Goal: Information Seeking & Learning: Learn about a topic

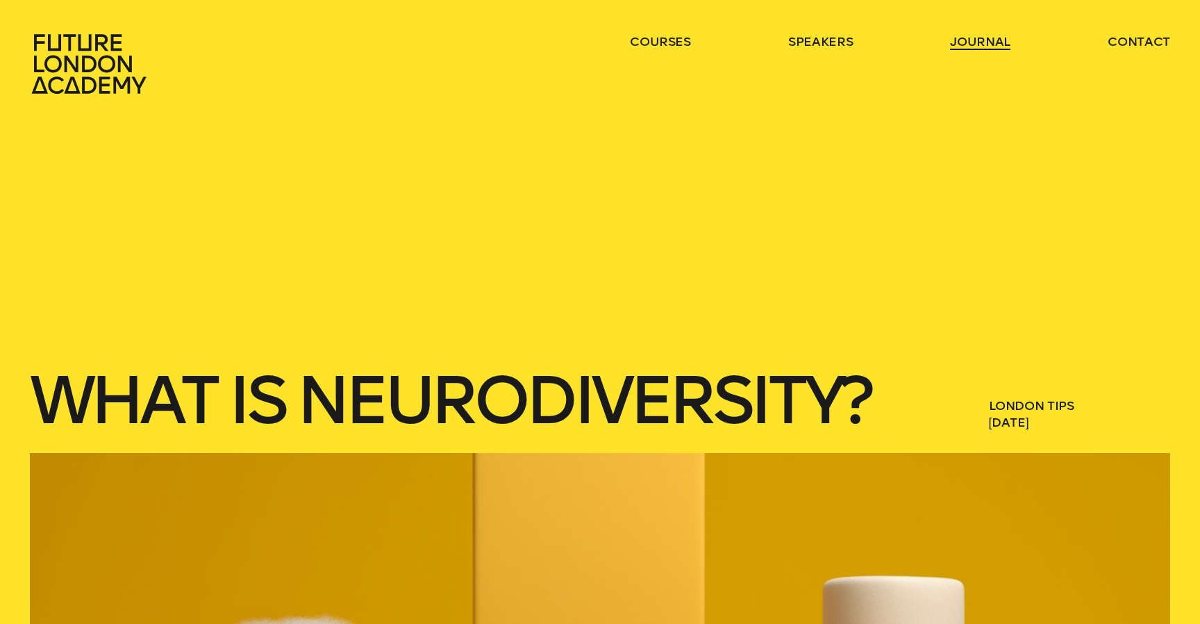
click at [975, 38] on link "journal" at bounding box center [980, 41] width 60 height 17
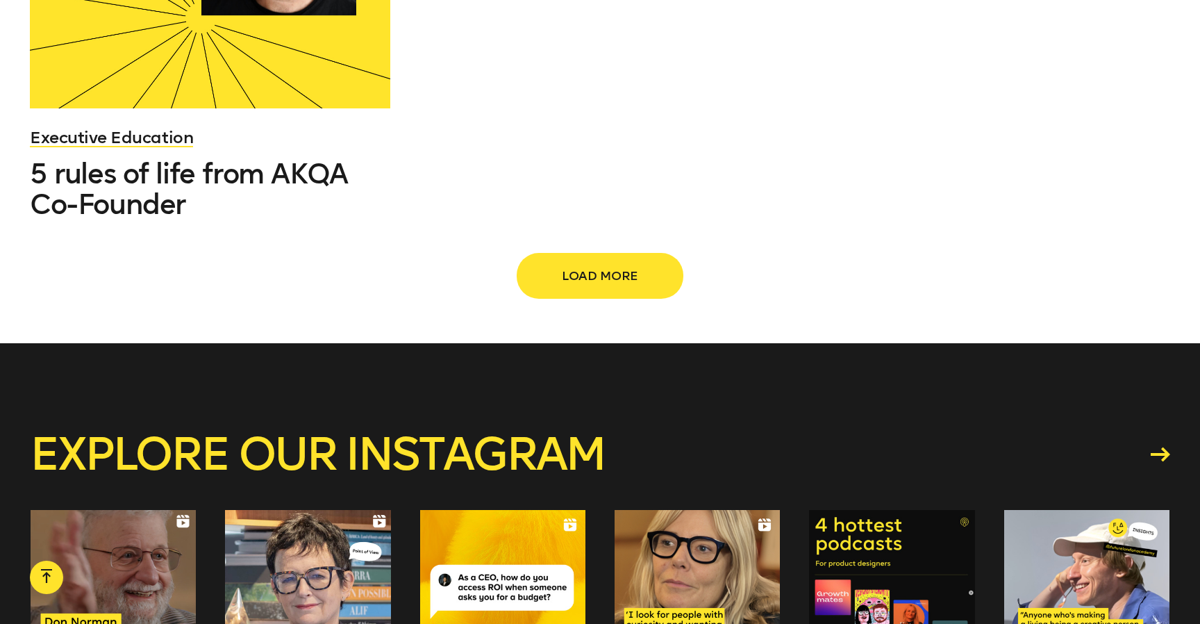
scroll to position [1969, 0]
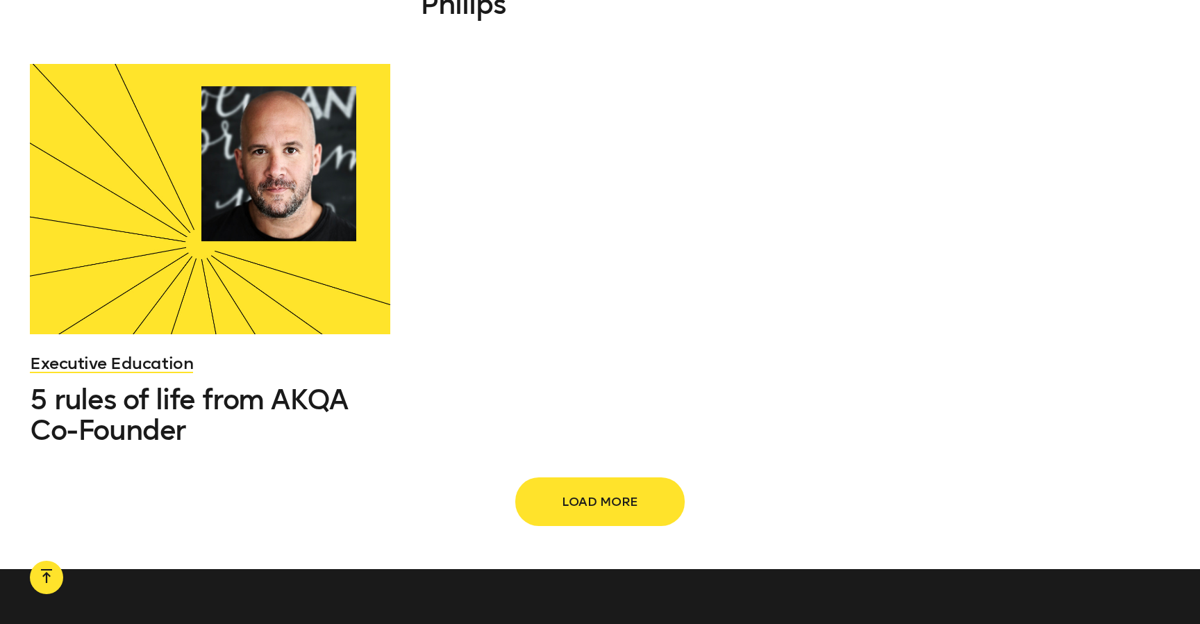
click at [562, 488] on span "Load more" at bounding box center [600, 501] width 122 height 26
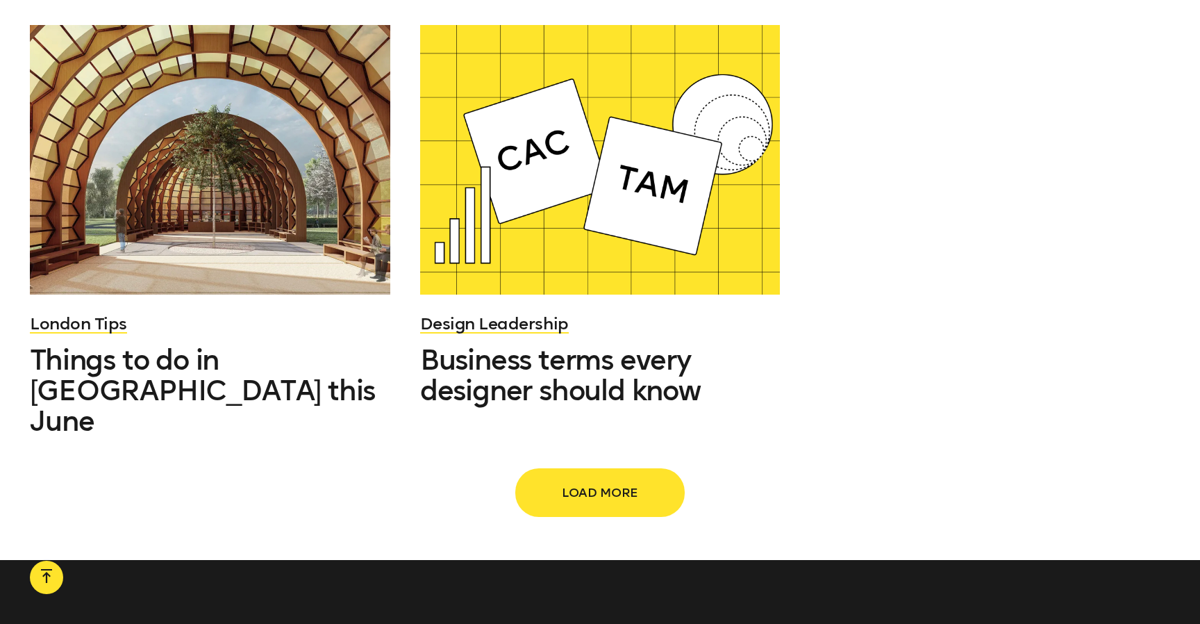
click at [578, 479] on span "Load more" at bounding box center [600, 492] width 122 height 26
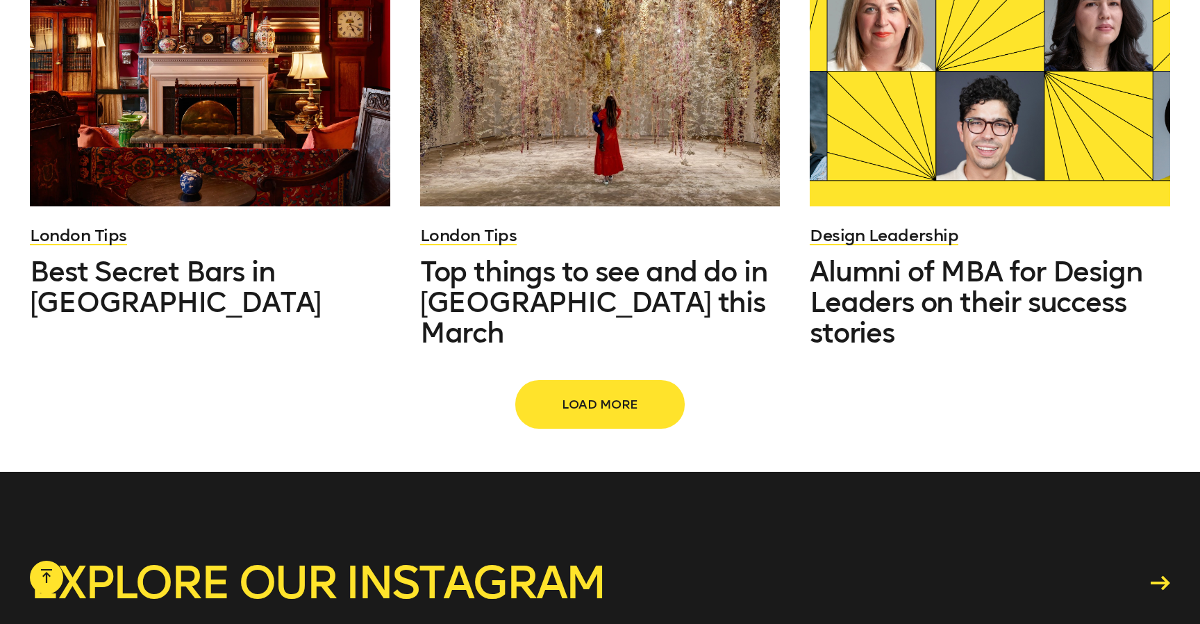
scroll to position [4877, 0]
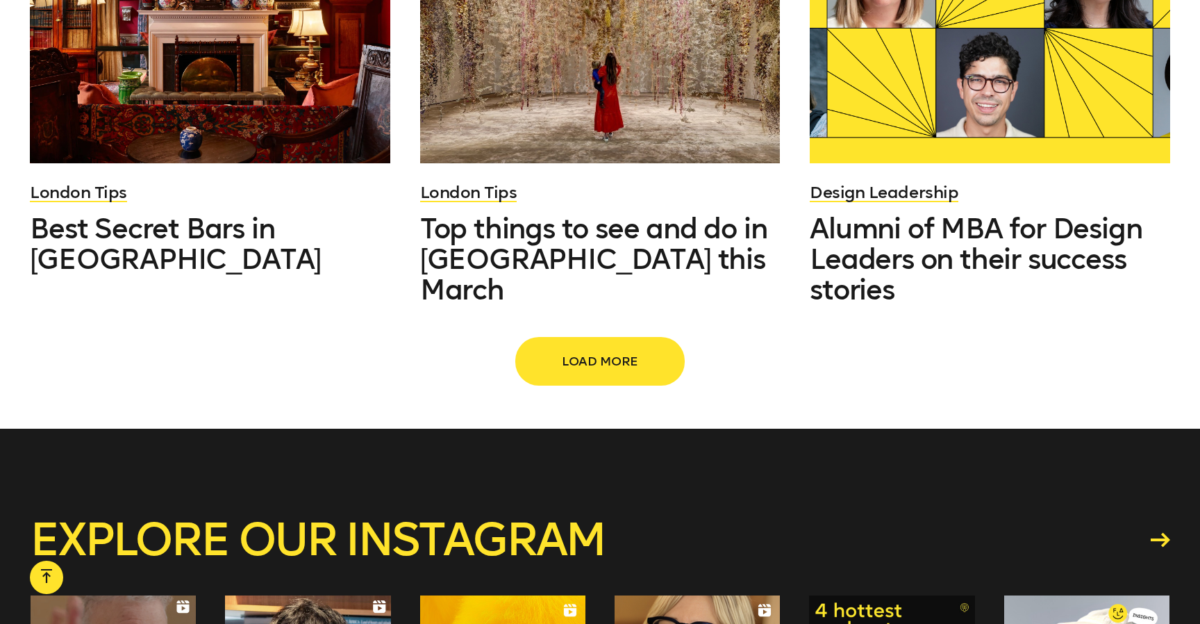
click at [584, 348] on span "Load more" at bounding box center [600, 361] width 122 height 26
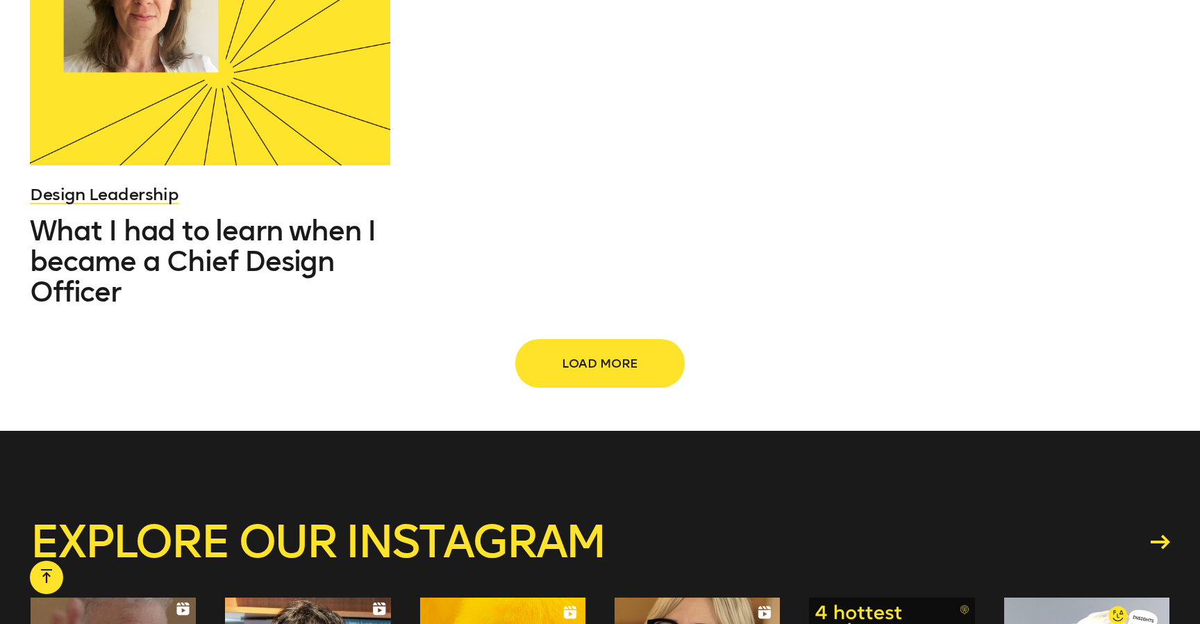
scroll to position [6828, 0]
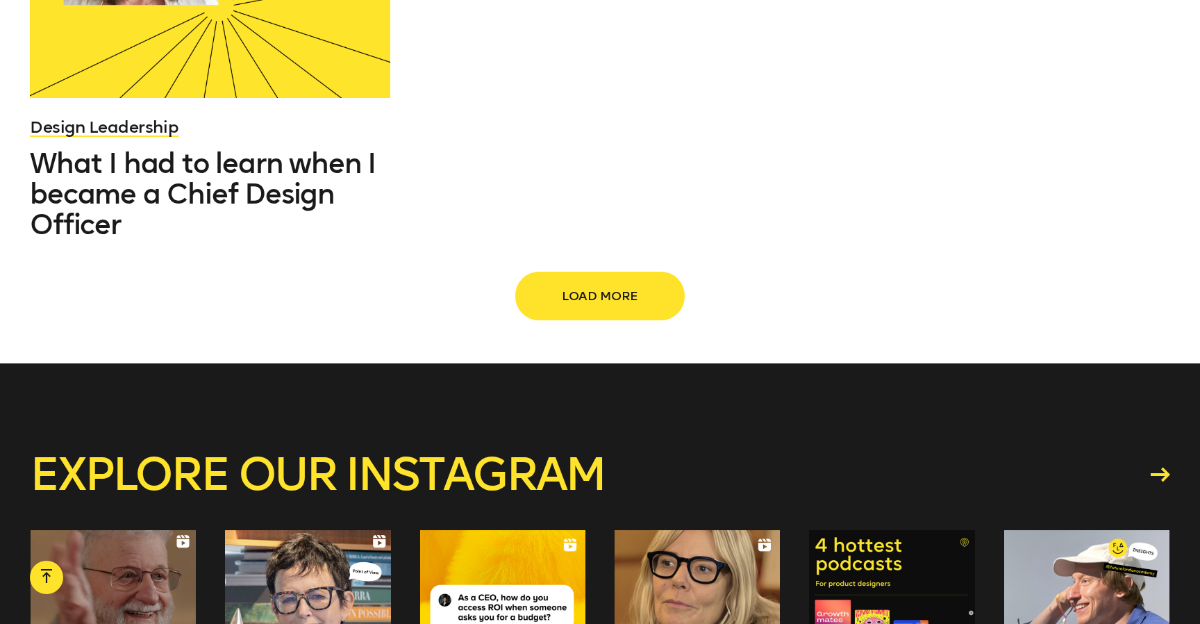
click at [586, 283] on span "Load more" at bounding box center [600, 296] width 122 height 26
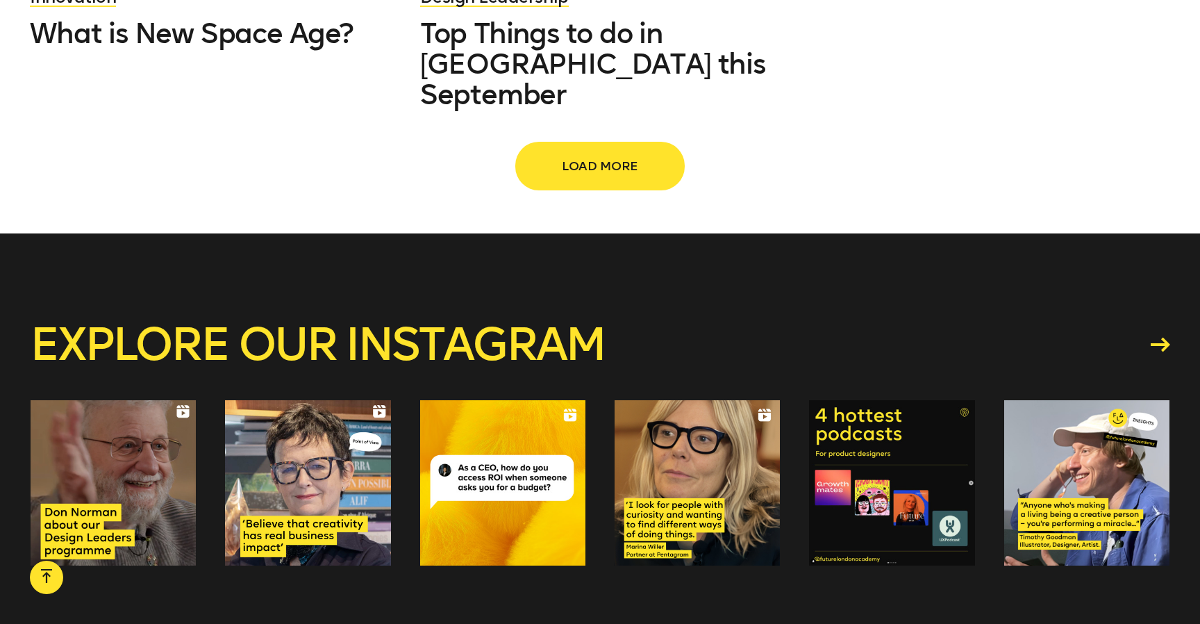
scroll to position [8317, 0]
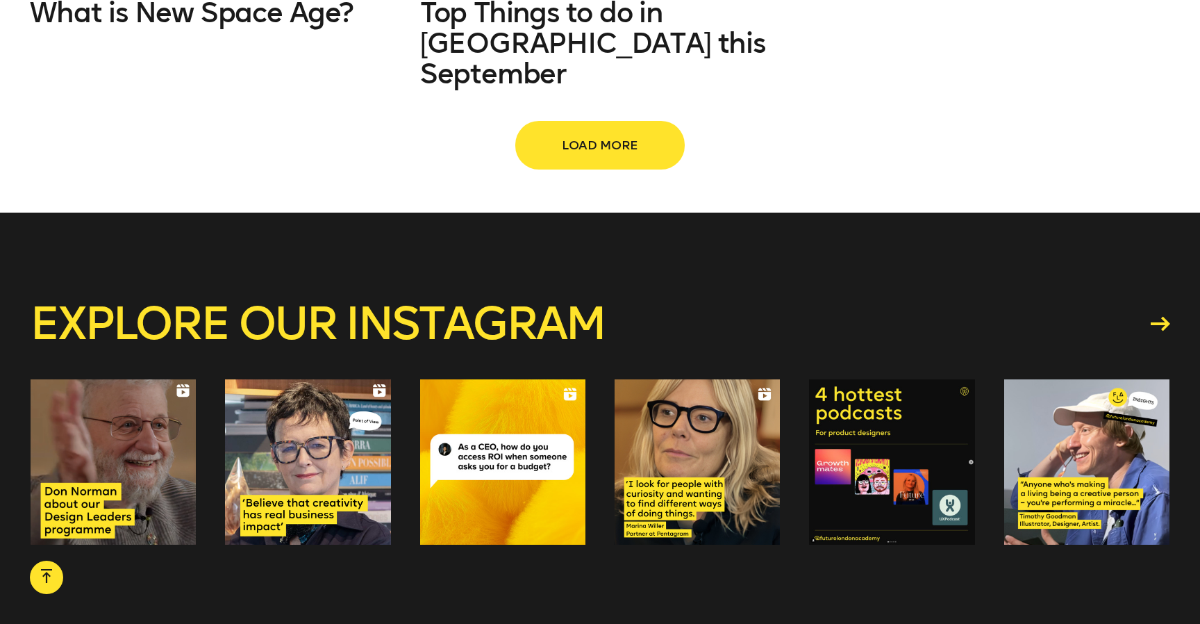
click at [597, 122] on button "Load more" at bounding box center [600, 145] width 167 height 46
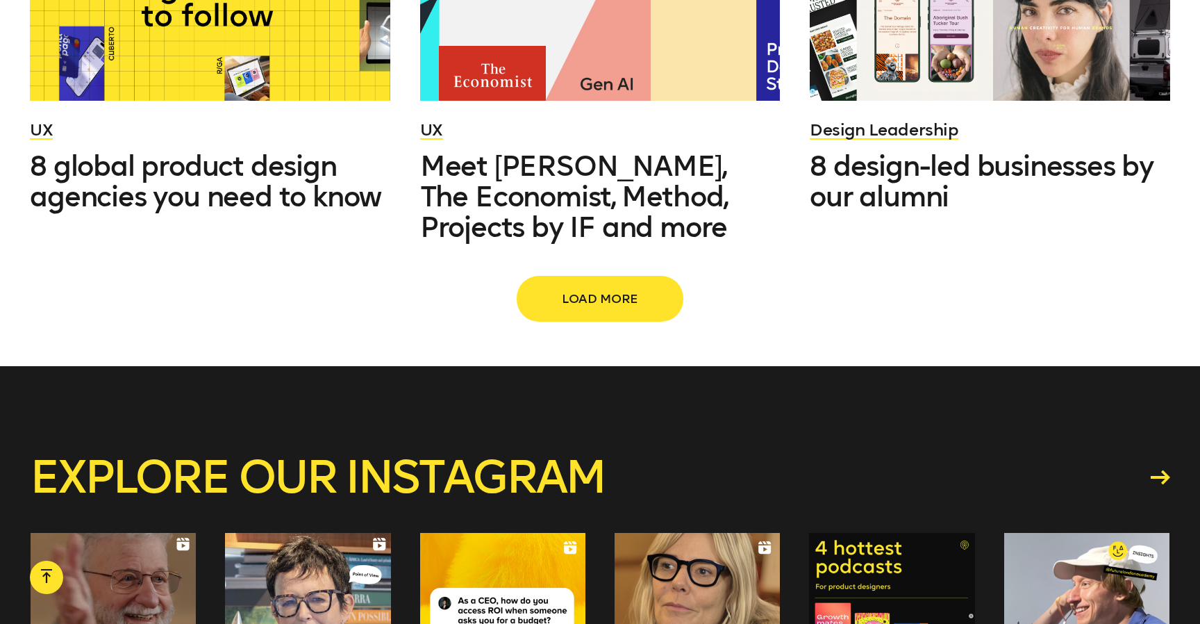
scroll to position [9454, 0]
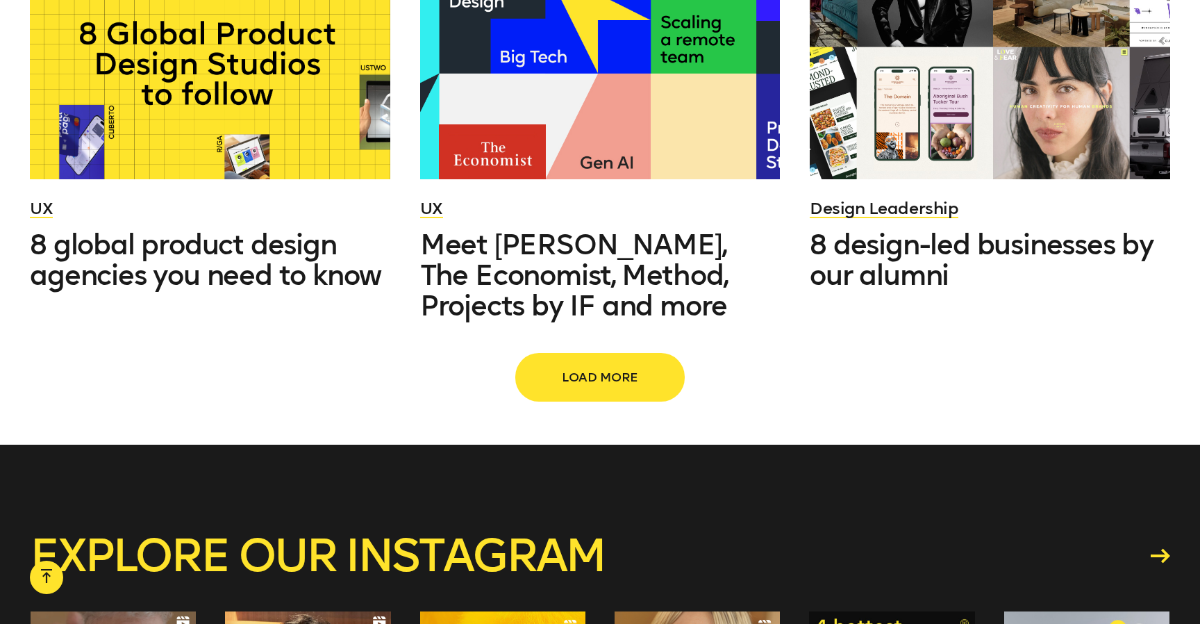
click at [602, 364] on span "Load more" at bounding box center [600, 377] width 122 height 26
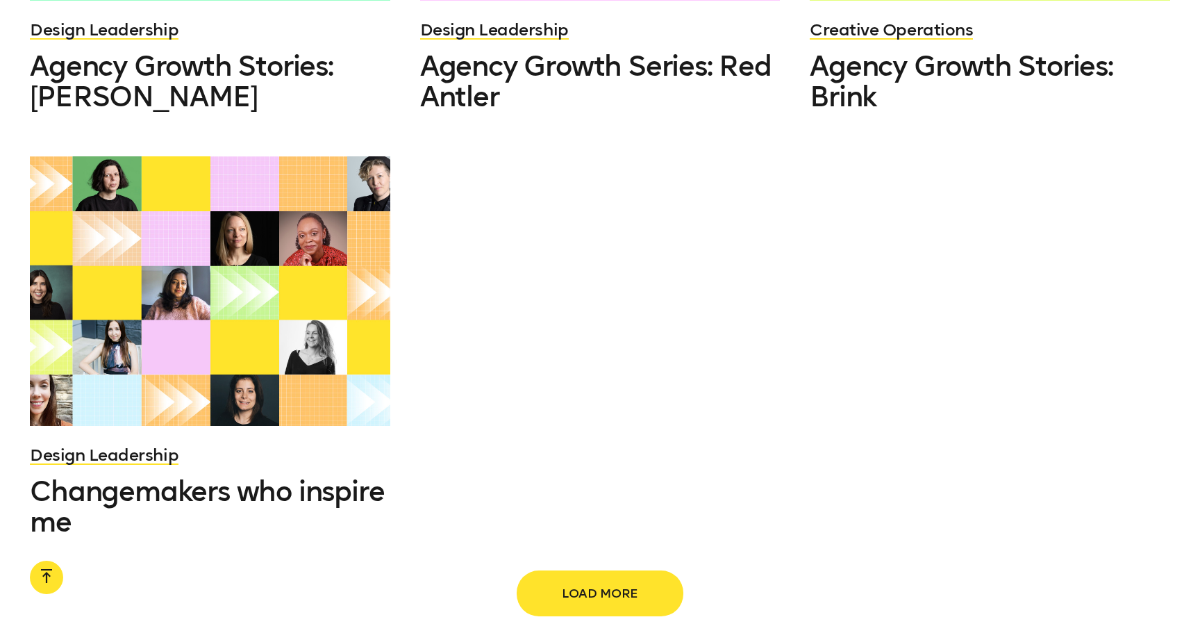
scroll to position [11243, 0]
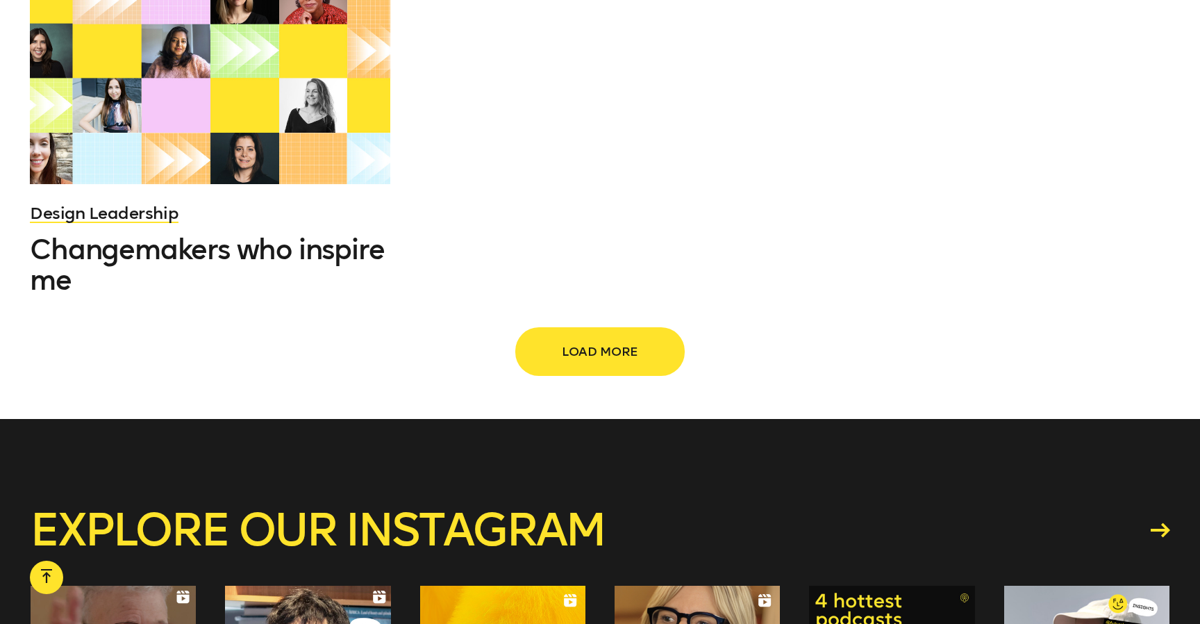
click at [597, 338] on span "Load more" at bounding box center [600, 351] width 122 height 26
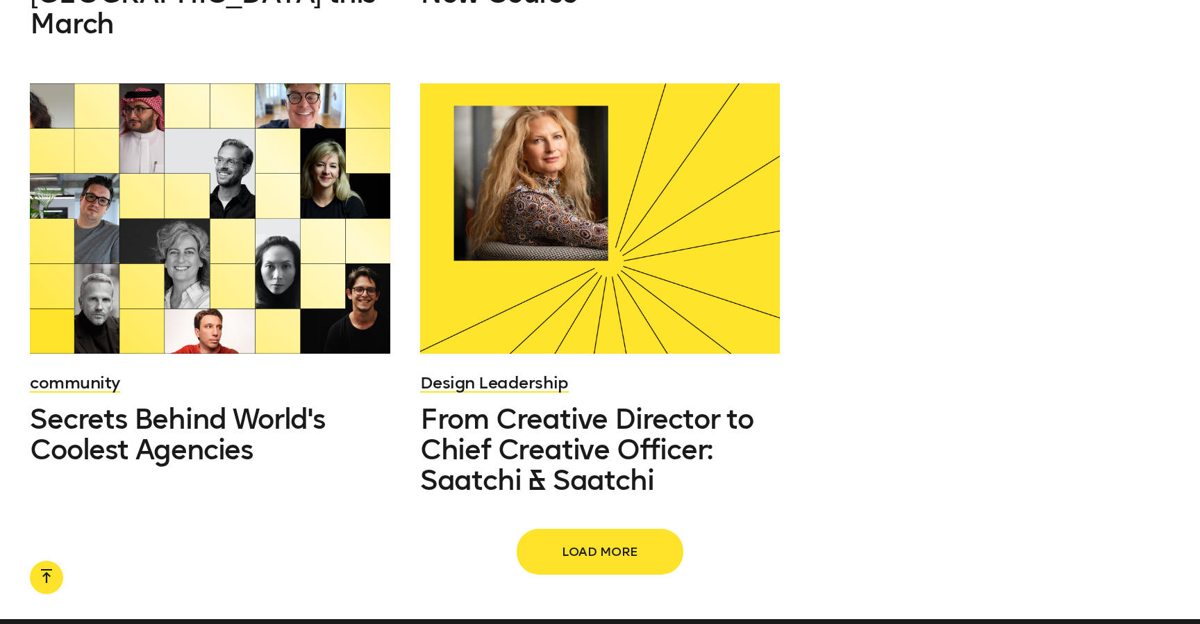
scroll to position [12425, 0]
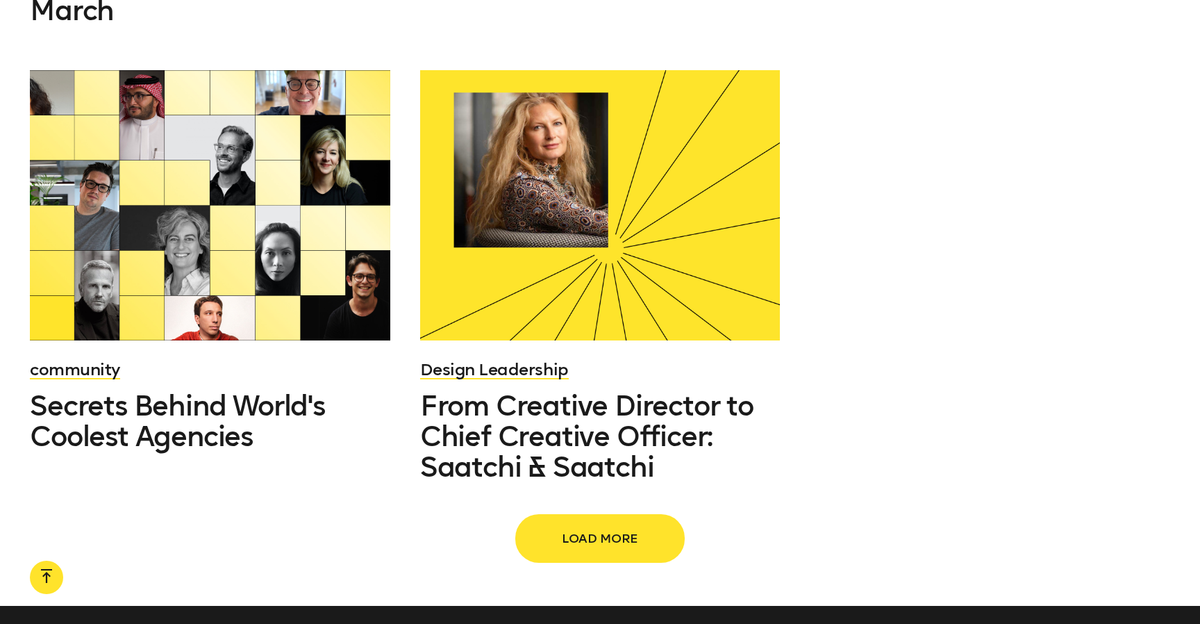
click at [607, 525] on span "Load more" at bounding box center [600, 538] width 122 height 26
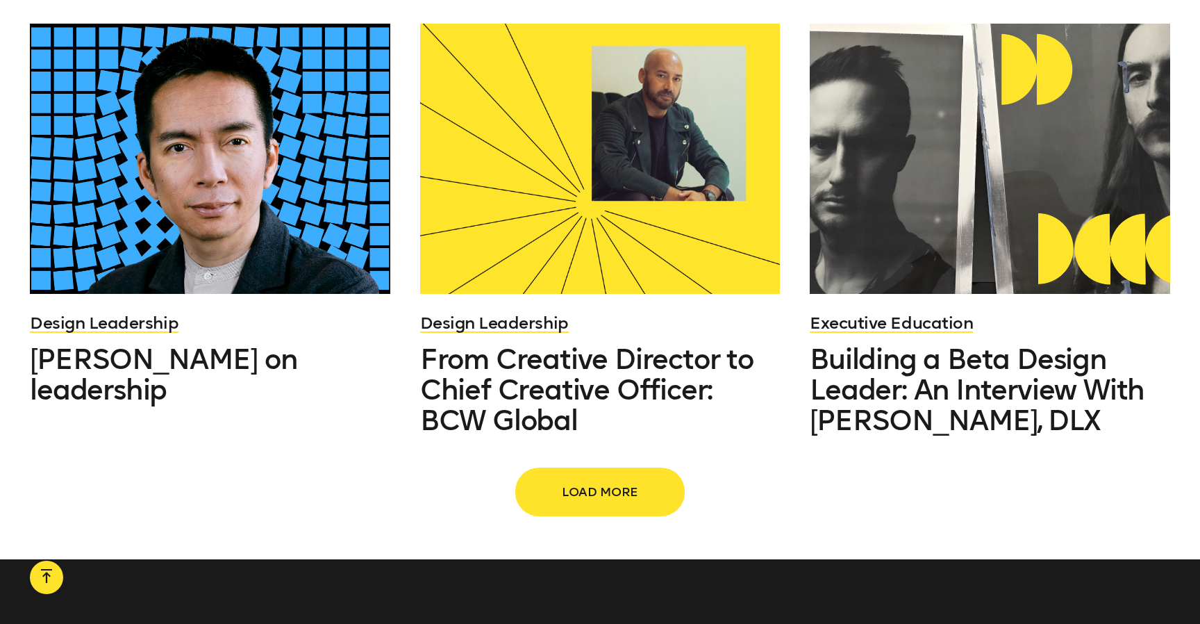
scroll to position [13847, 0]
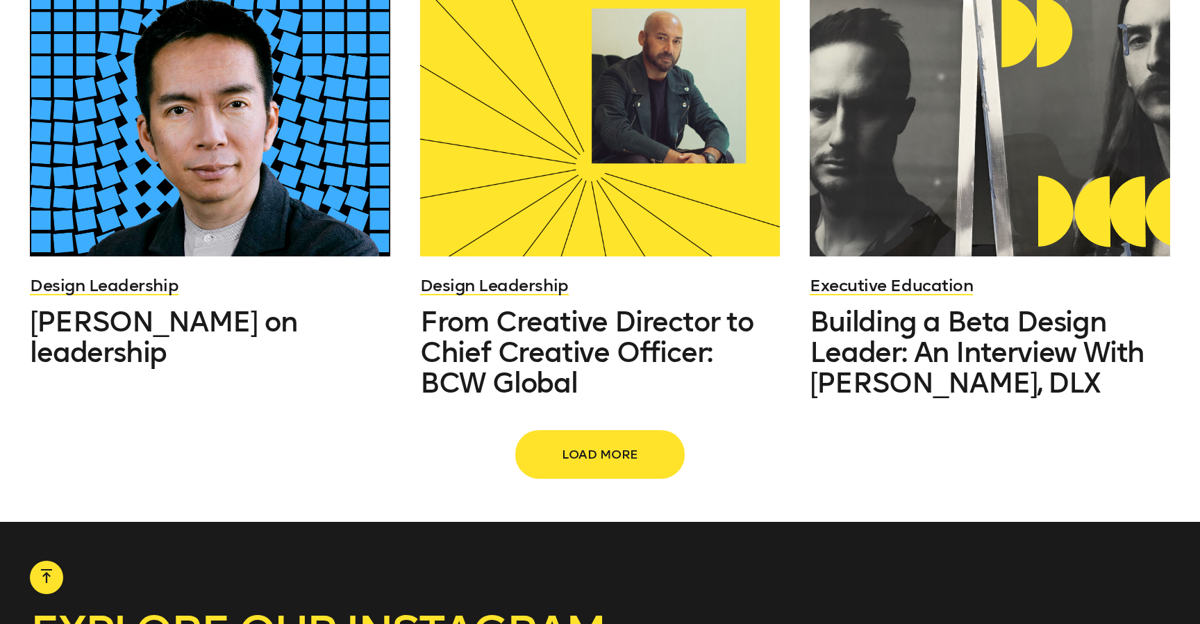
click at [598, 441] on span "Load more" at bounding box center [600, 454] width 122 height 26
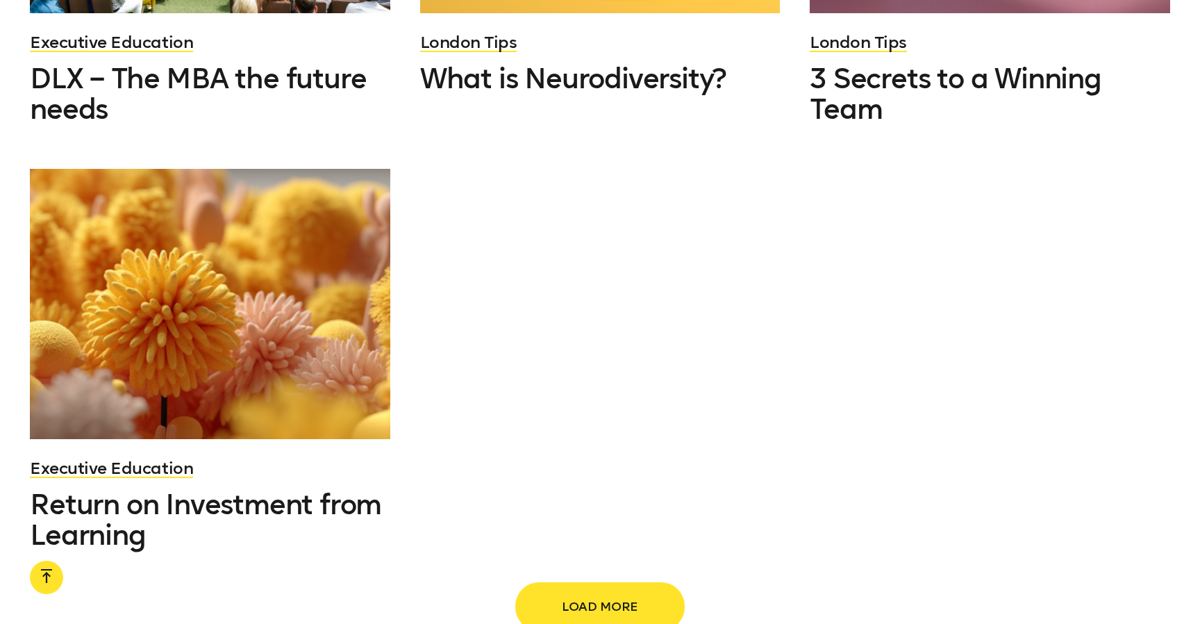
scroll to position [15460, 0]
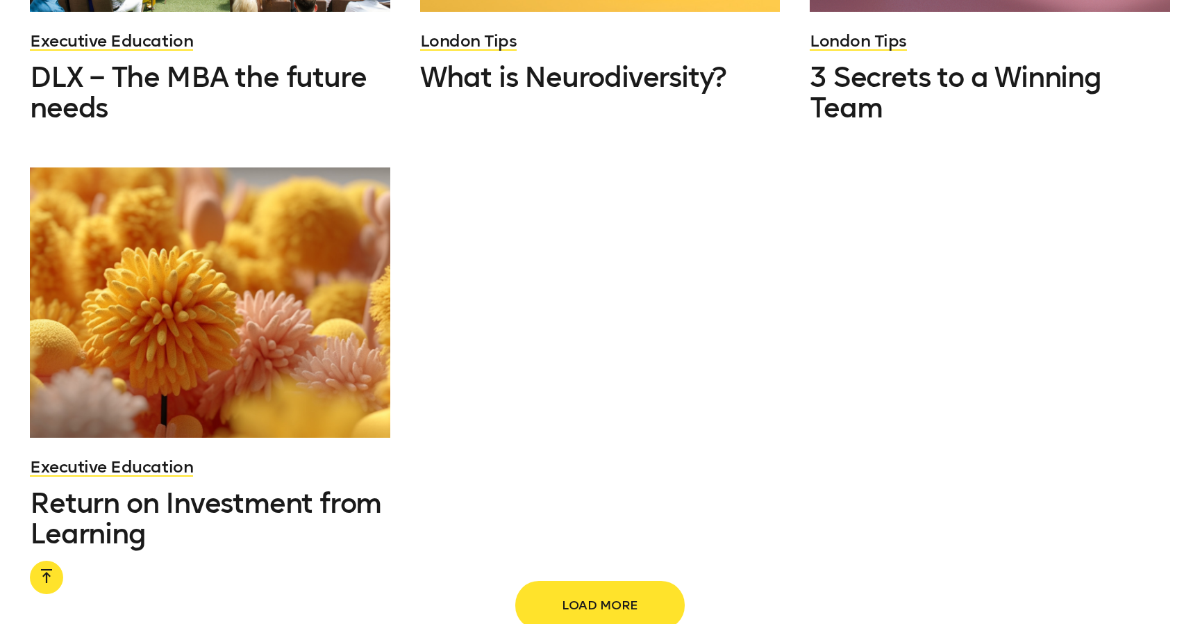
click at [607, 592] on span "Load more" at bounding box center [600, 605] width 122 height 26
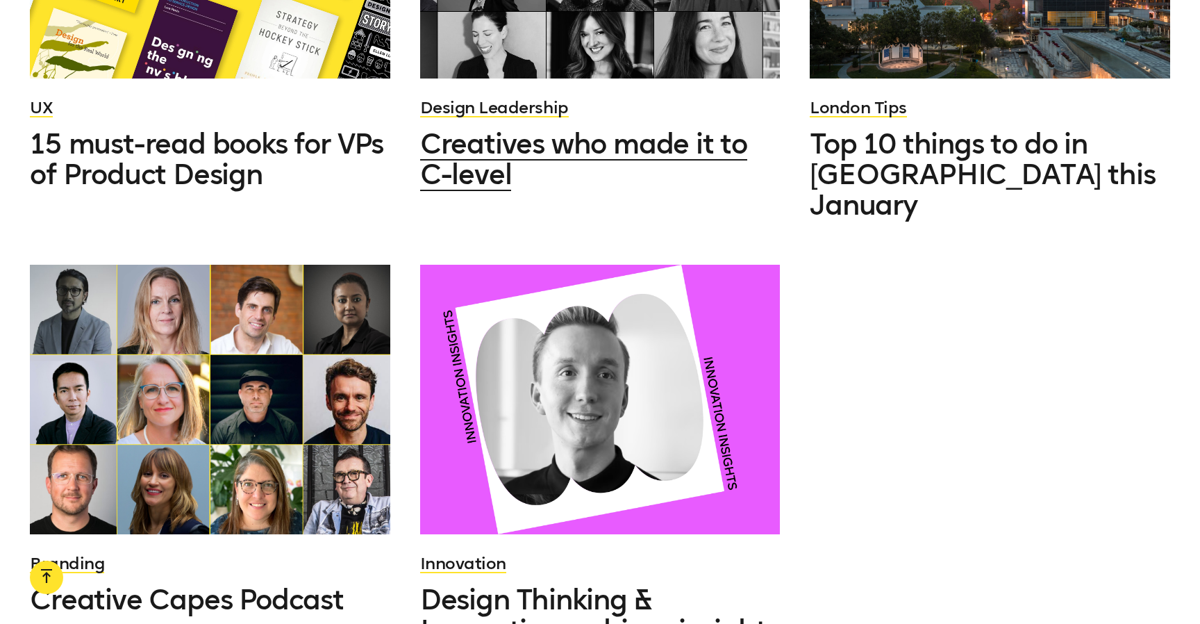
scroll to position [16738, 0]
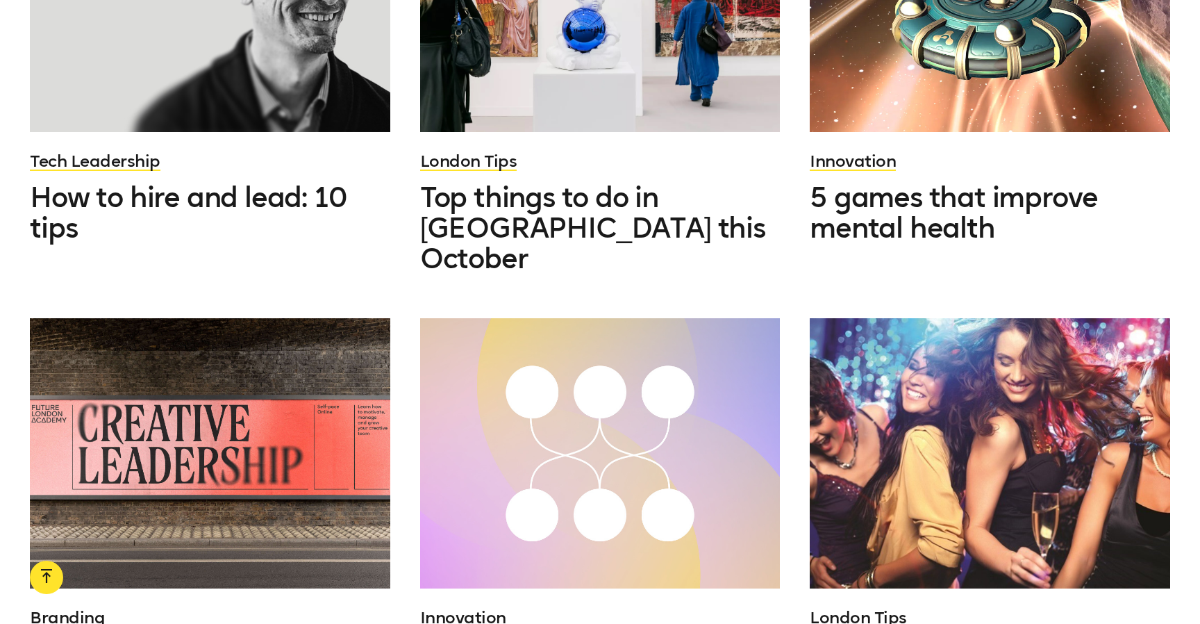
scroll to position [17972, 0]
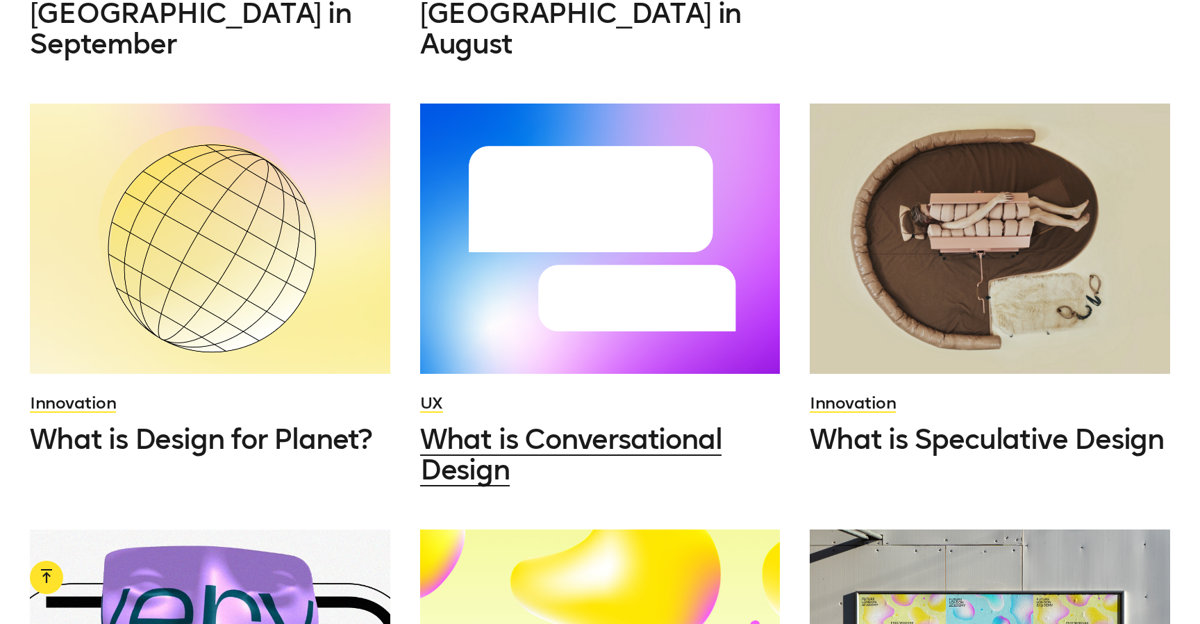
scroll to position [19088, 0]
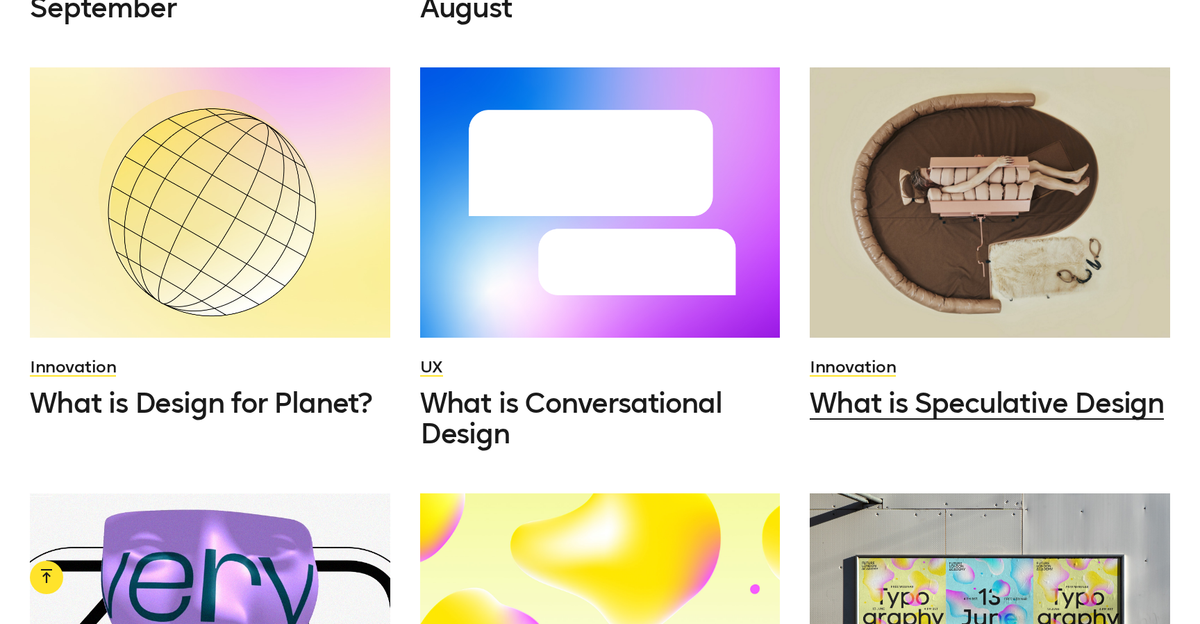
click at [881, 386] on span "What is Speculative Design" at bounding box center [987, 402] width 354 height 33
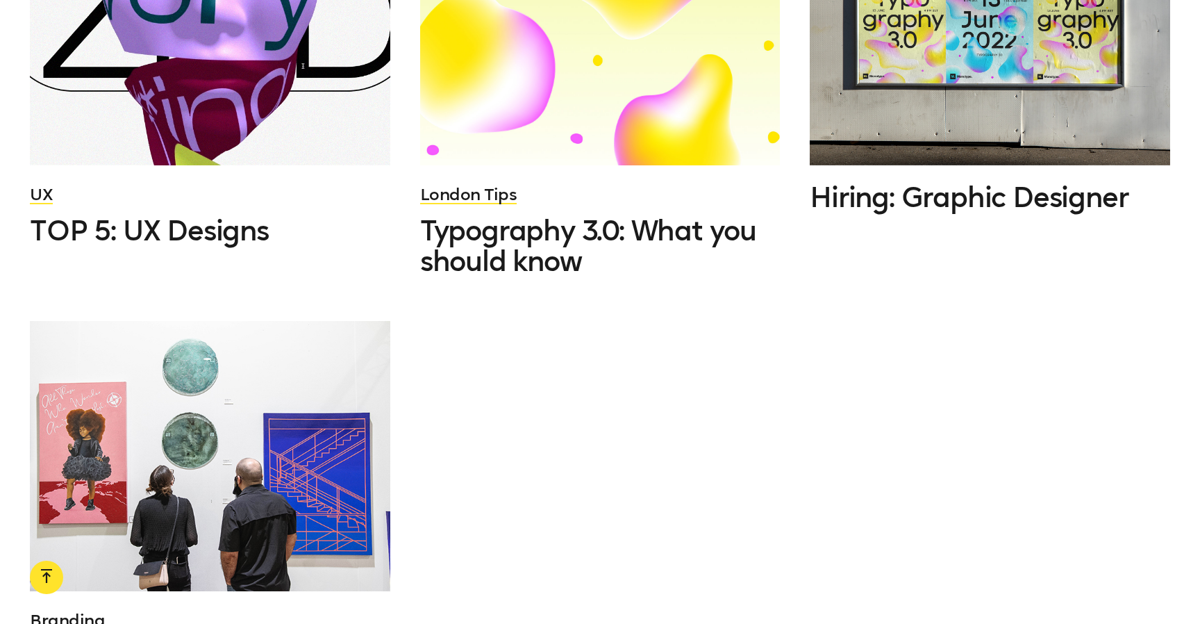
scroll to position [19721, 0]
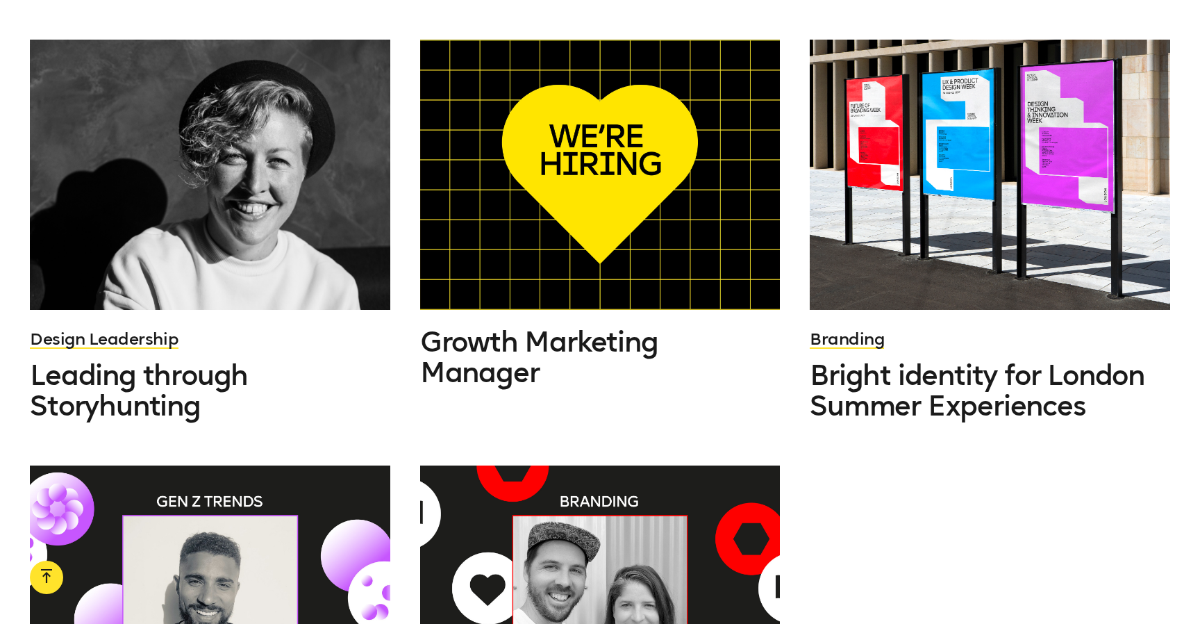
scroll to position [20865, 0]
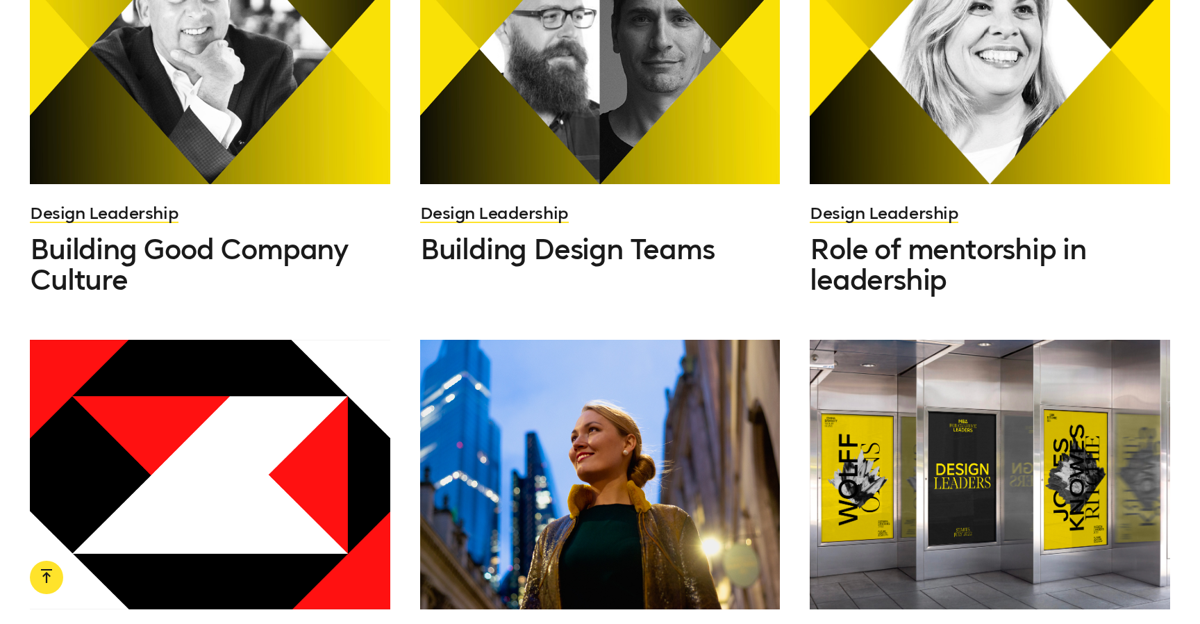
scroll to position [22221, 0]
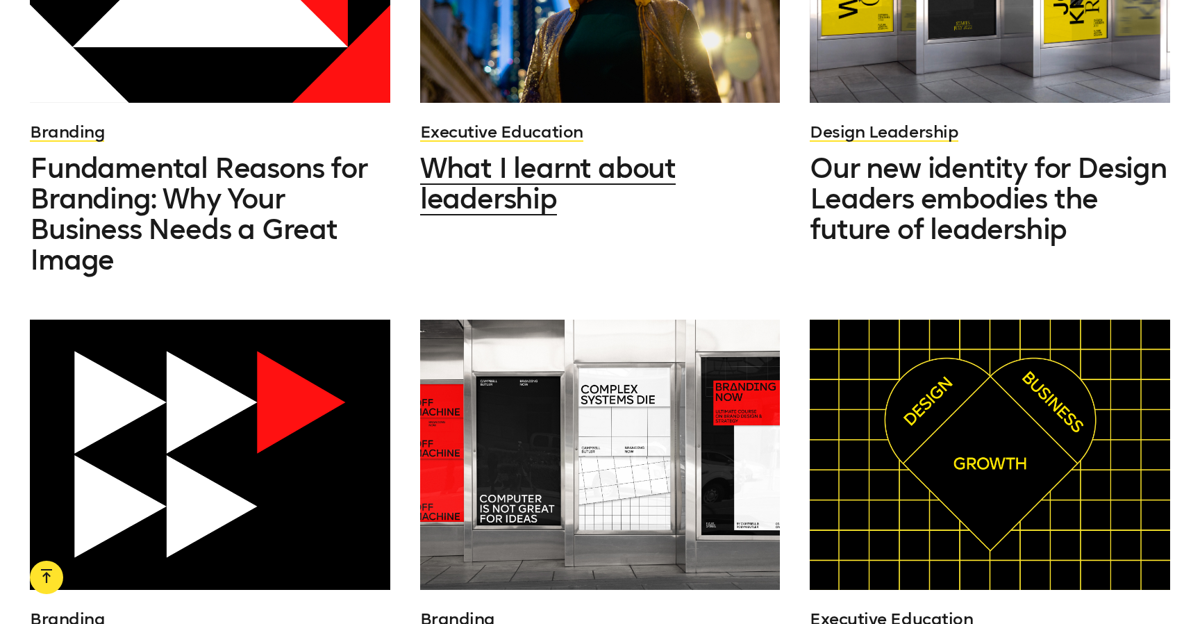
scroll to position [22729, 0]
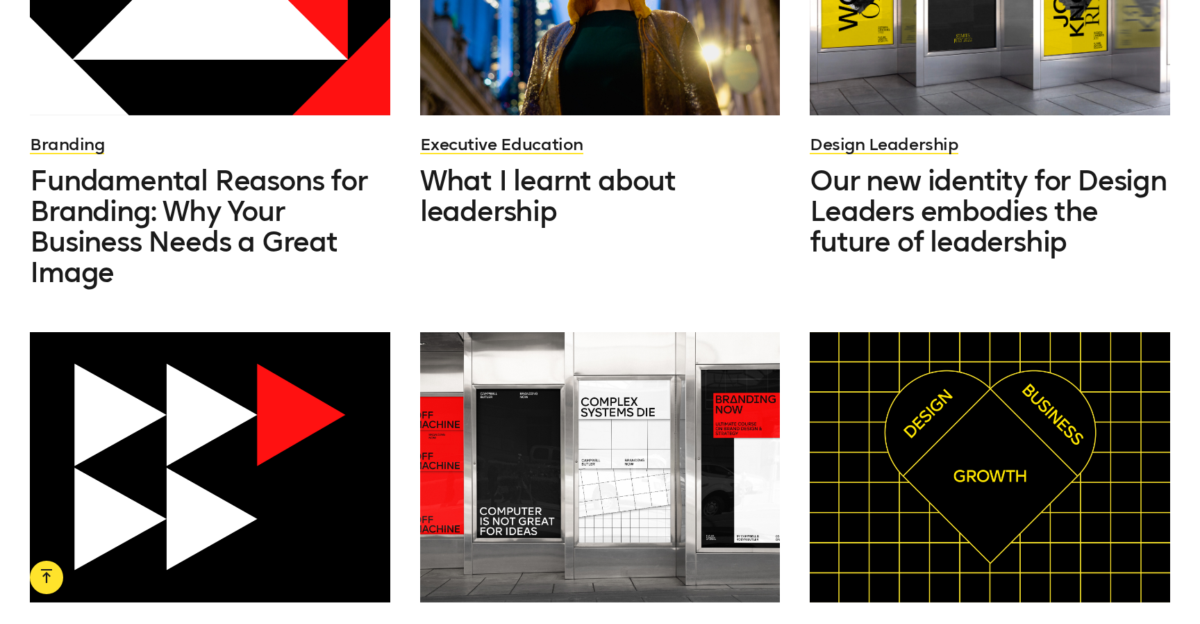
scroll to position [22715, 0]
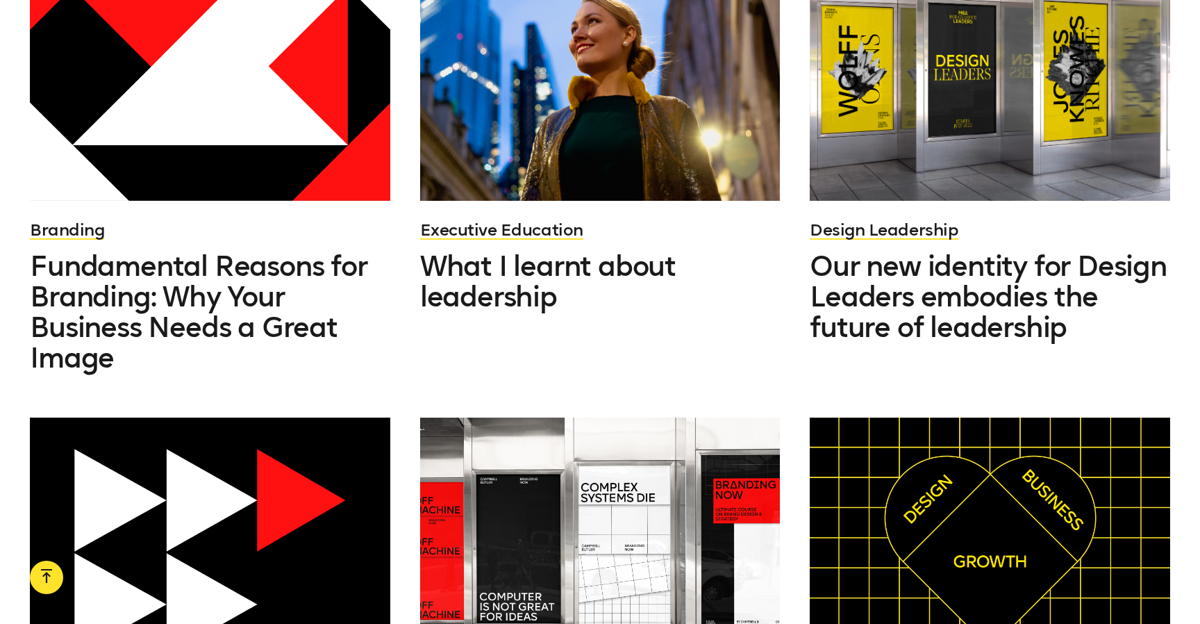
scroll to position [22630, 0]
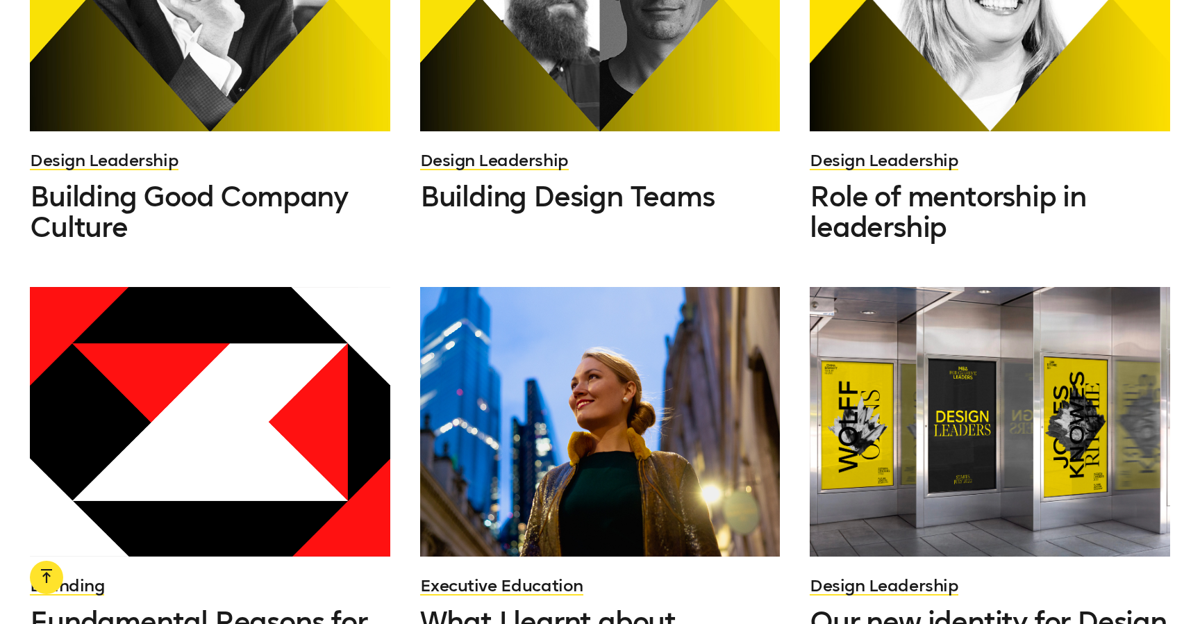
scroll to position [22206, 0]
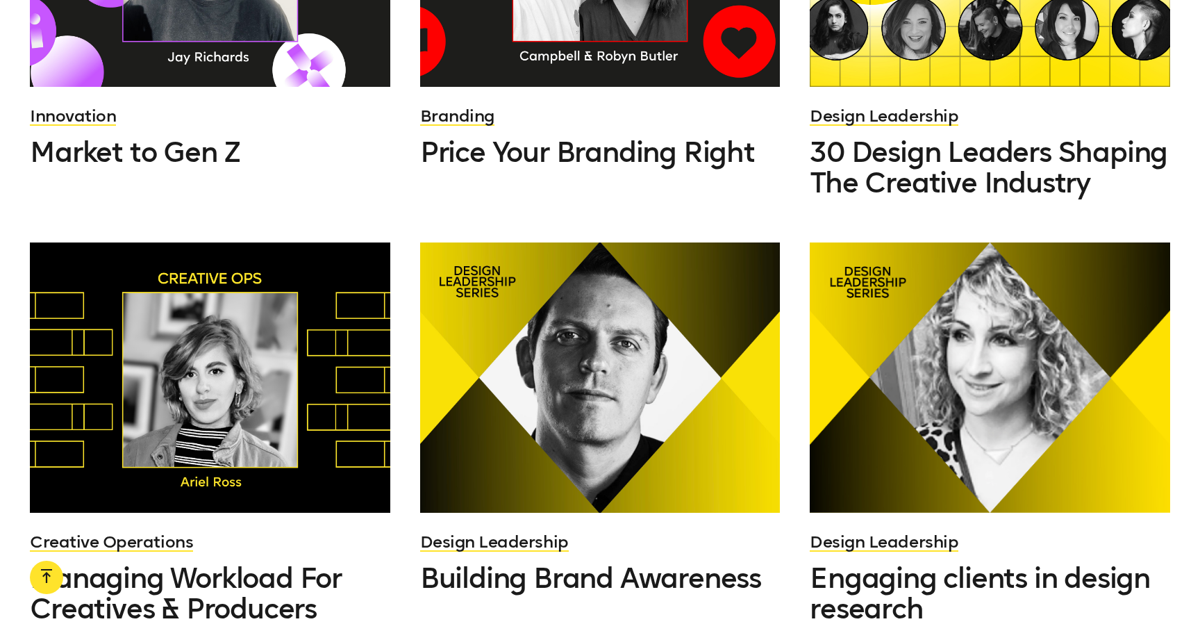
scroll to position [21313, 0]
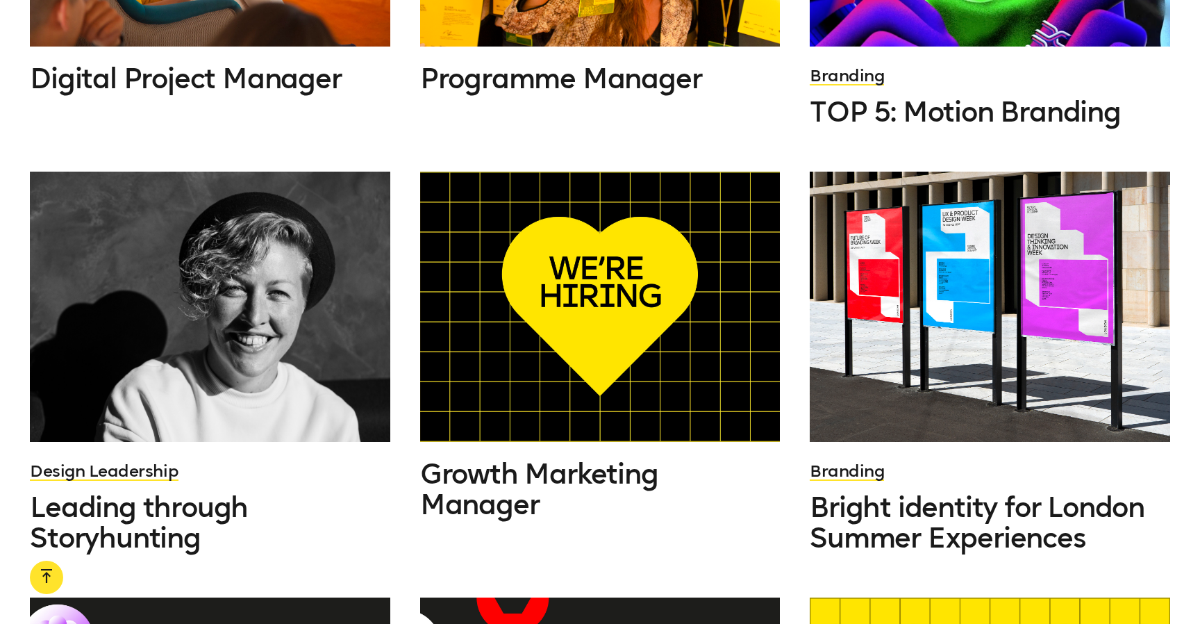
scroll to position [20629, 0]
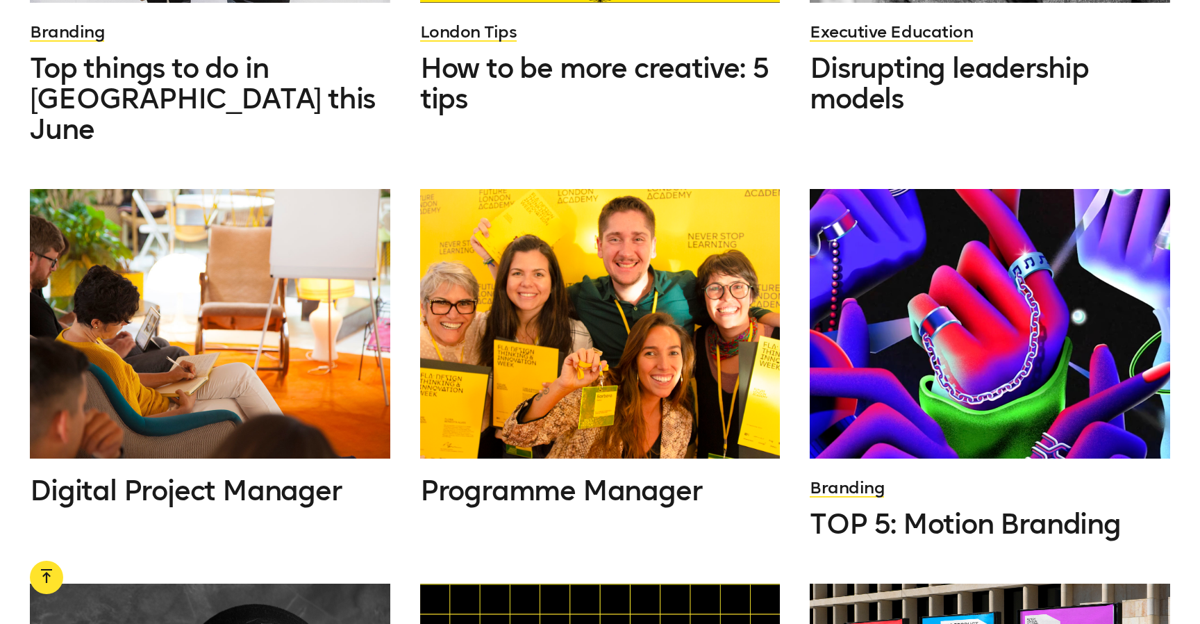
scroll to position [20219, 0]
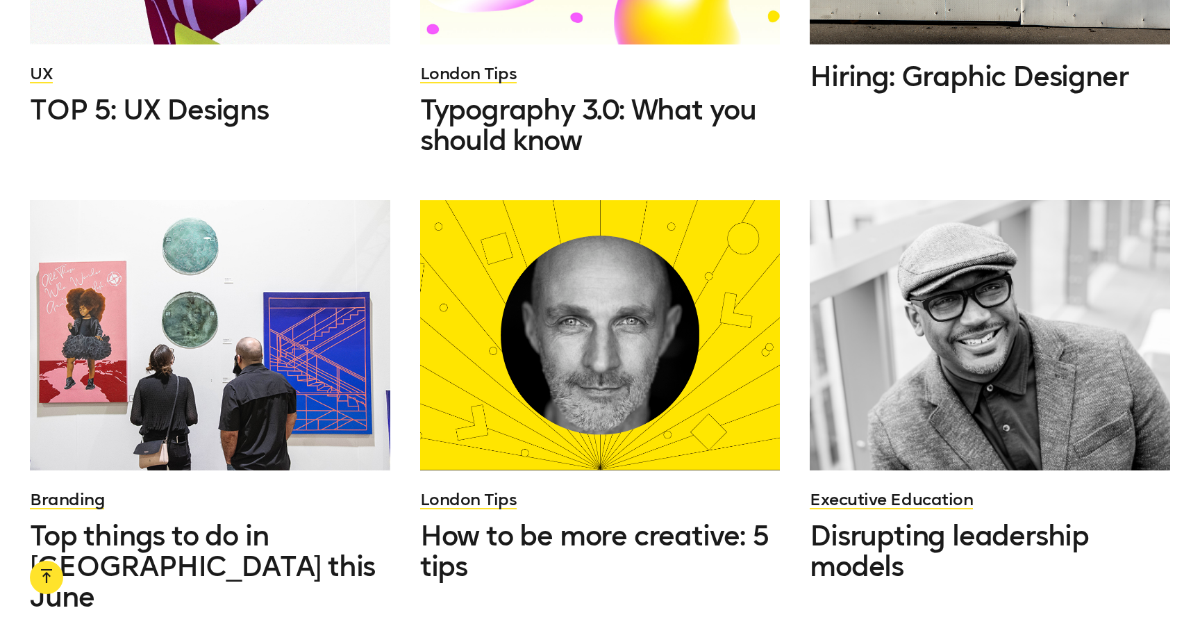
scroll to position [19704, 0]
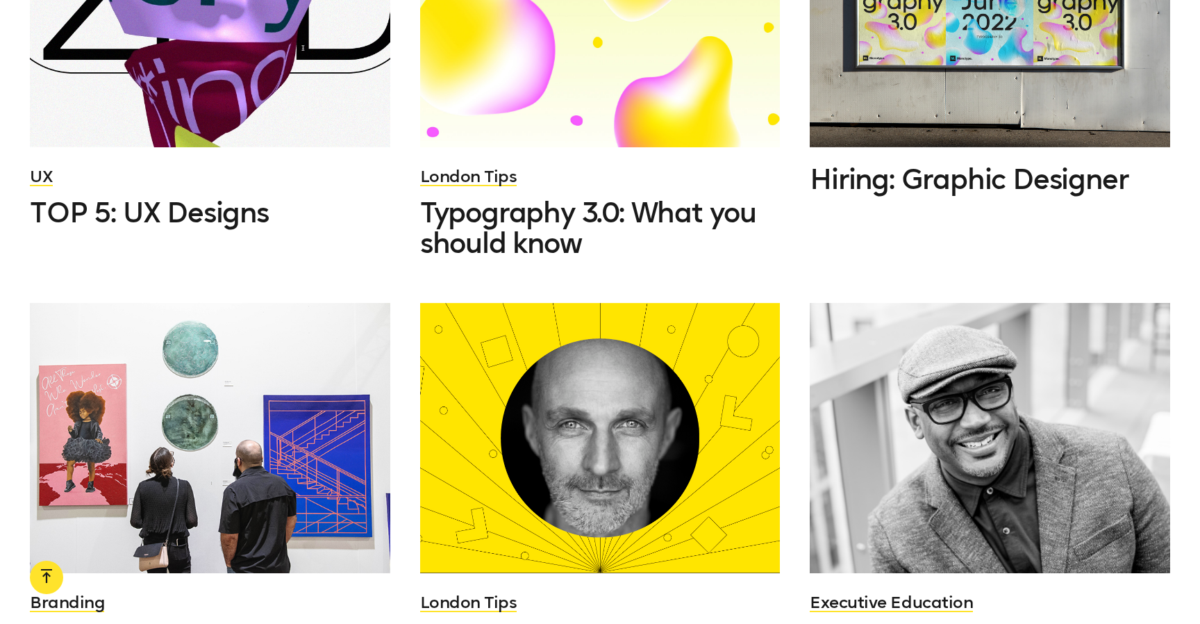
click at [901, 303] on div at bounding box center [990, 438] width 360 height 270
click at [552, 303] on div at bounding box center [600, 438] width 360 height 270
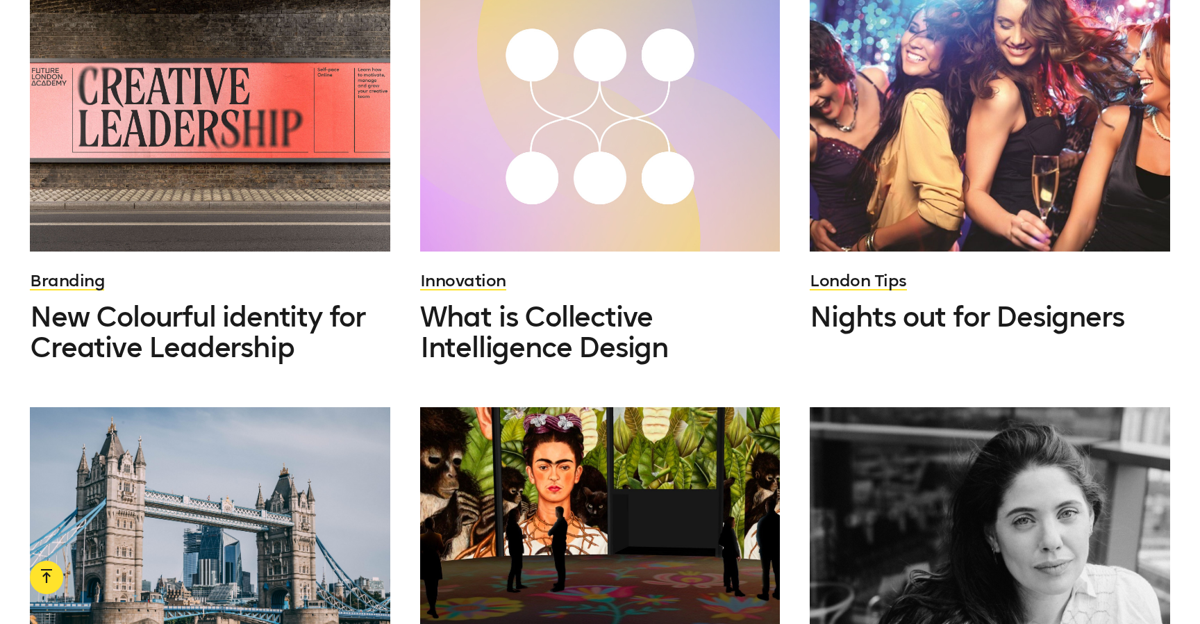
scroll to position [18288, 0]
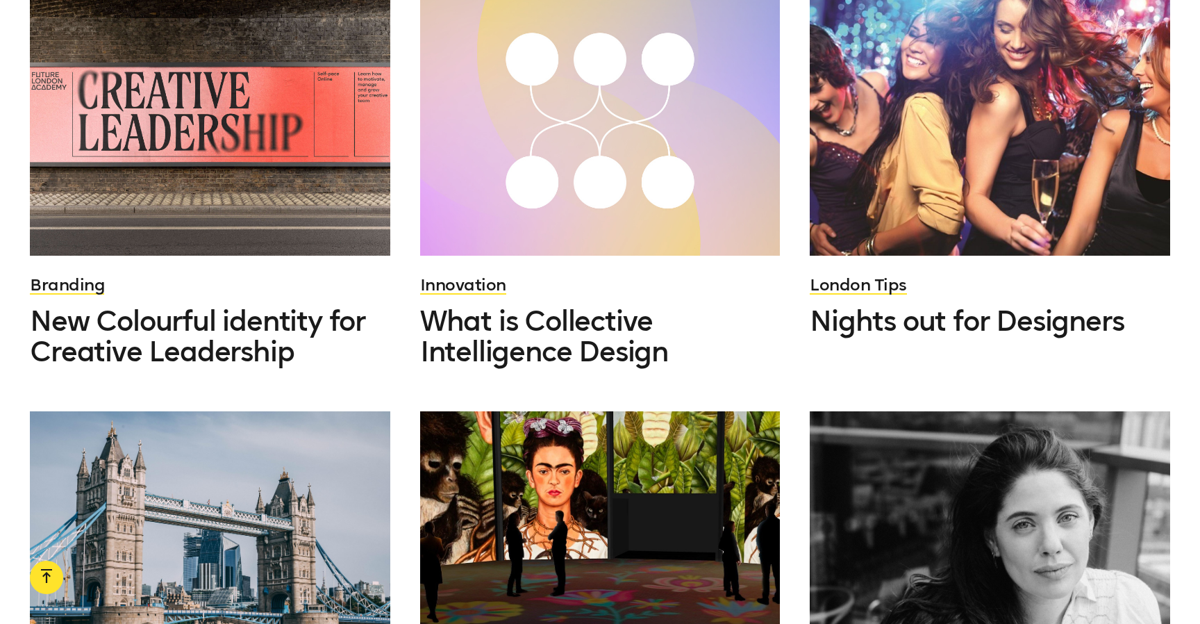
click at [1009, 411] on div at bounding box center [990, 546] width 360 height 270
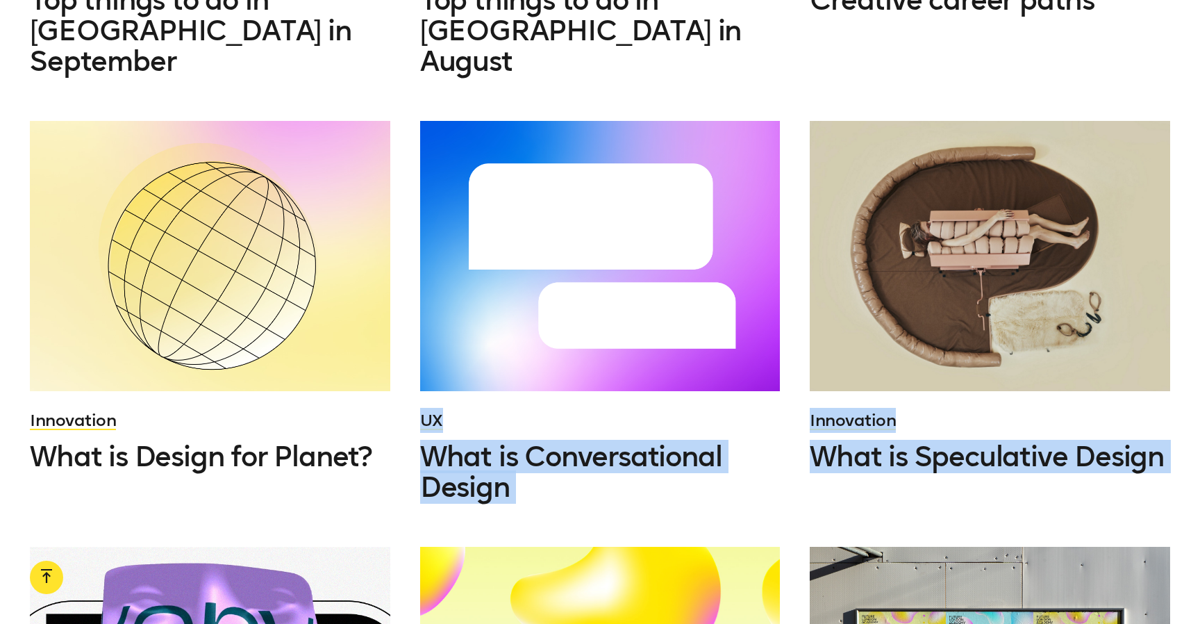
scroll to position [18904, 0]
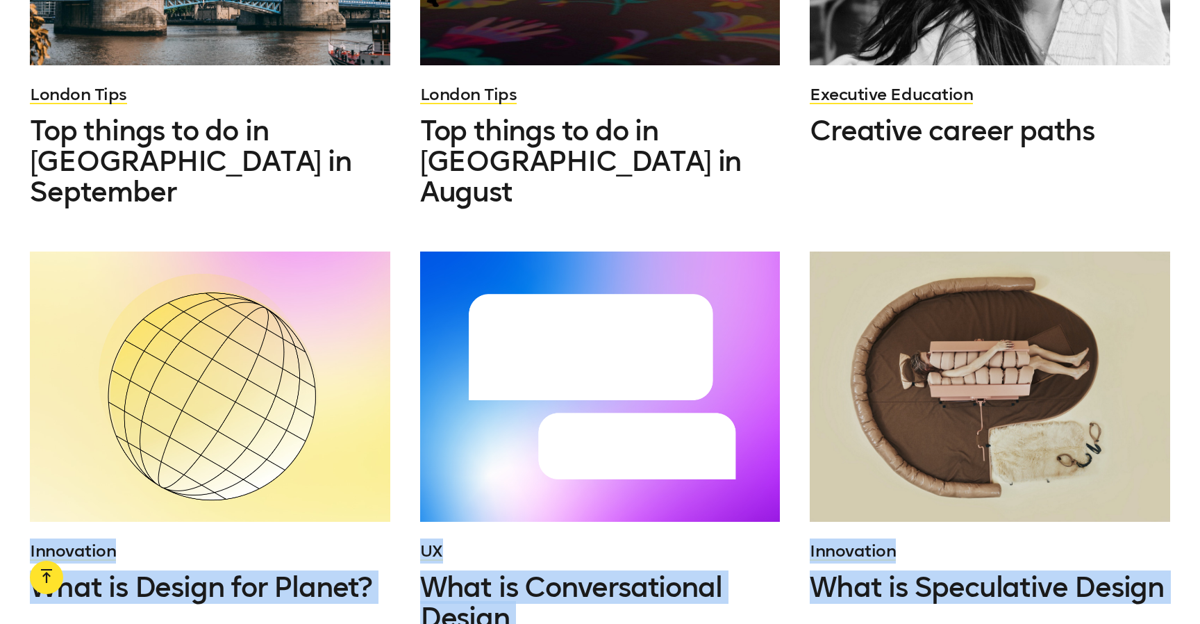
drag, startPoint x: 13, startPoint y: 461, endPoint x: 202, endPoint y: 251, distance: 282.8
copy div "Innovation What is Design for Planet? UX What is Conversational Design Innovati…"
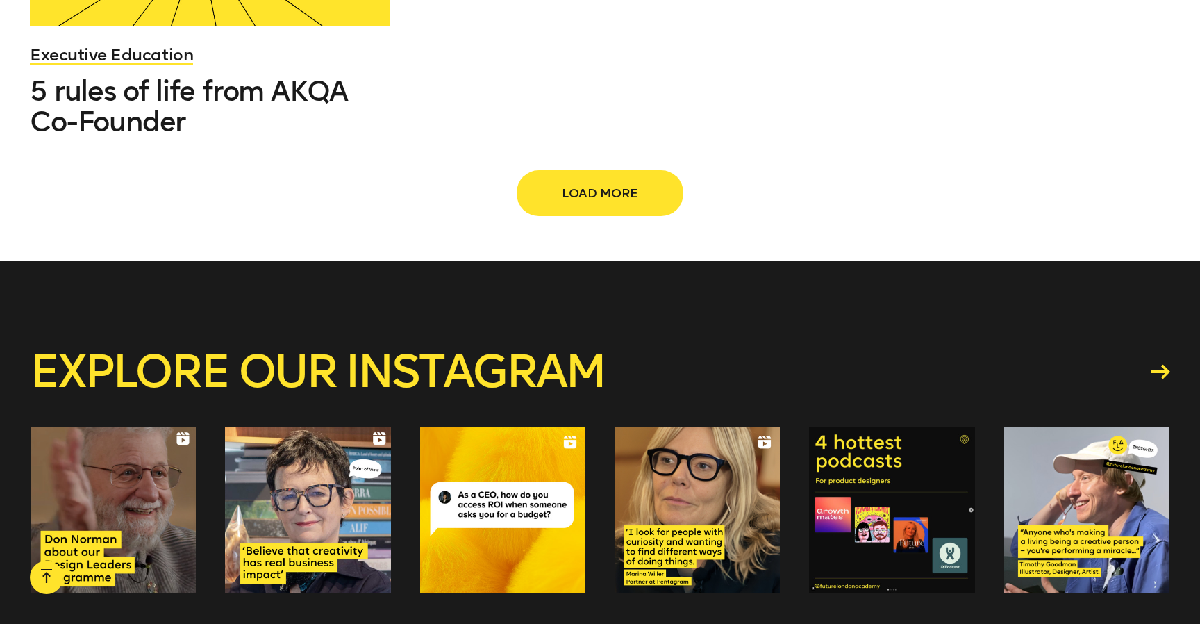
scroll to position [2275, 0]
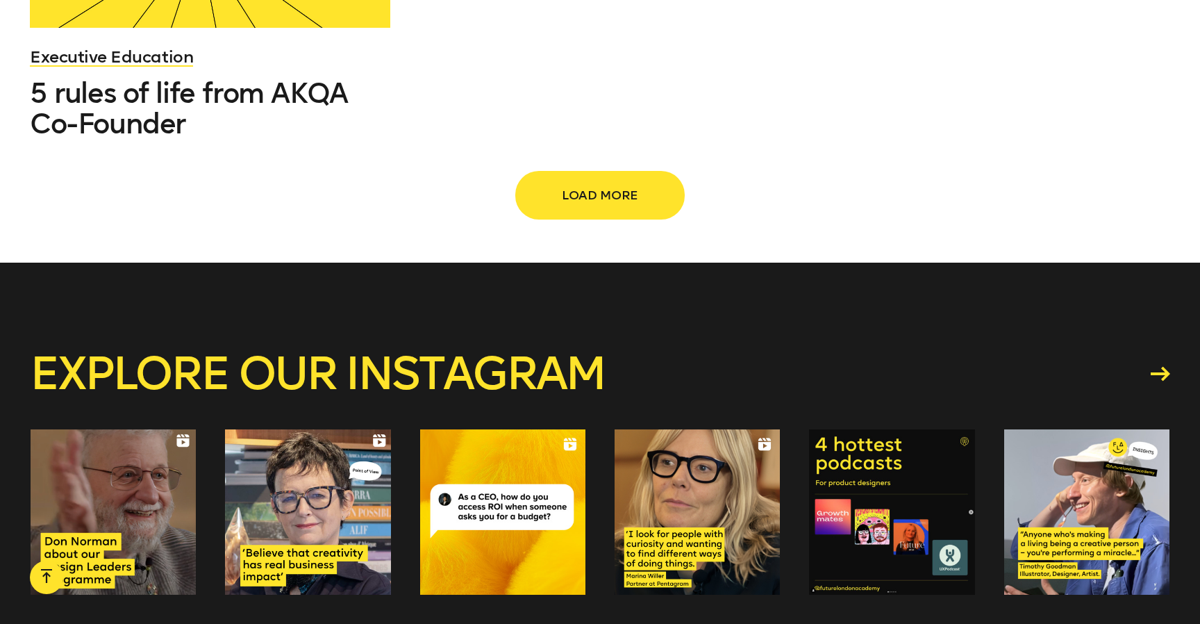
click at [579, 182] on span "Load more" at bounding box center [600, 195] width 122 height 26
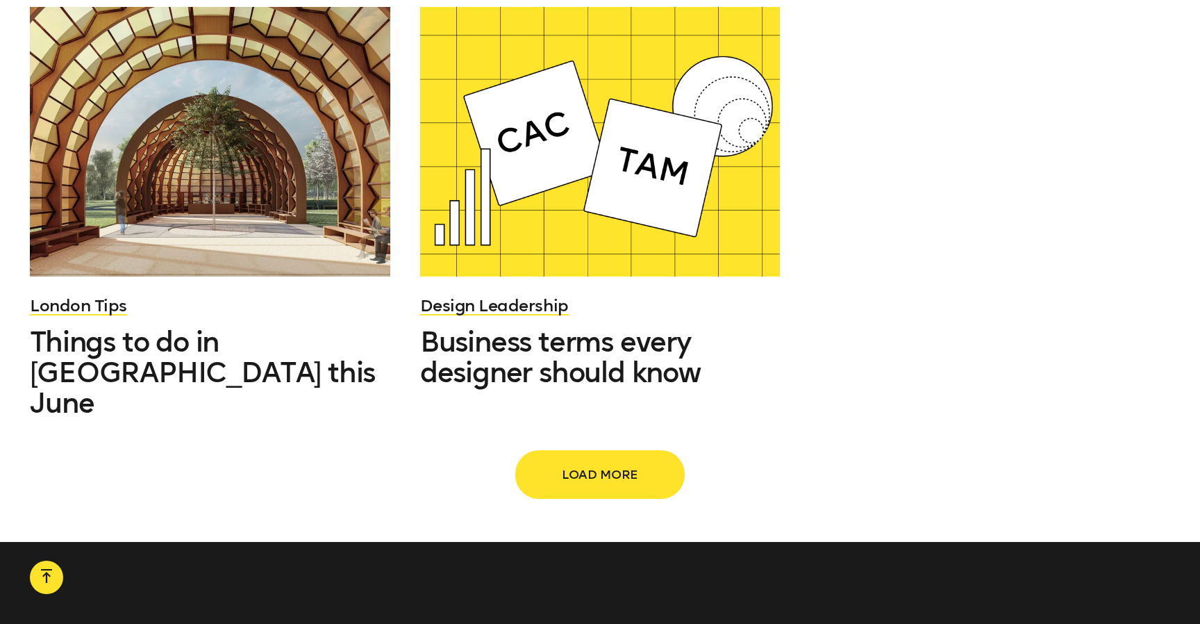
click at [618, 461] on span "Load more" at bounding box center [600, 474] width 122 height 26
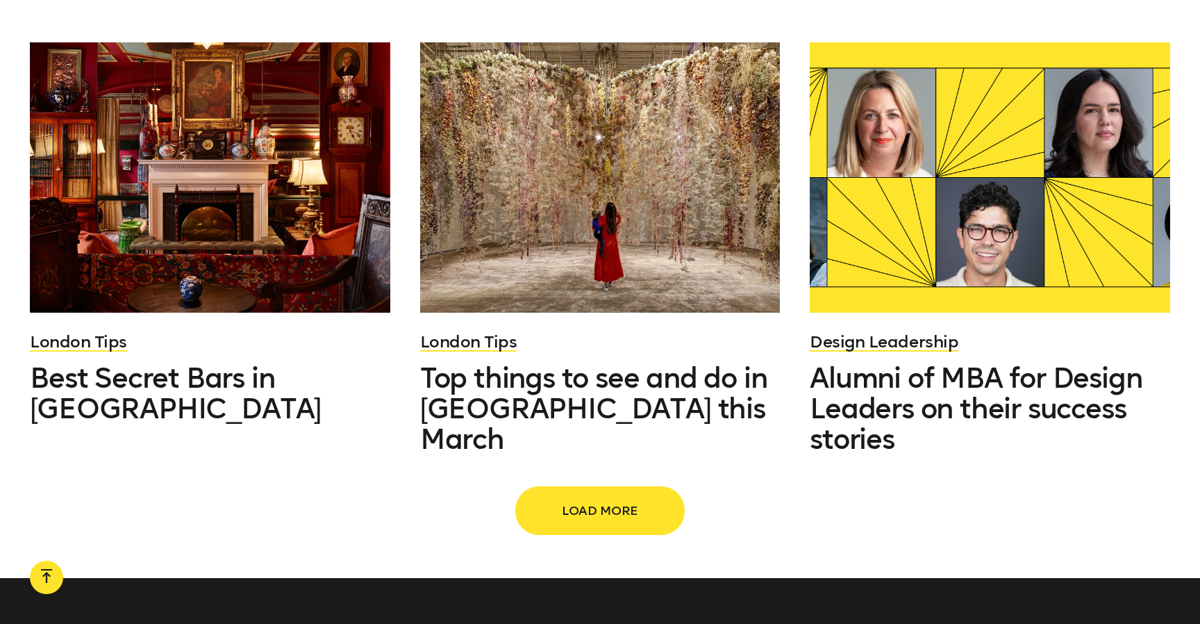
click at [612, 497] on span "Load more" at bounding box center [600, 510] width 122 height 26
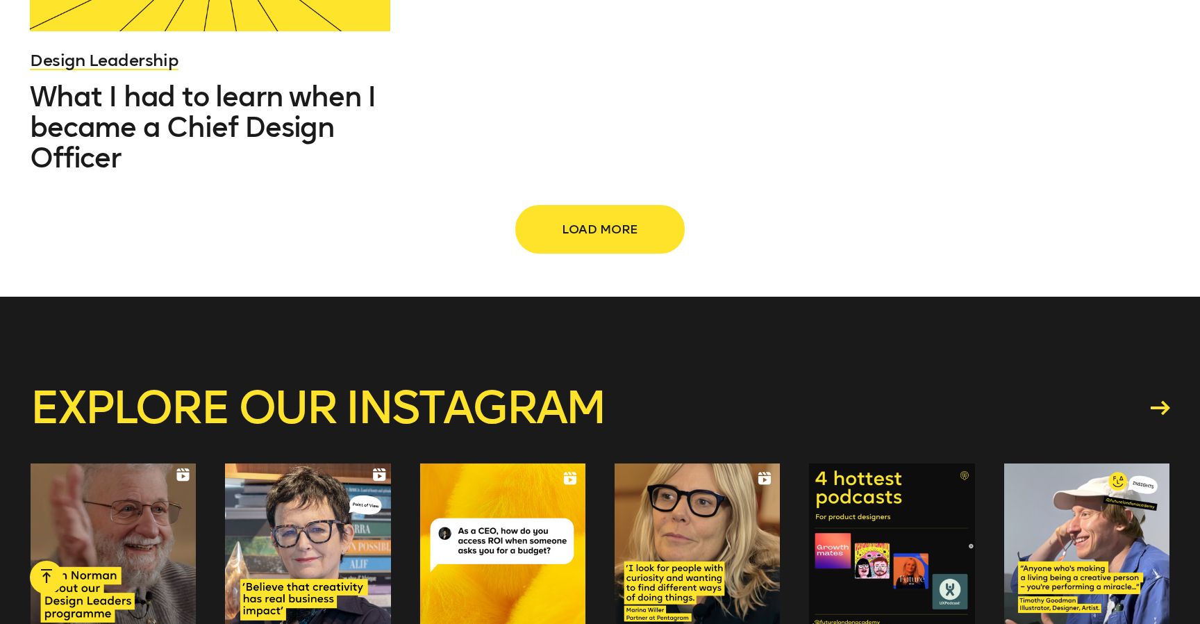
scroll to position [6910, 0]
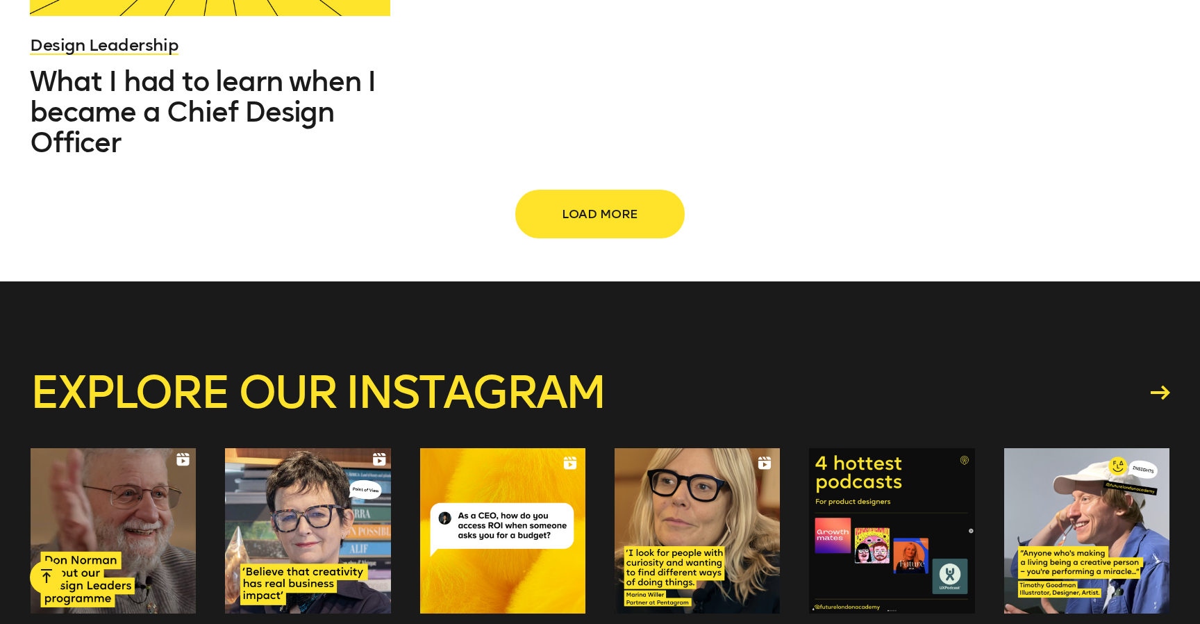
click at [604, 201] on span "Load more" at bounding box center [600, 214] width 122 height 26
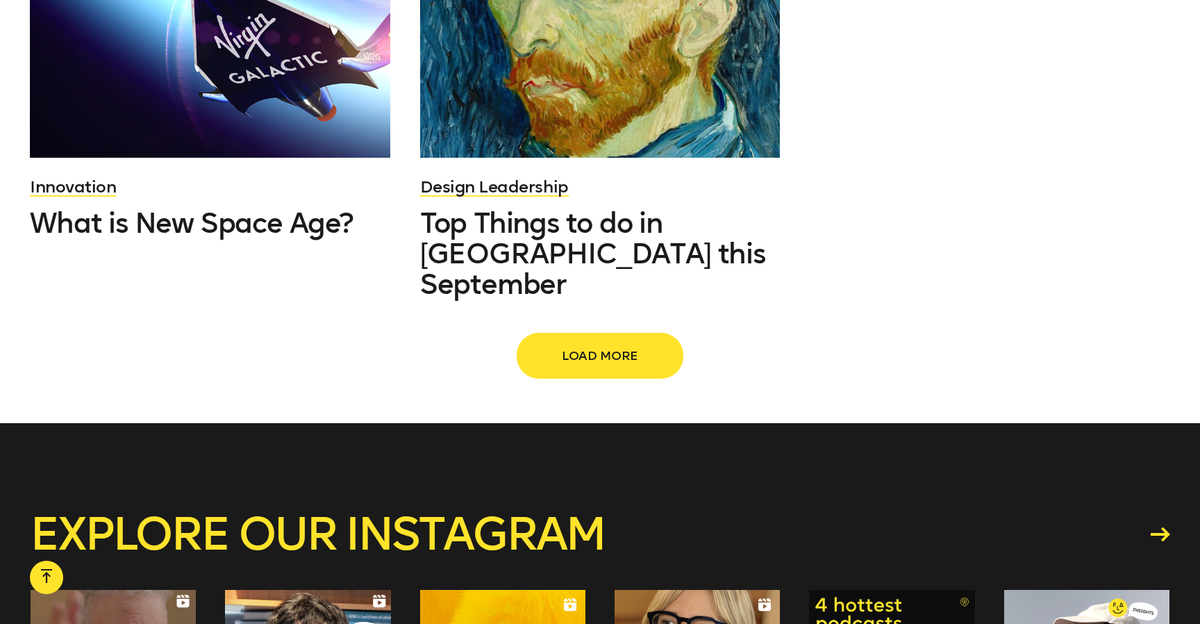
scroll to position [8191, 0]
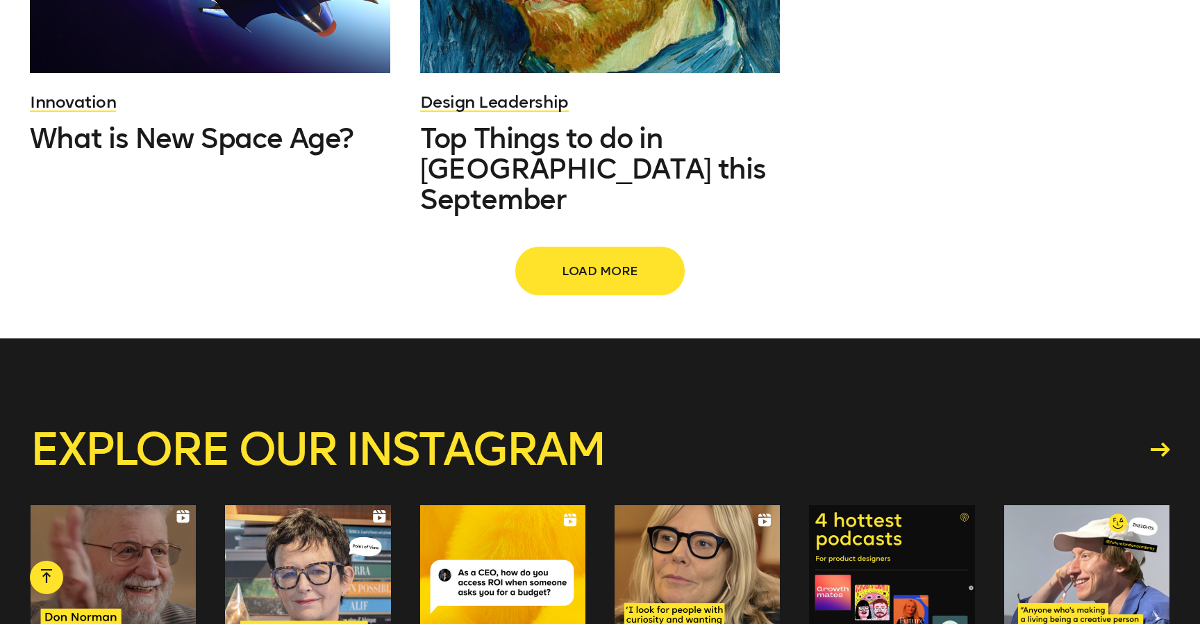
click at [610, 258] on span "Load more" at bounding box center [600, 271] width 122 height 26
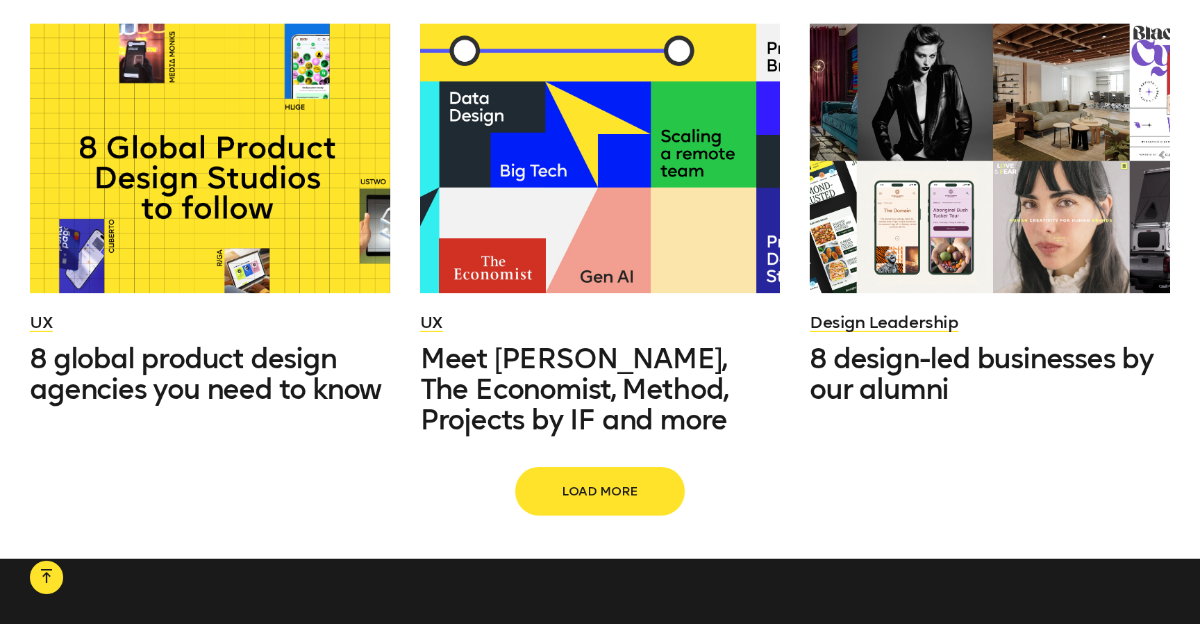
click at [605, 478] on span "Load more" at bounding box center [600, 491] width 122 height 26
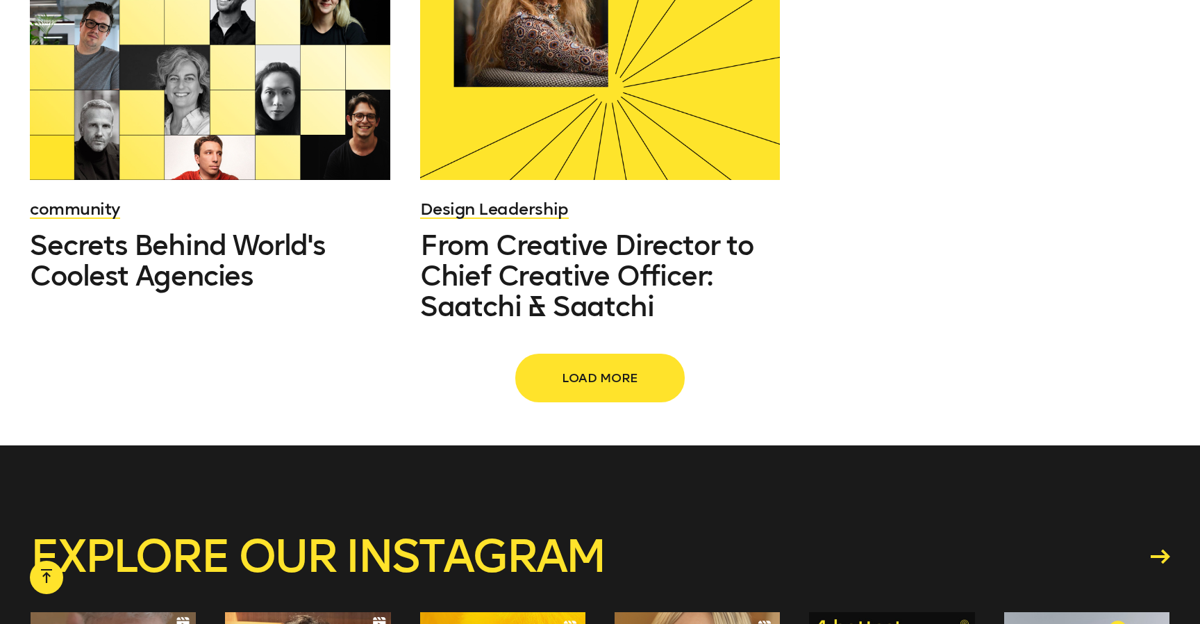
scroll to position [12588, 0]
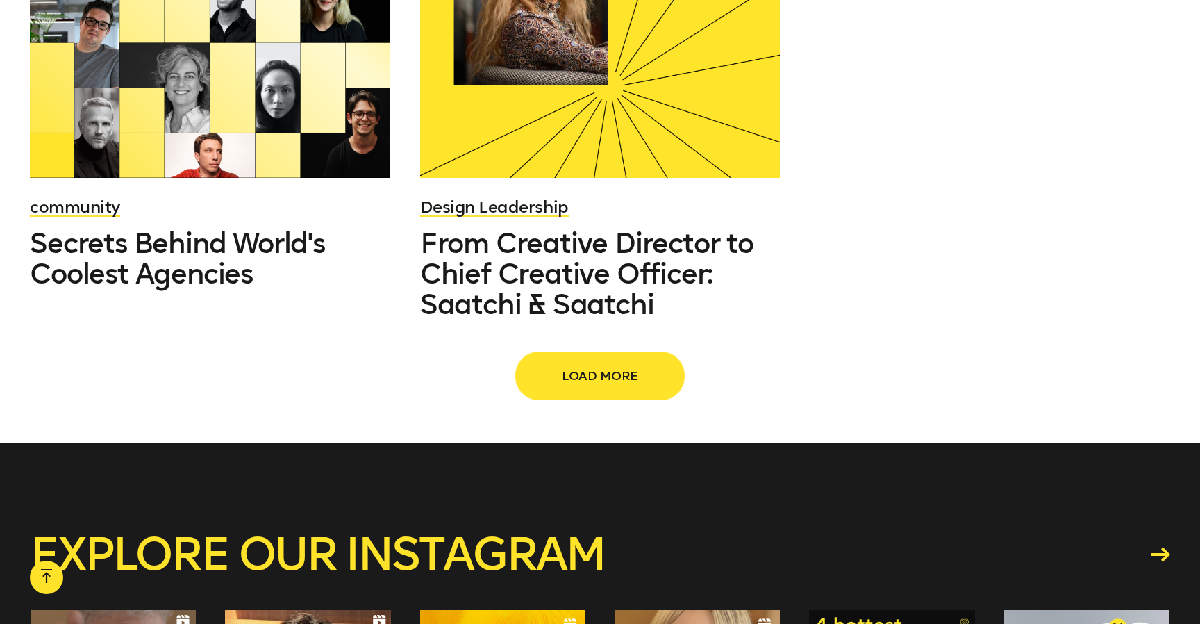
click at [597, 363] on span "Load more" at bounding box center [600, 376] width 122 height 26
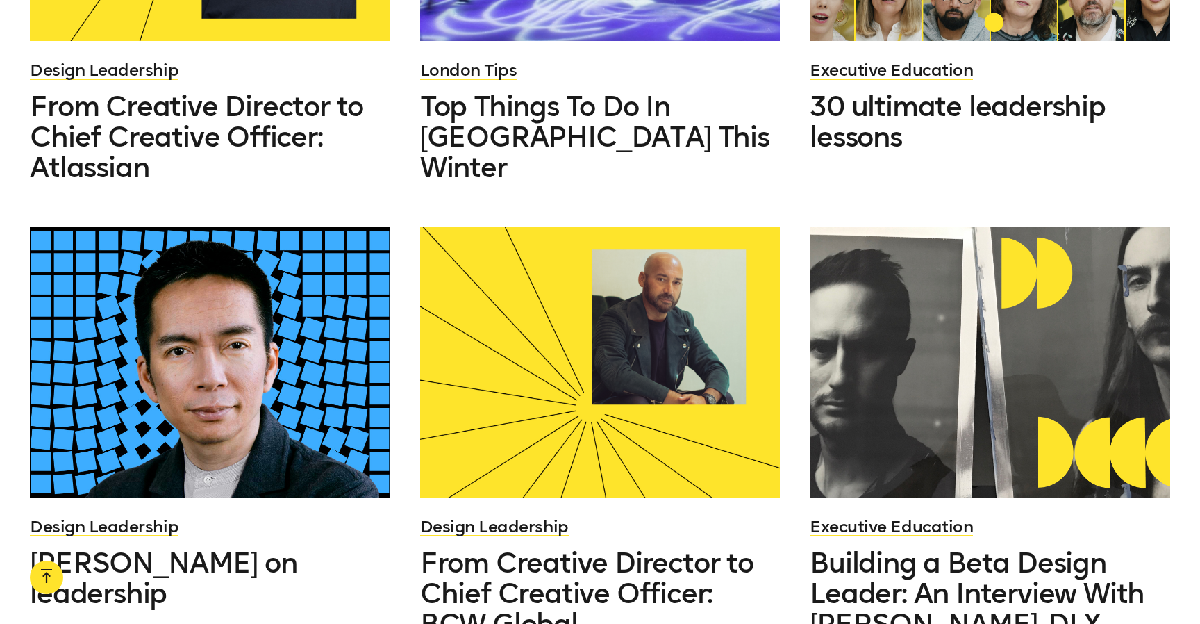
scroll to position [13965, 0]
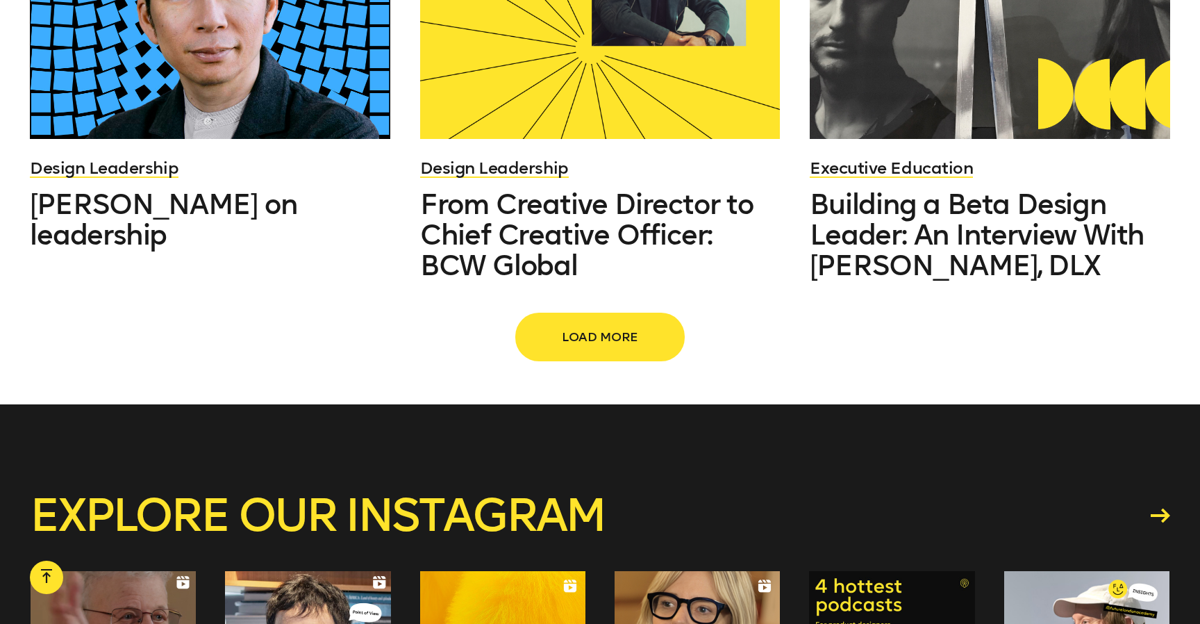
click at [611, 324] on span "Load more" at bounding box center [600, 337] width 122 height 26
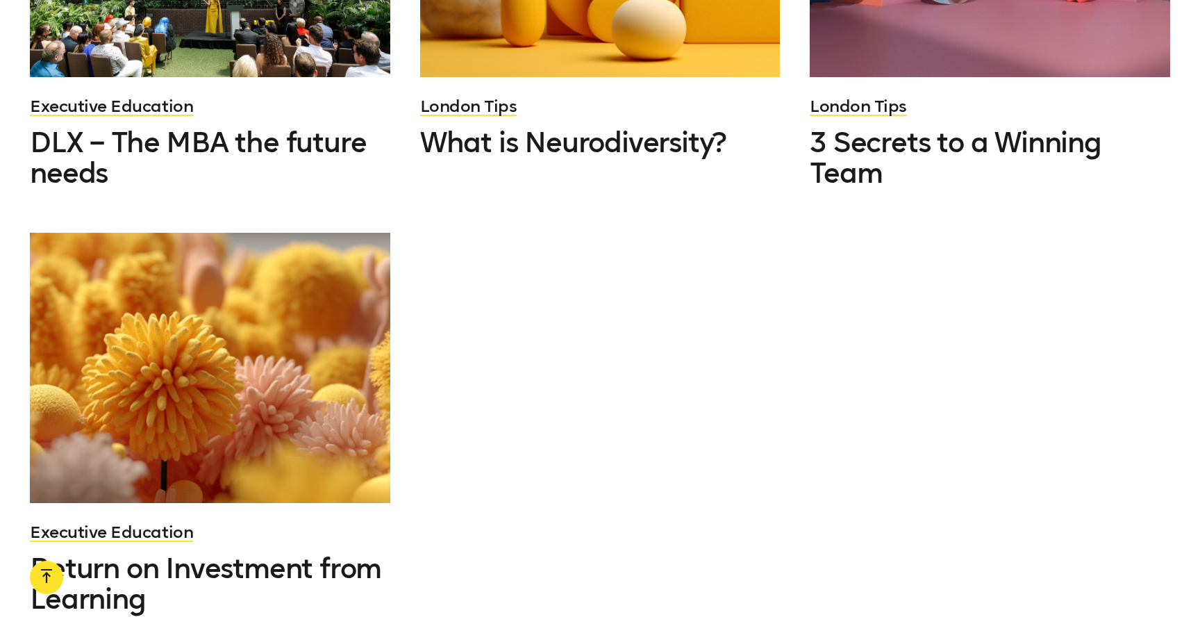
scroll to position [15402, 0]
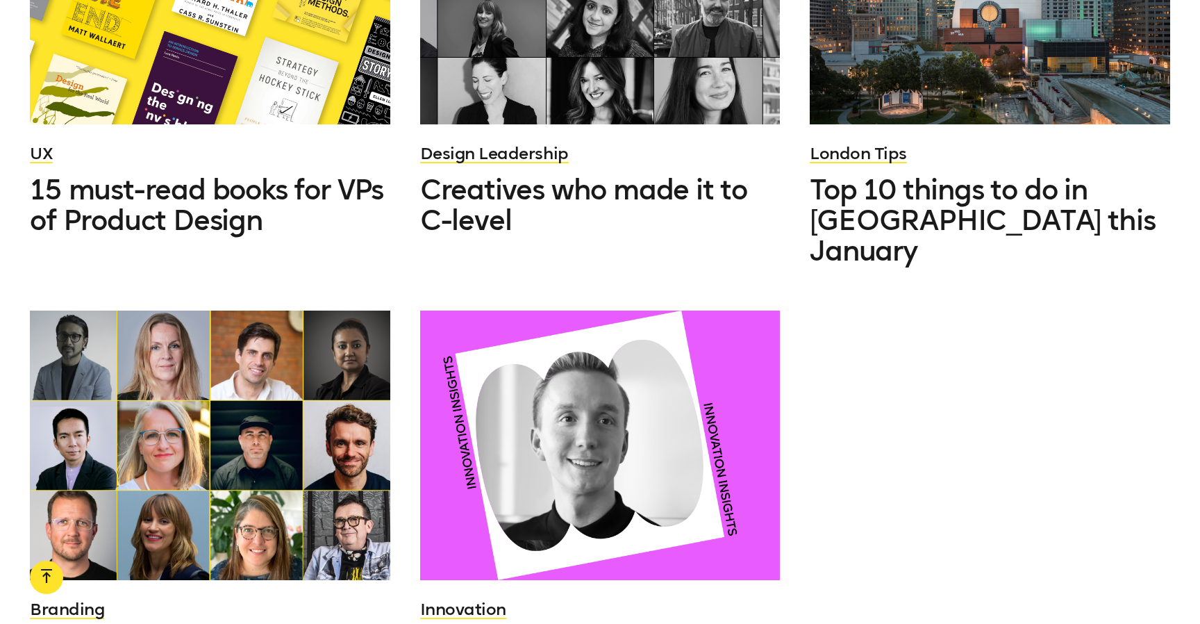
scroll to position [16763, 0]
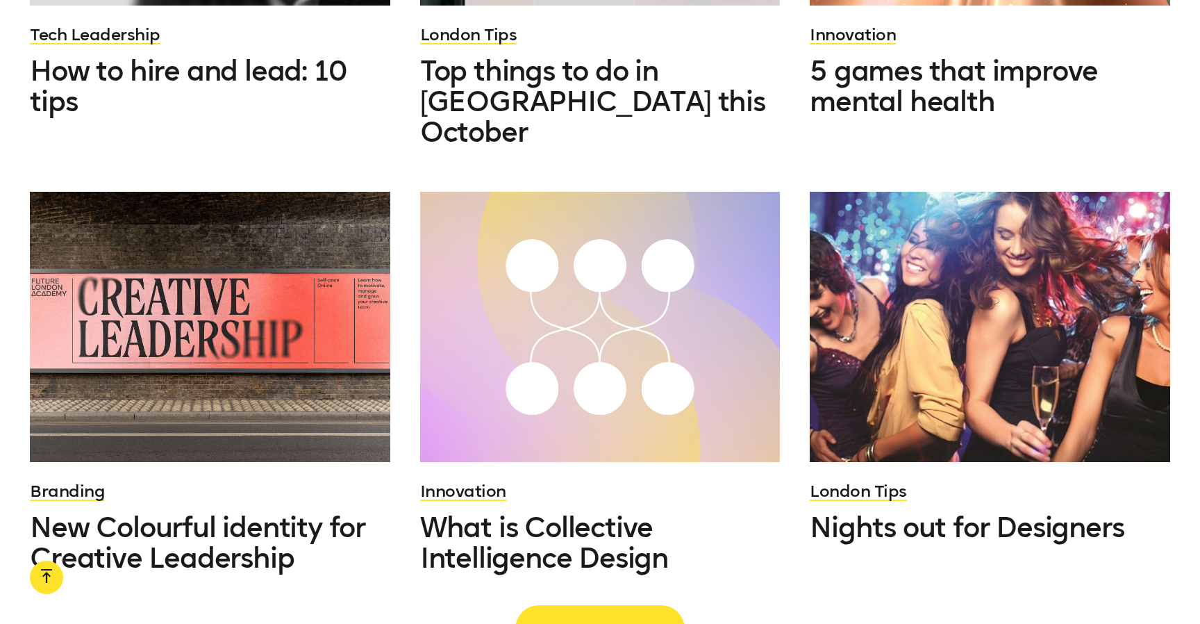
click at [597, 616] on span "Load more" at bounding box center [600, 629] width 122 height 26
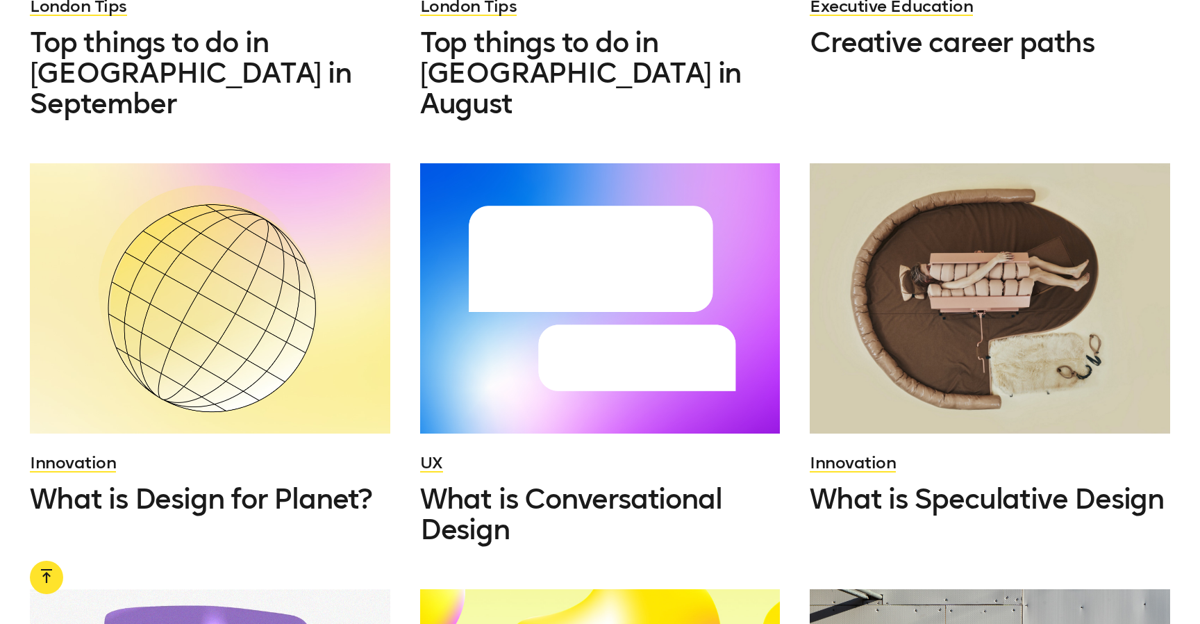
scroll to position [18857, 0]
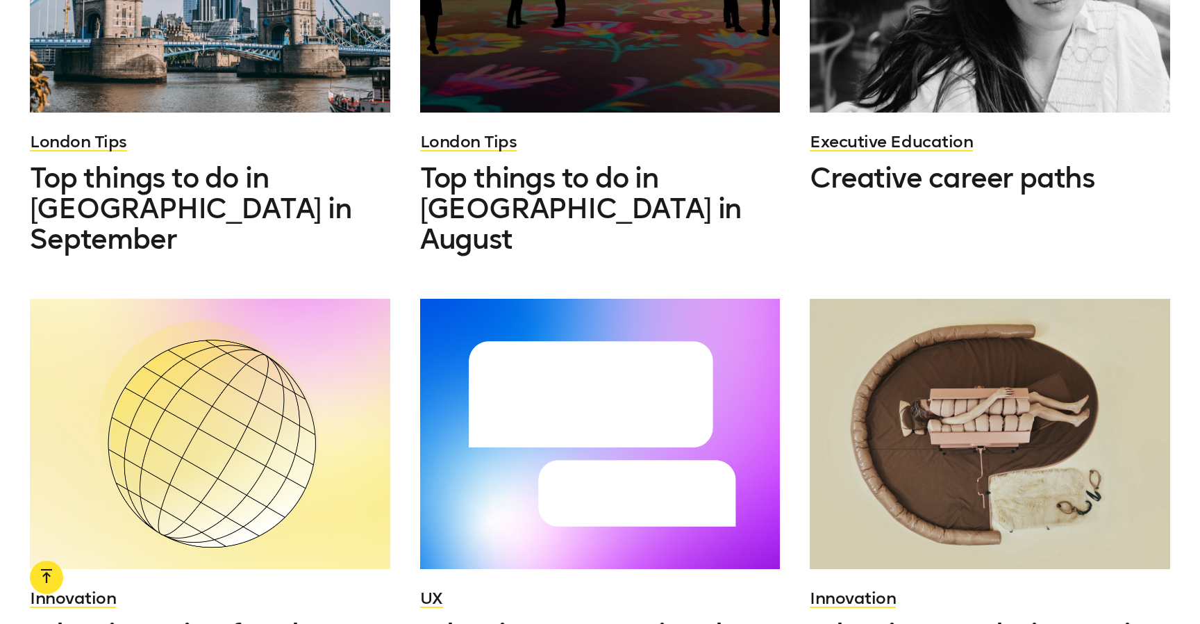
click at [961, 299] on div at bounding box center [990, 434] width 360 height 270
click at [652, 299] on div at bounding box center [600, 434] width 360 height 270
click at [242, 299] on div at bounding box center [210, 434] width 360 height 270
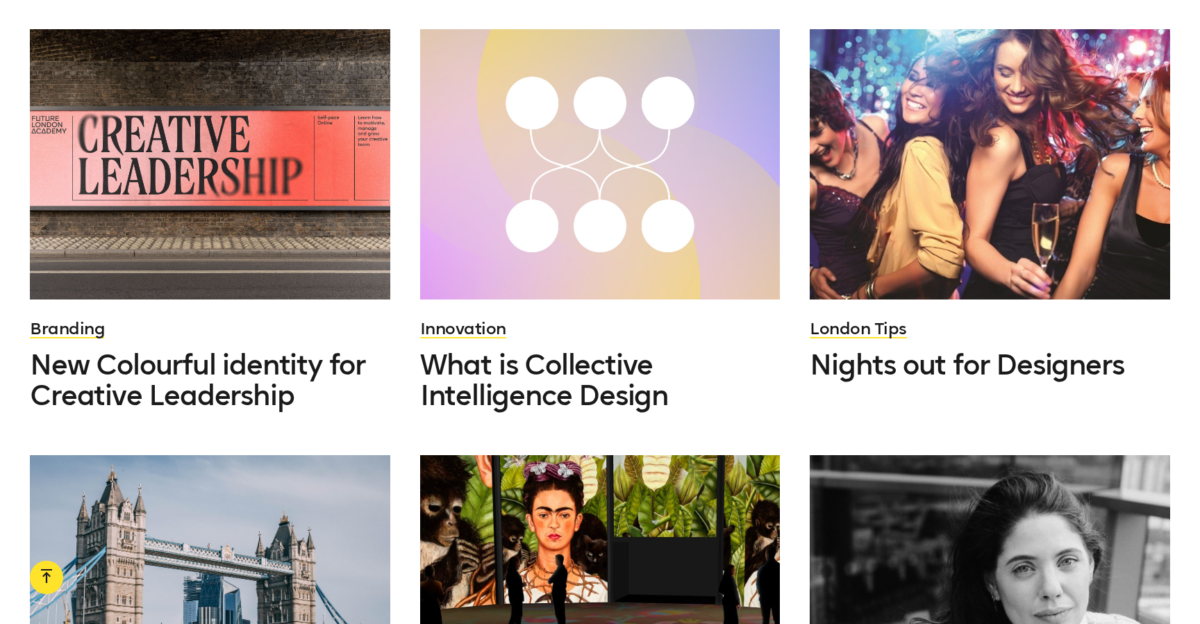
scroll to position [18247, 0]
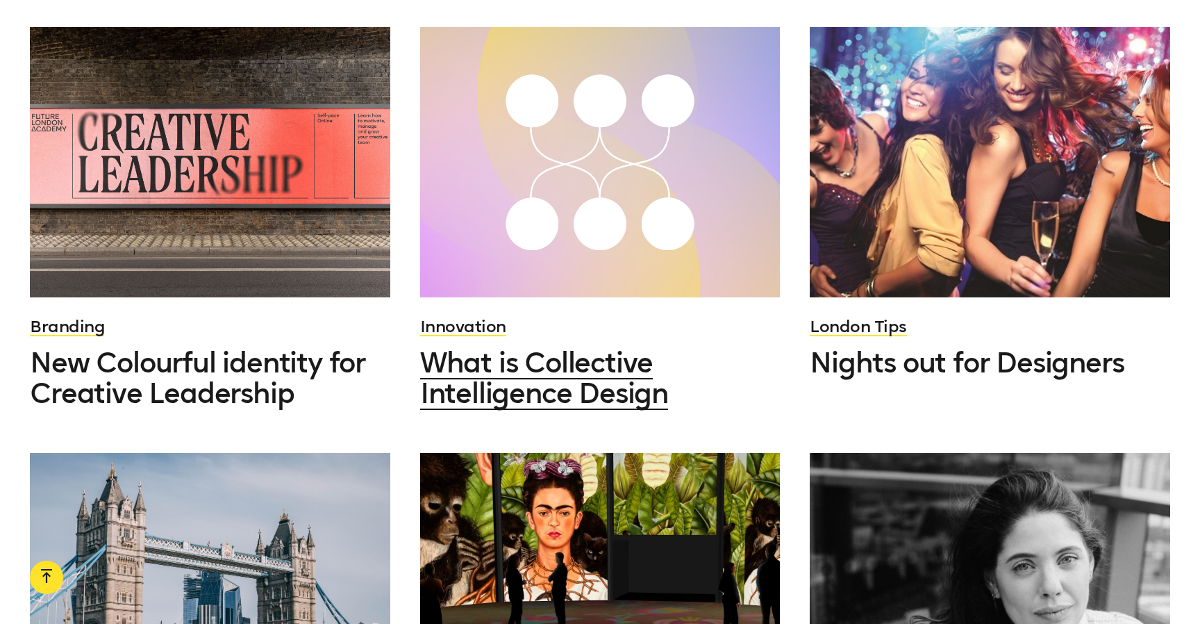
click at [597, 346] on span "What is Collective Intelligence Design" at bounding box center [544, 378] width 248 height 64
click at [982, 453] on div at bounding box center [990, 588] width 360 height 270
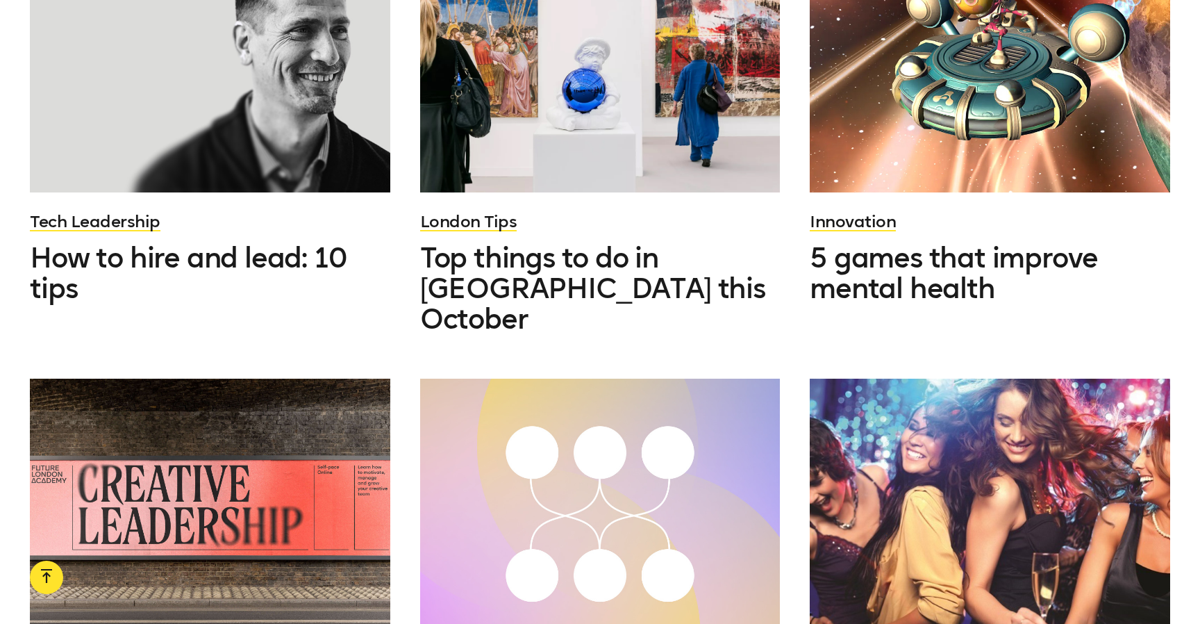
scroll to position [17889, 0]
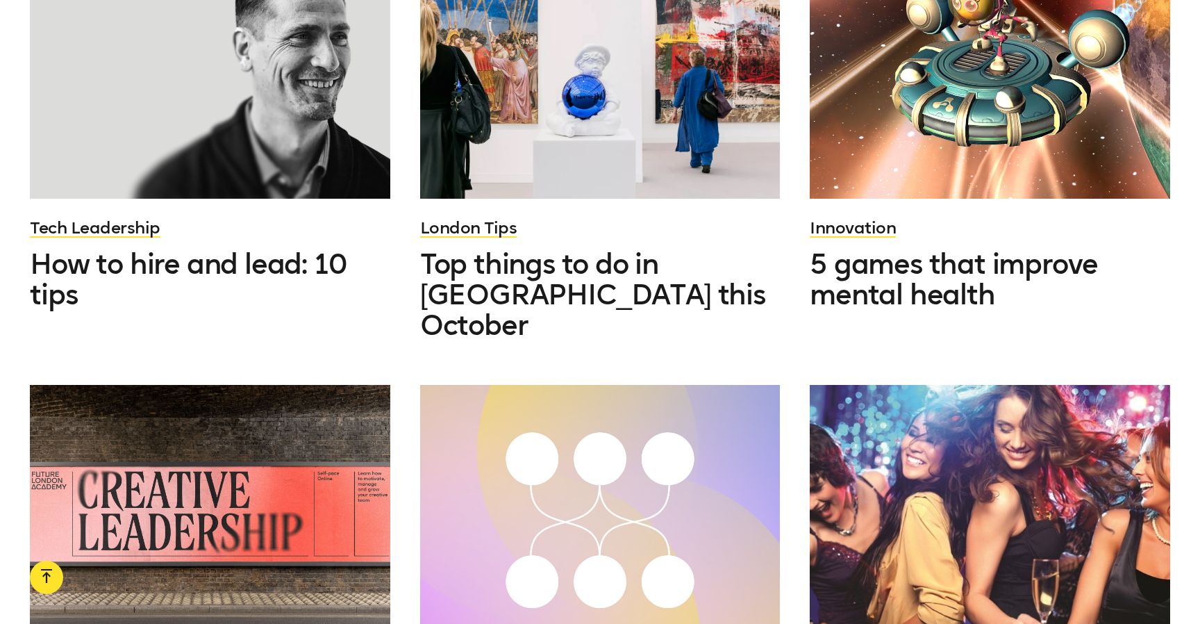
click at [280, 385] on div at bounding box center [210, 520] width 360 height 270
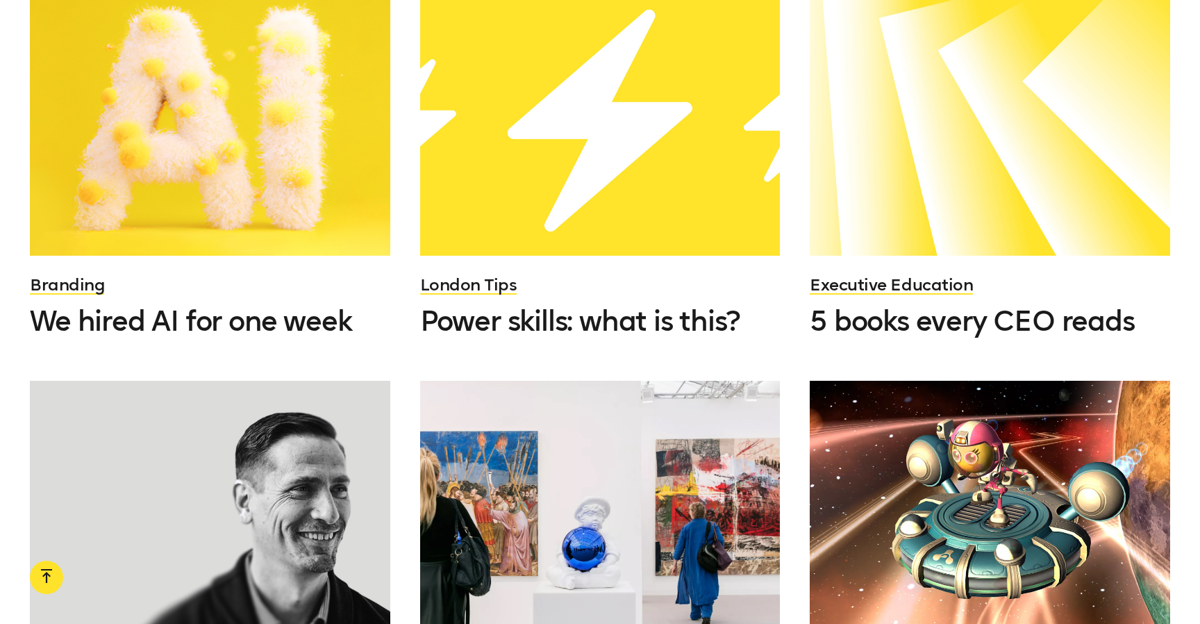
scroll to position [17436, 0]
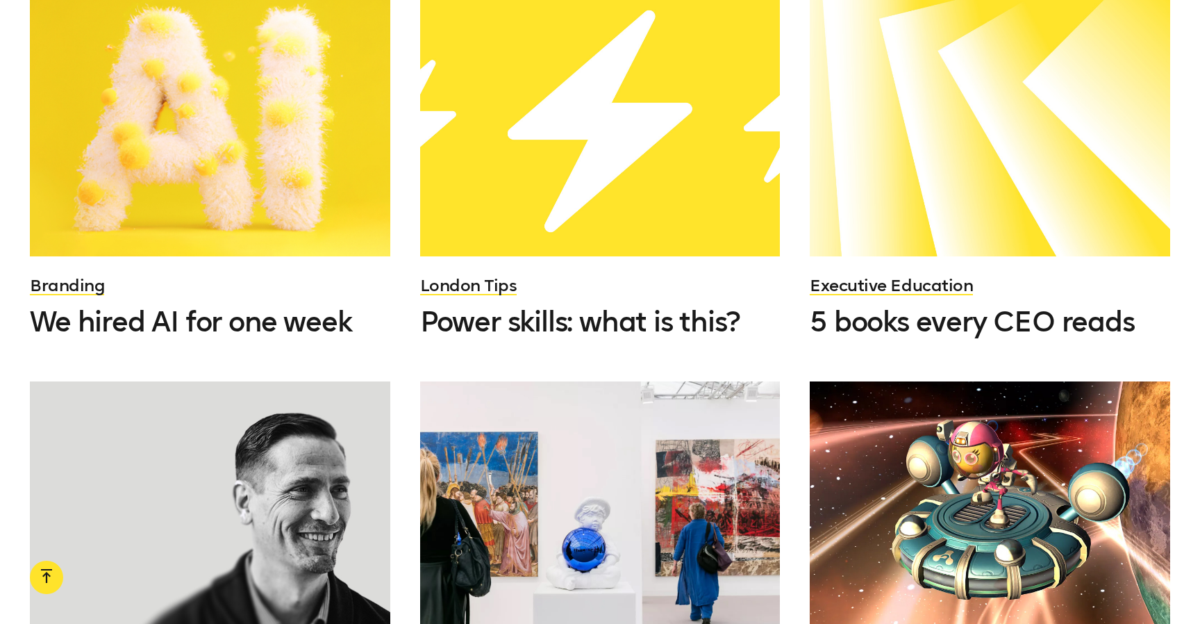
click at [263, 381] on div at bounding box center [210, 516] width 360 height 270
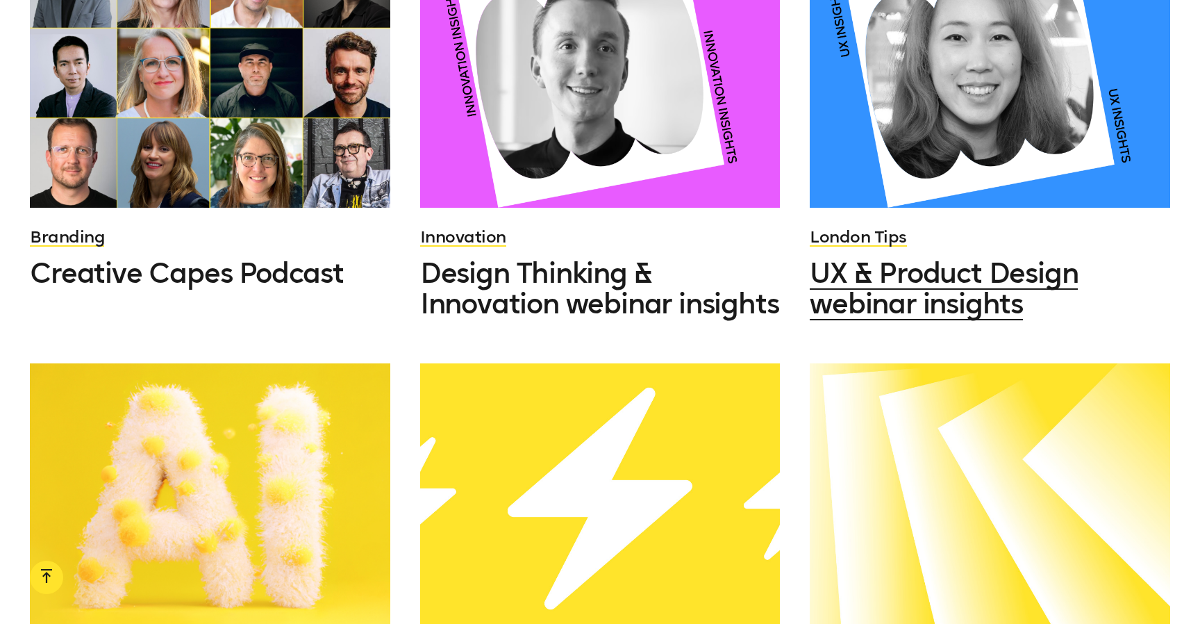
scroll to position [17117, 0]
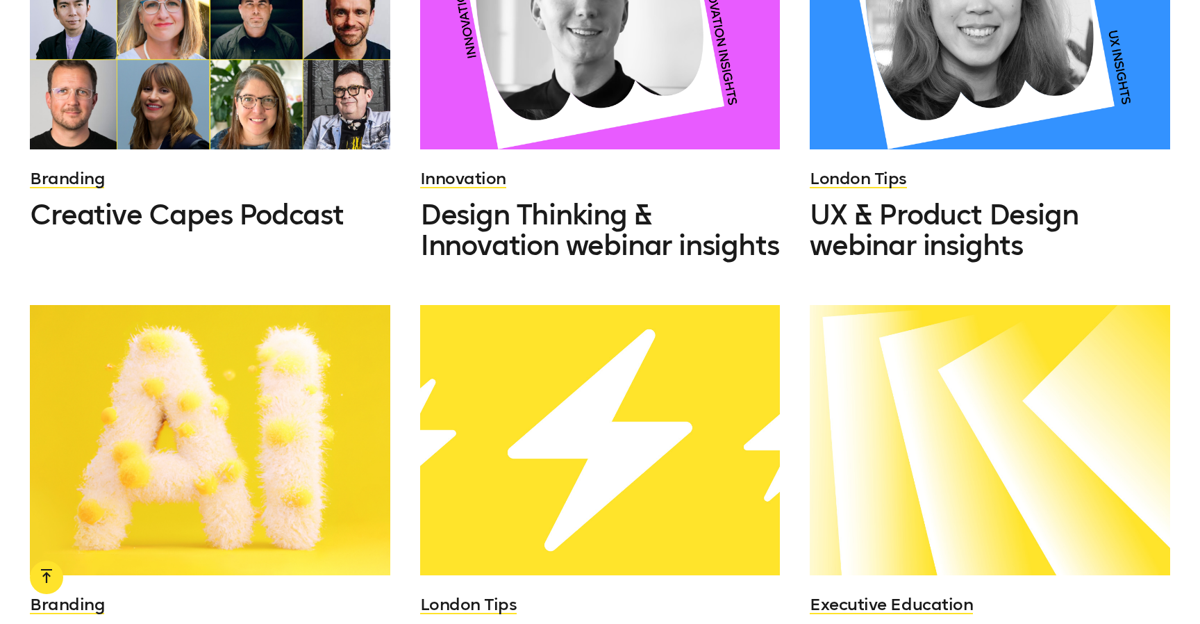
click at [950, 305] on div at bounding box center [990, 440] width 360 height 270
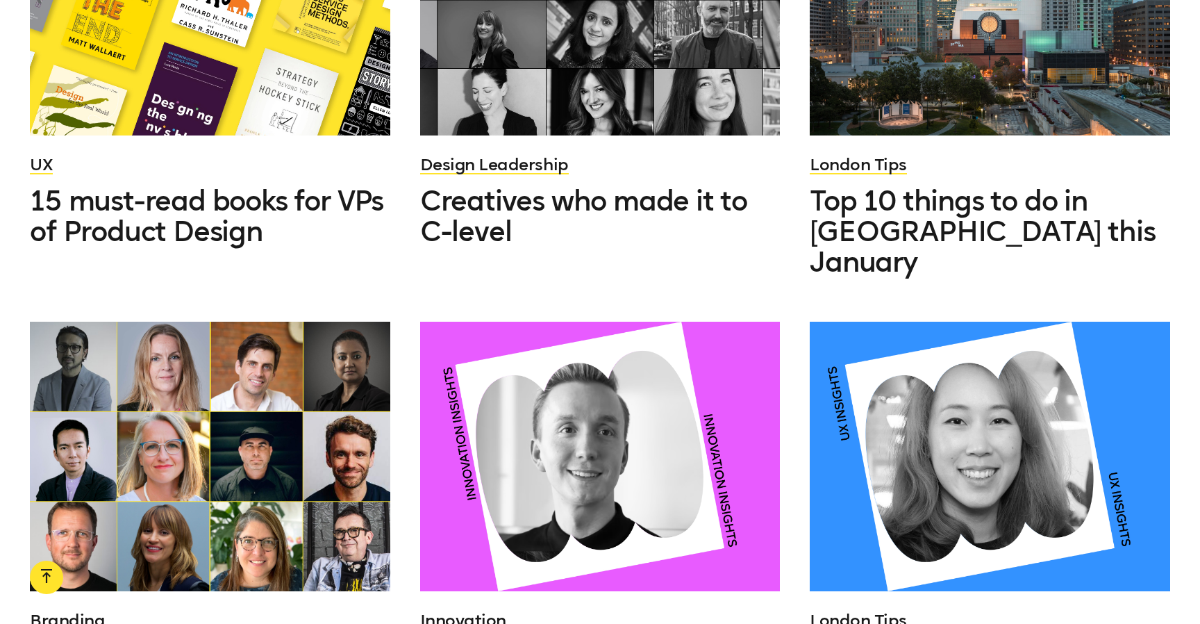
scroll to position [16620, 0]
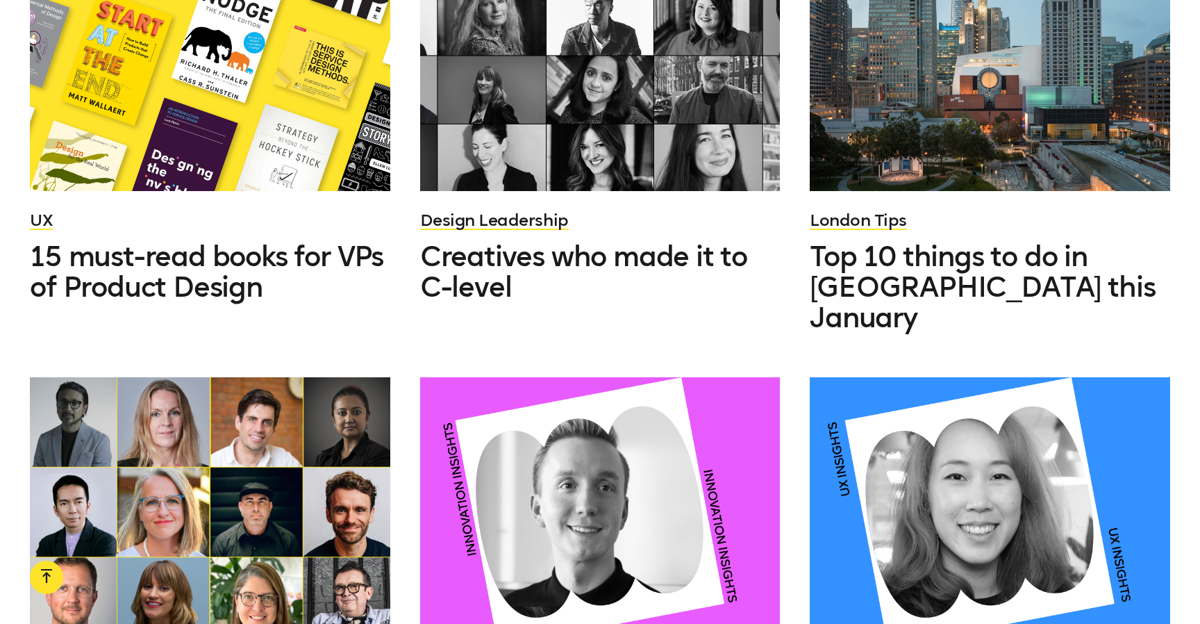
click at [994, 377] on div at bounding box center [990, 512] width 360 height 270
click at [611, 377] on div at bounding box center [600, 512] width 360 height 270
click at [343, 377] on div at bounding box center [210, 512] width 360 height 270
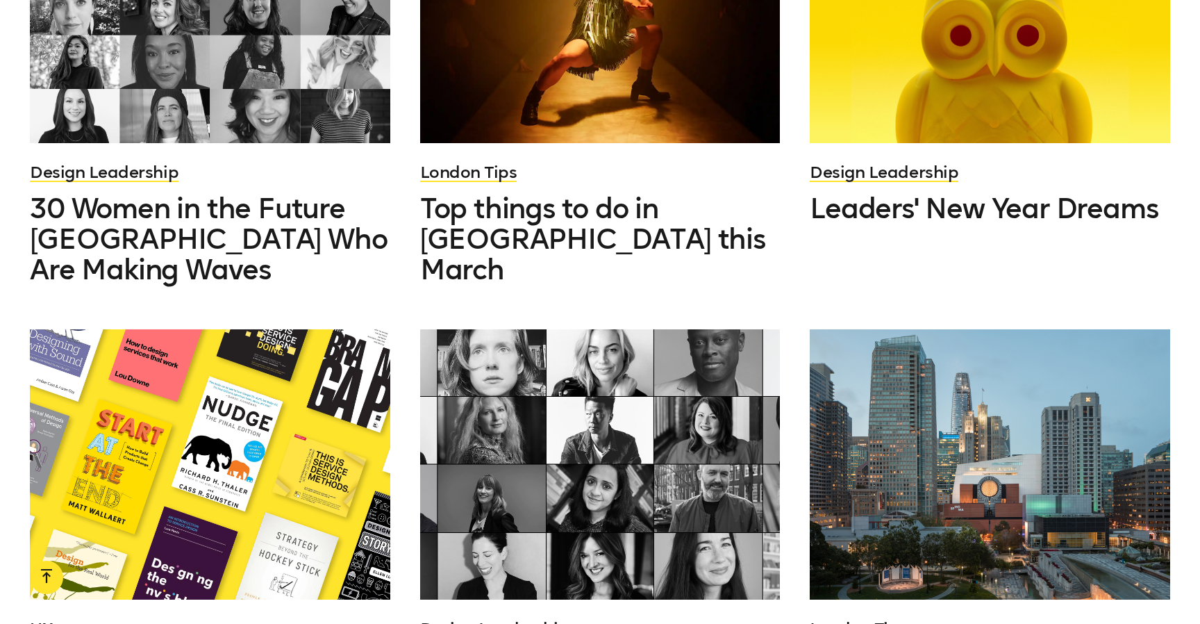
scroll to position [16206, 0]
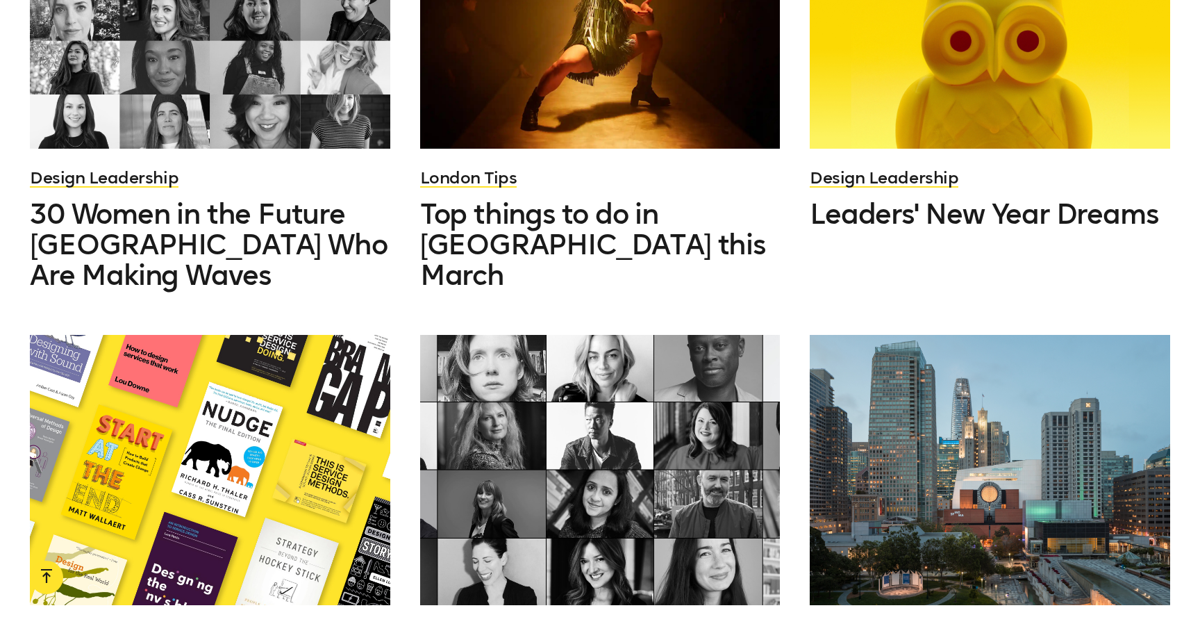
click at [553, 335] on div at bounding box center [600, 470] width 360 height 270
click at [274, 335] on div at bounding box center [210, 470] width 360 height 270
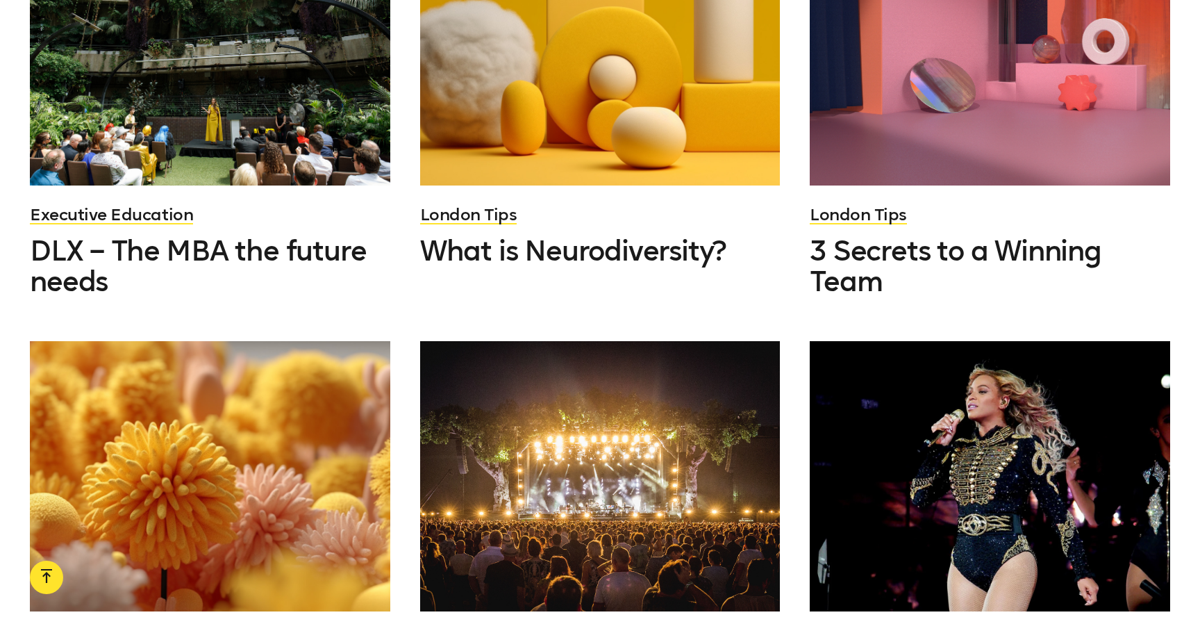
scroll to position [15331, 0]
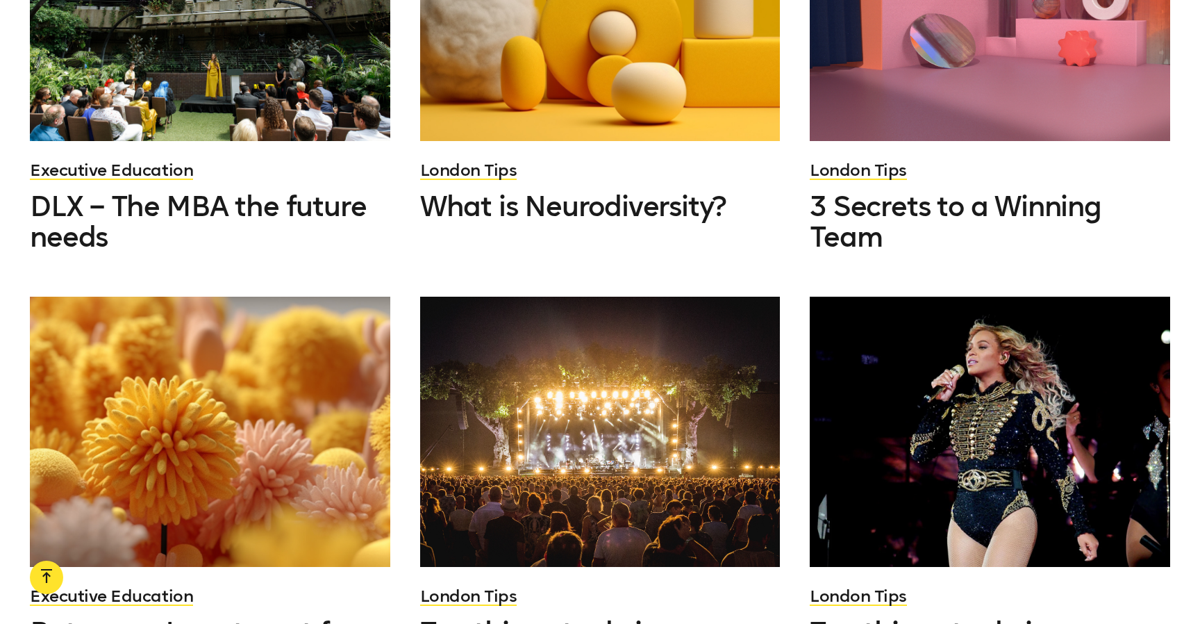
click at [166, 297] on div at bounding box center [210, 432] width 360 height 270
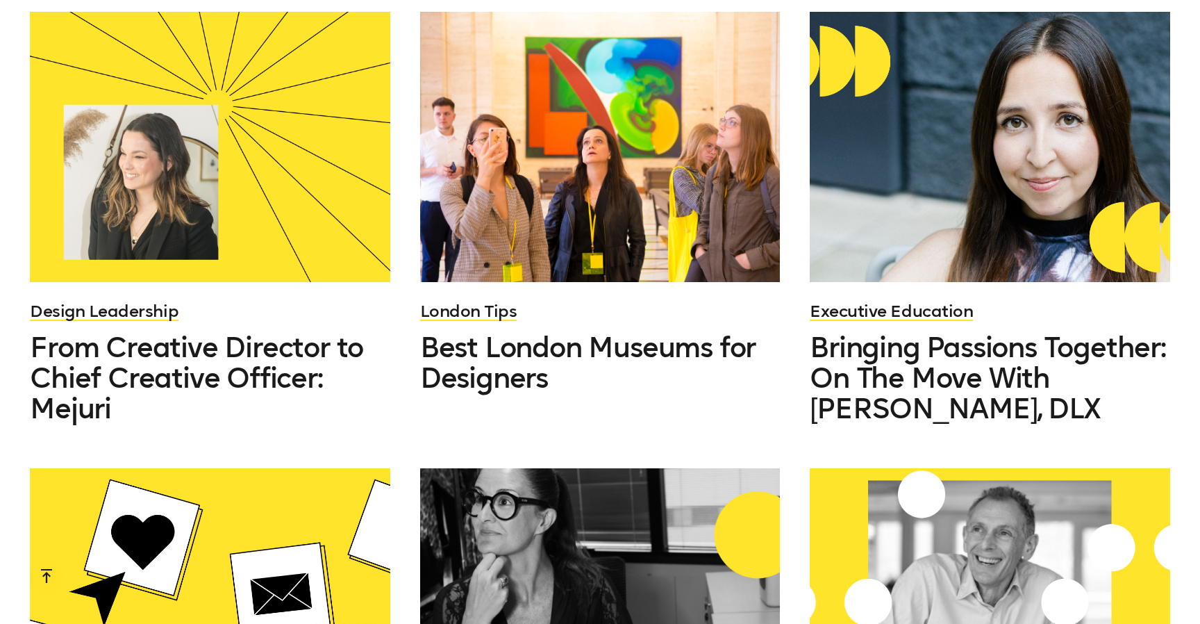
scroll to position [14129, 0]
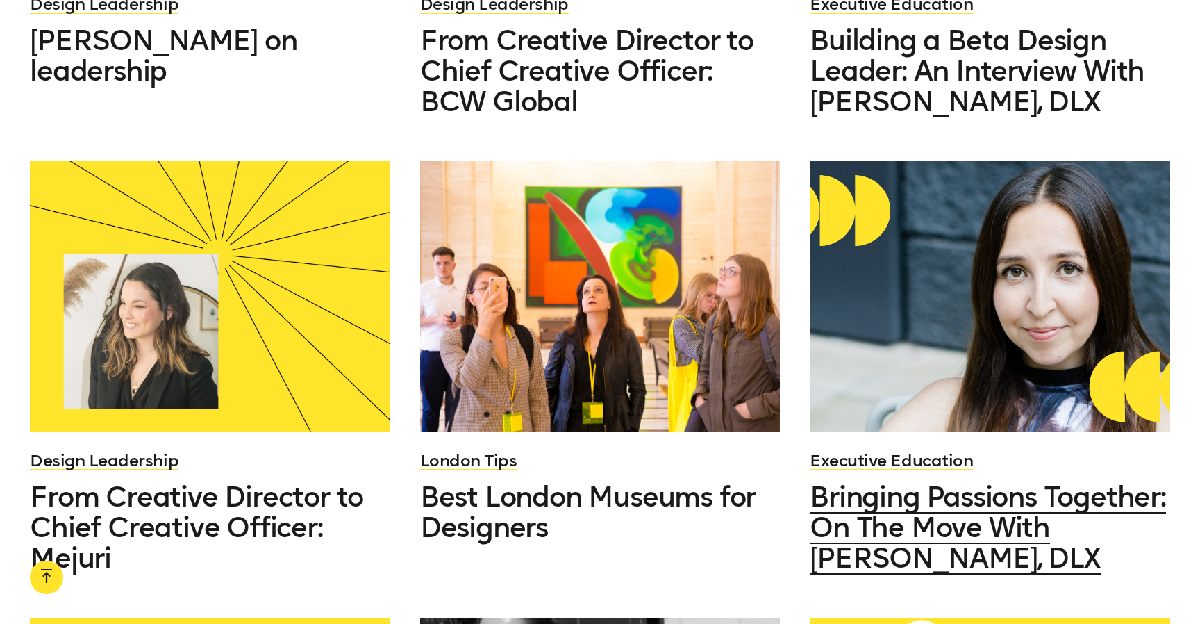
click at [993, 480] on span "Bringing Passions Together: On The Move With Tamara Parraguez, DLX" at bounding box center [988, 527] width 356 height 94
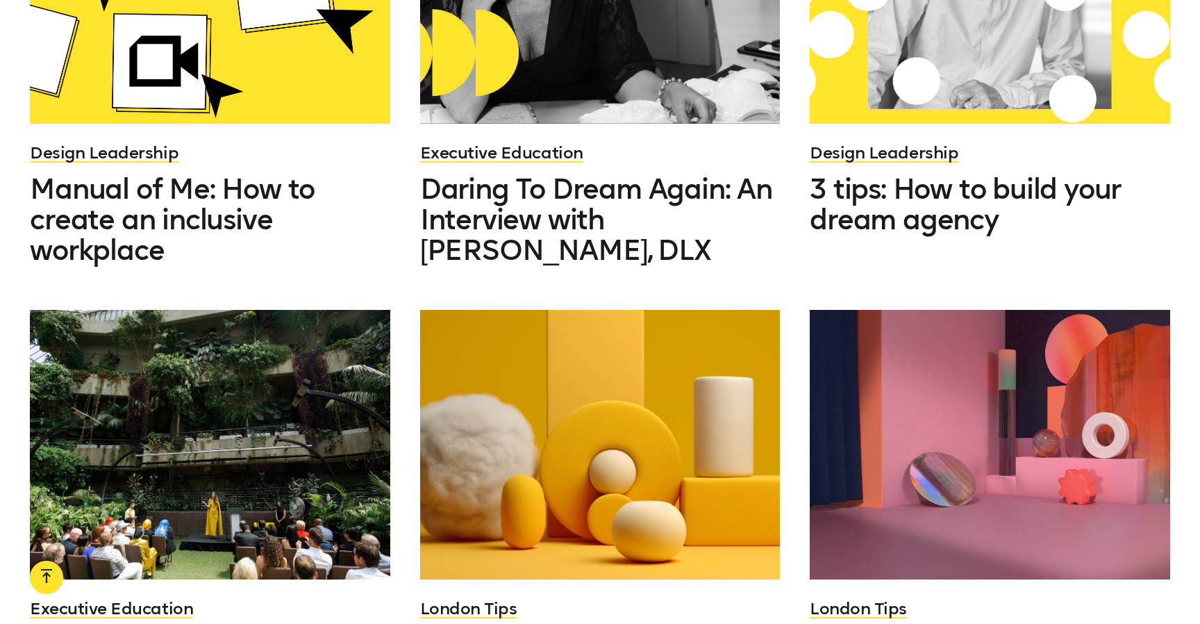
scroll to position [14895, 0]
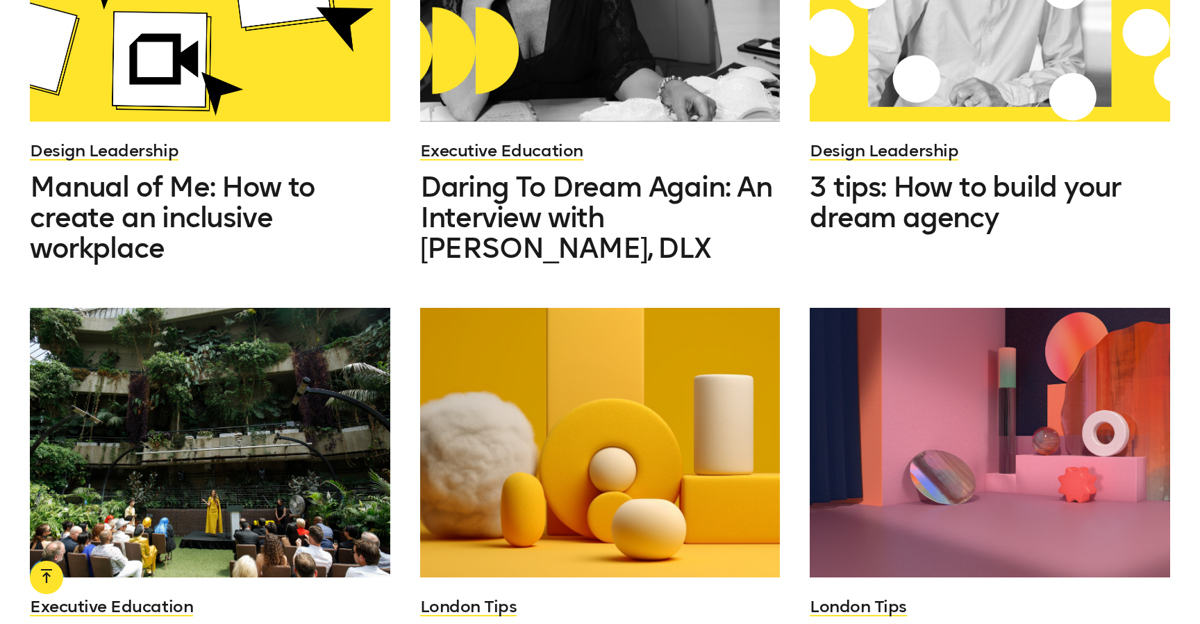
click at [600, 317] on div at bounding box center [600, 443] width 360 height 270
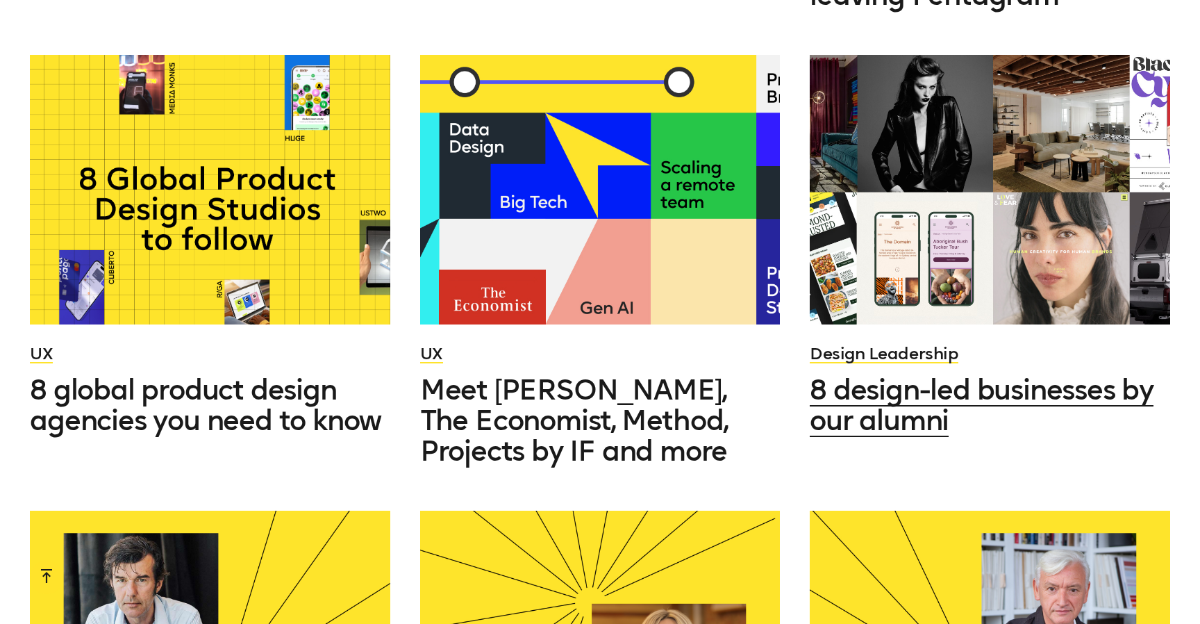
scroll to position [9263, 0]
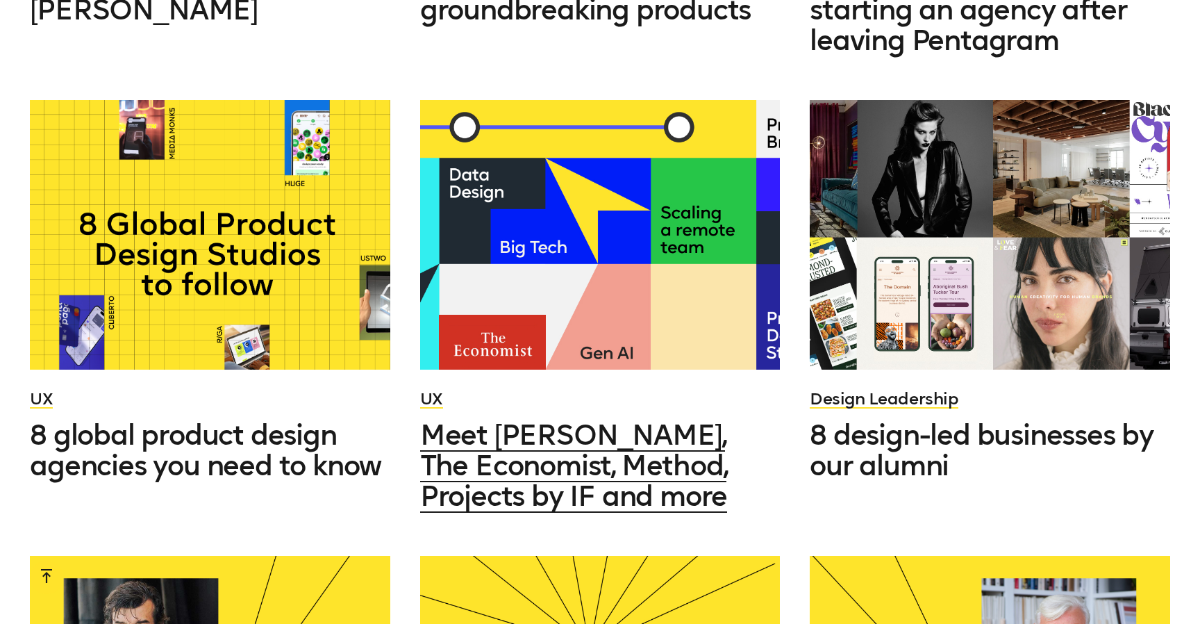
click at [636, 418] on span "Meet Cleo, The Economist, Method, Projects by IF and more" at bounding box center [573, 465] width 307 height 94
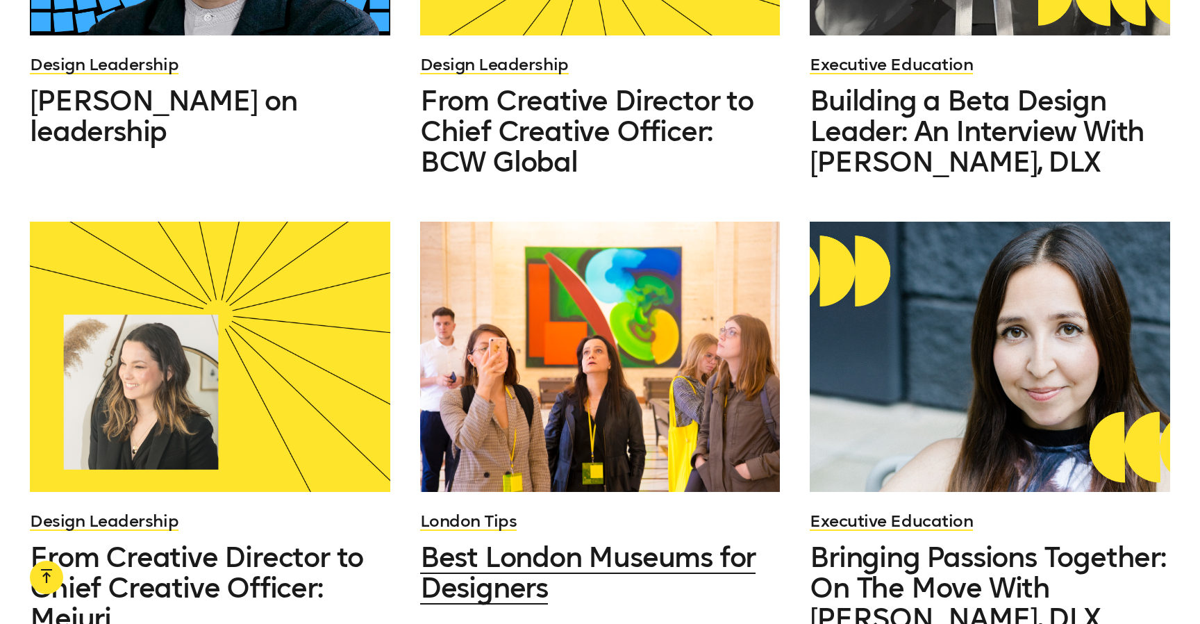
scroll to position [13729, 0]
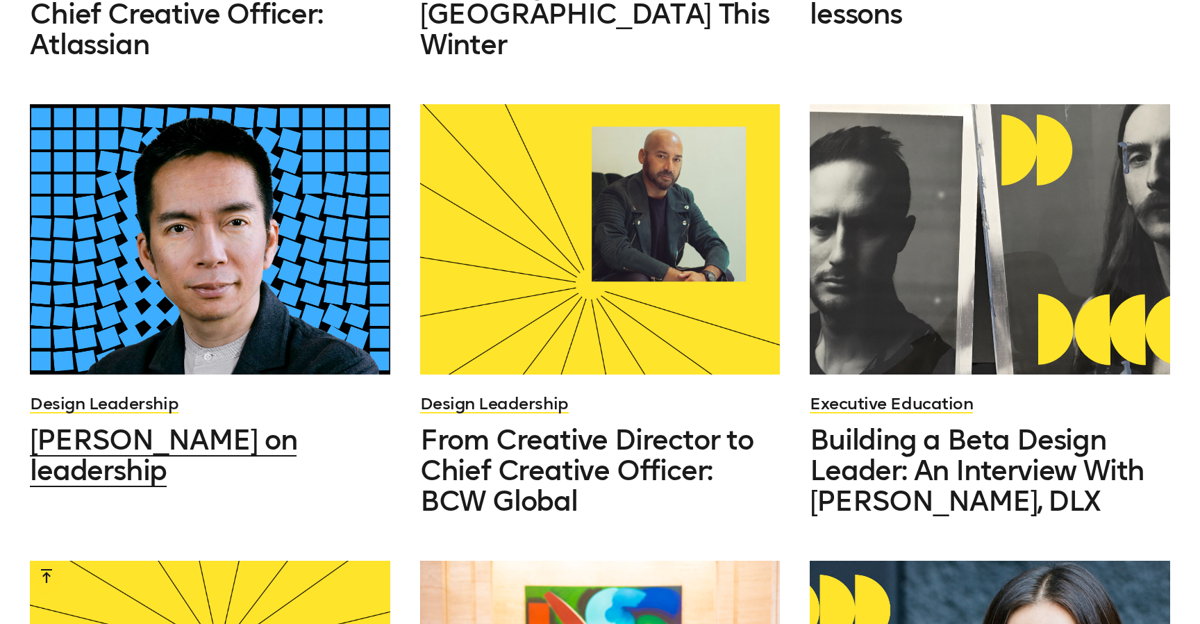
click at [297, 423] on span "John Maeda on leadership" at bounding box center [163, 455] width 267 height 64
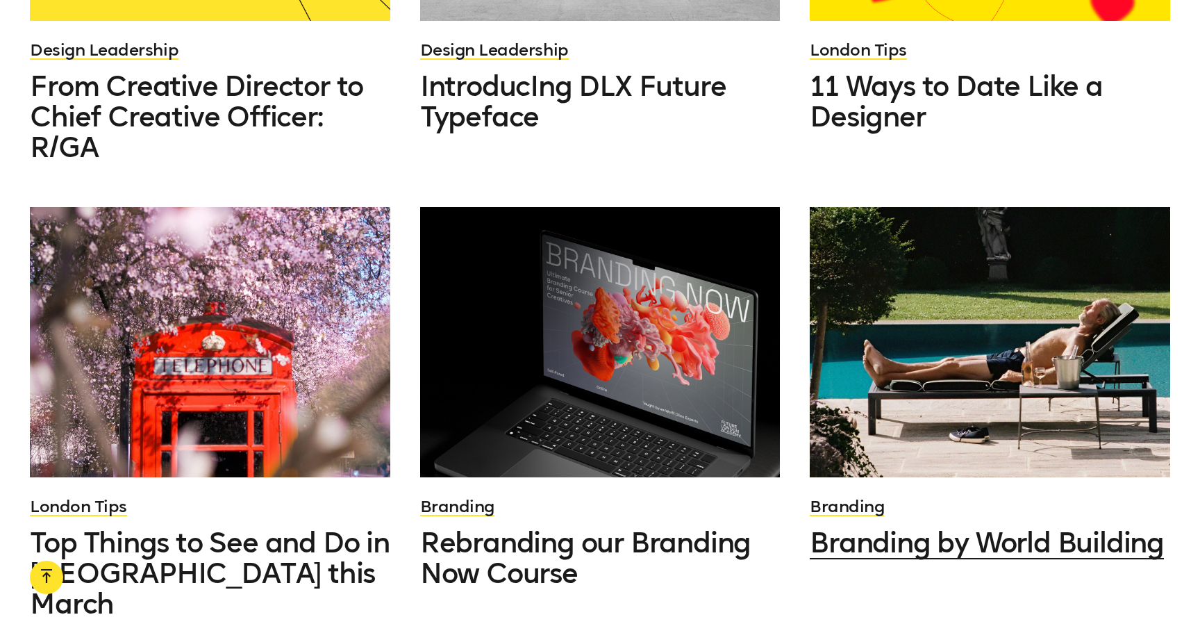
scroll to position [11811, 0]
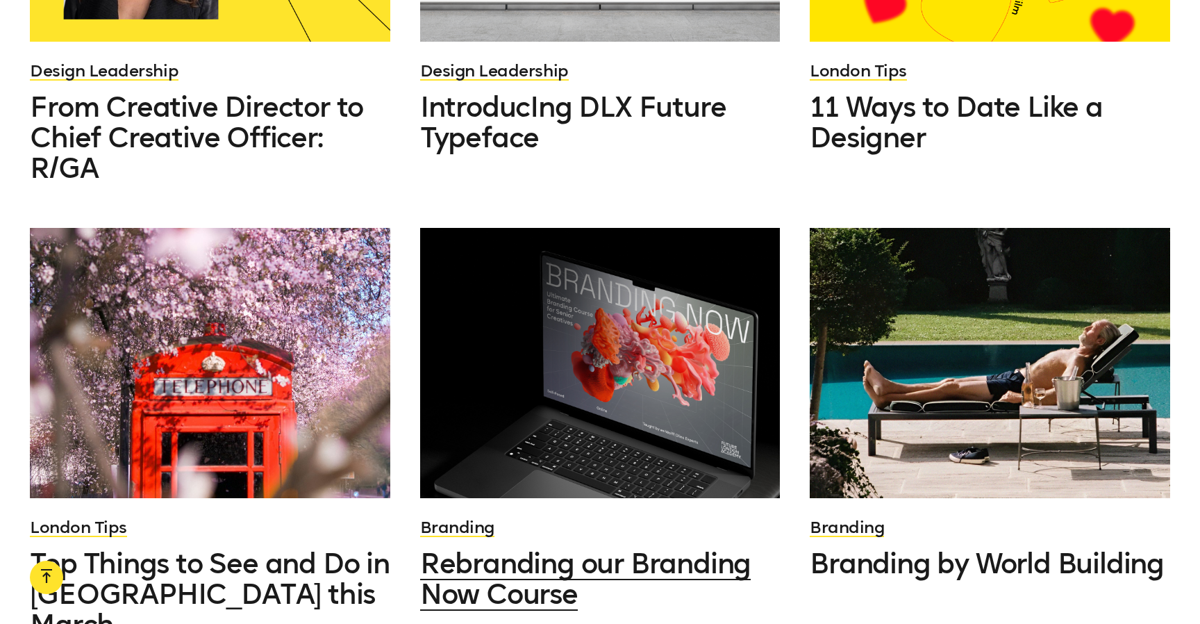
click at [602, 317] on div at bounding box center [600, 363] width 360 height 270
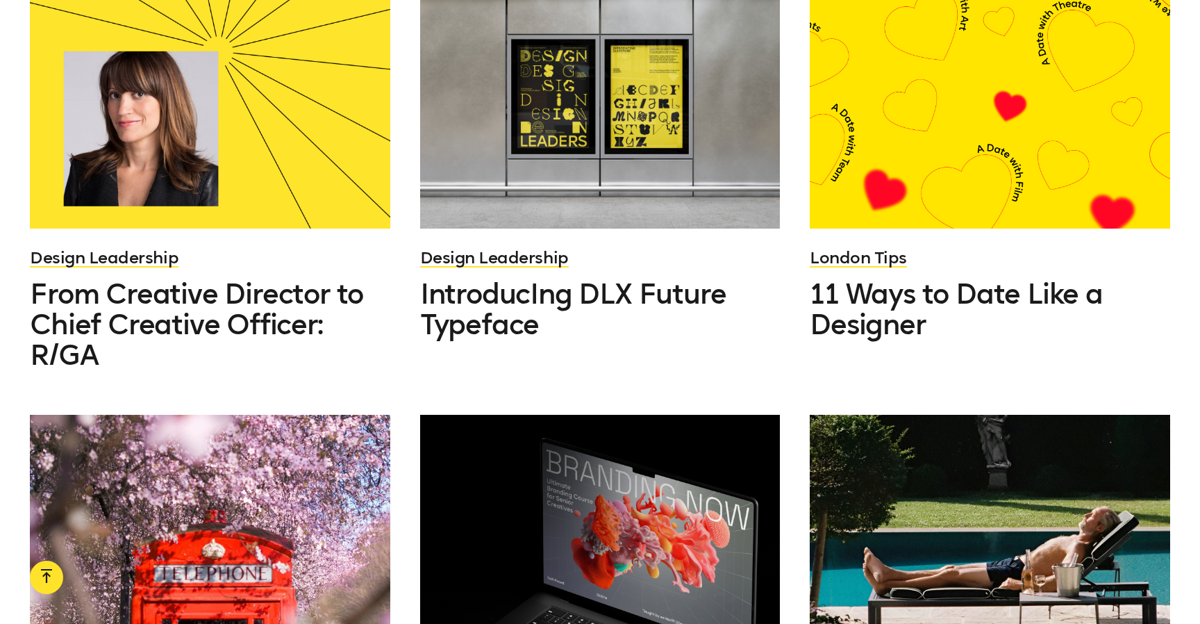
scroll to position [11423, 0]
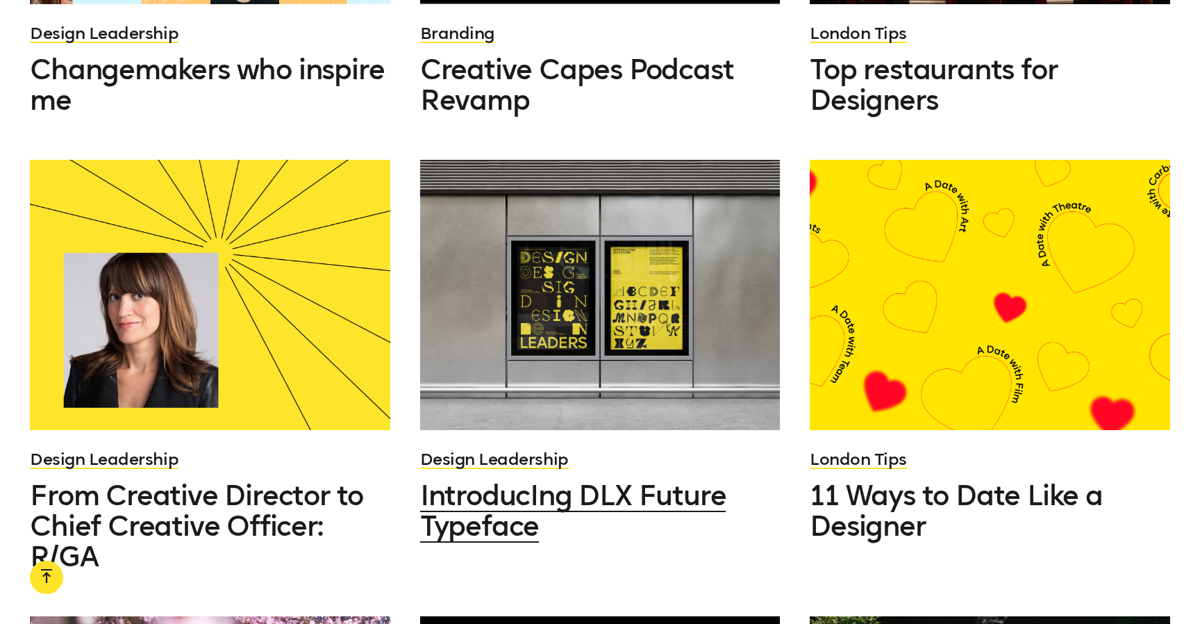
click at [619, 160] on div at bounding box center [600, 295] width 360 height 270
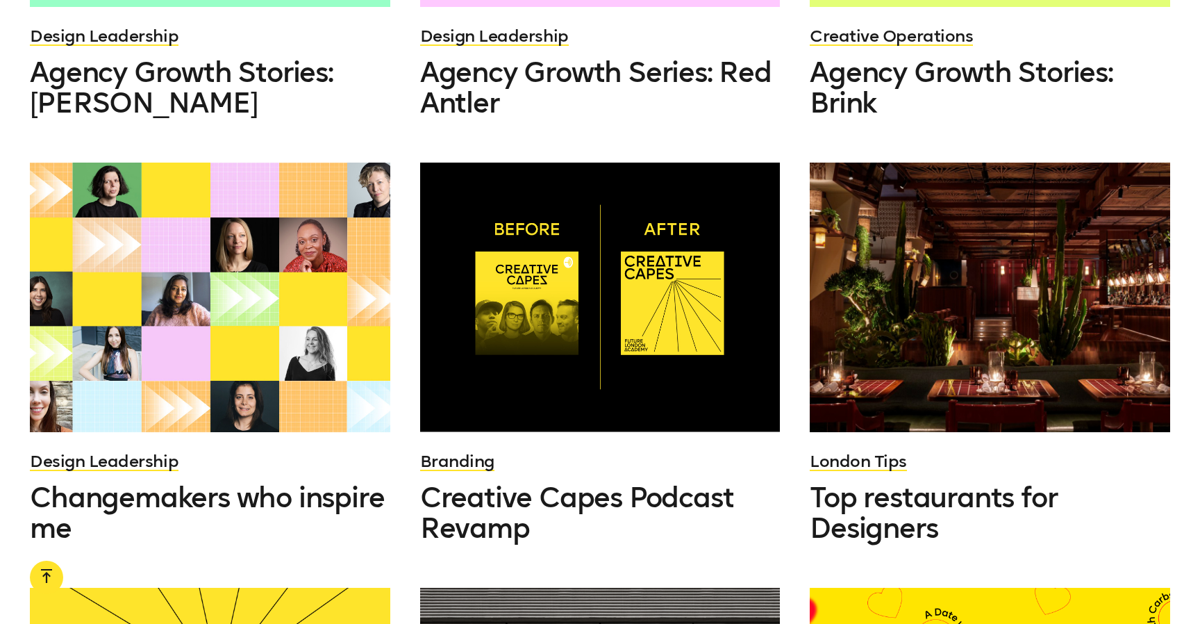
scroll to position [10949, 0]
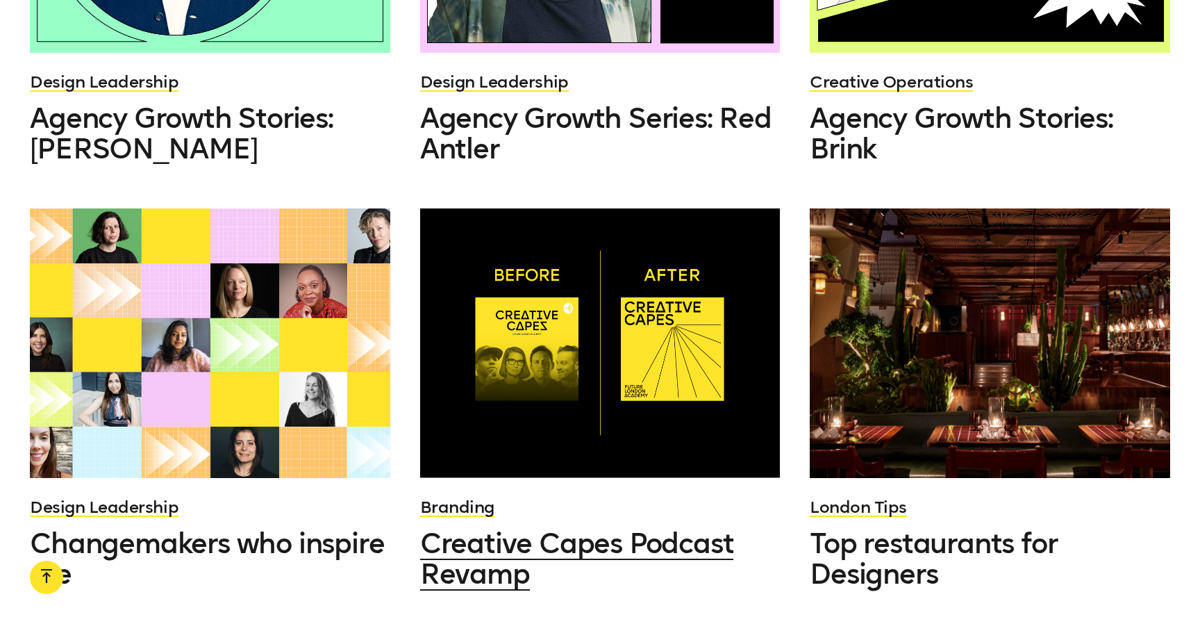
click at [656, 222] on div at bounding box center [600, 343] width 360 height 270
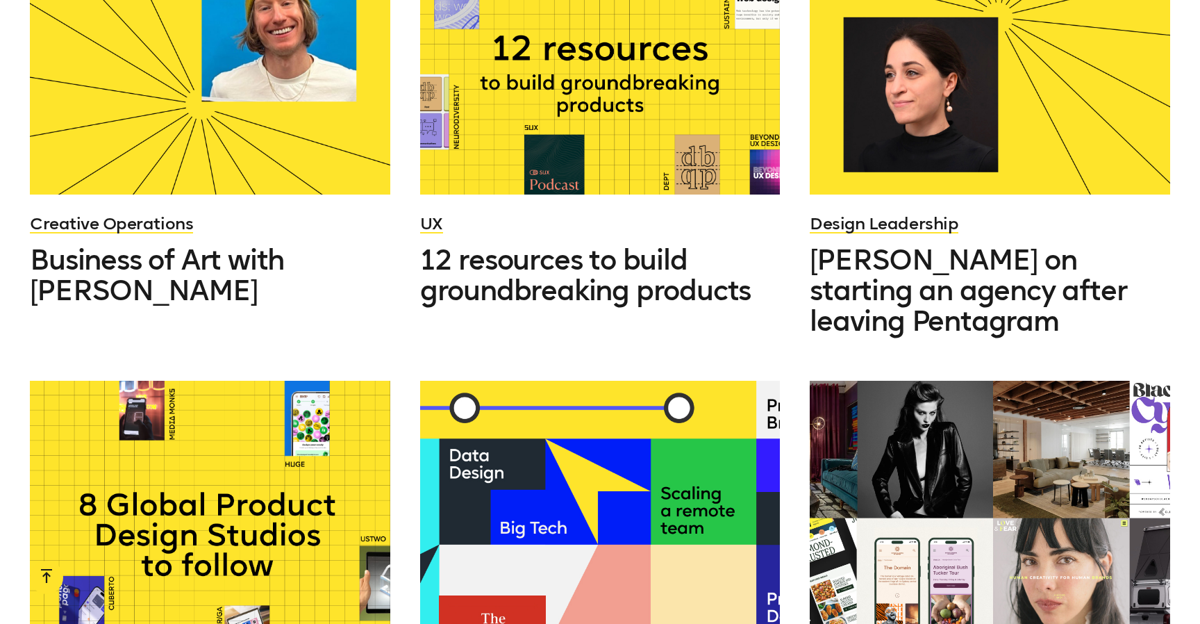
scroll to position [8976, 0]
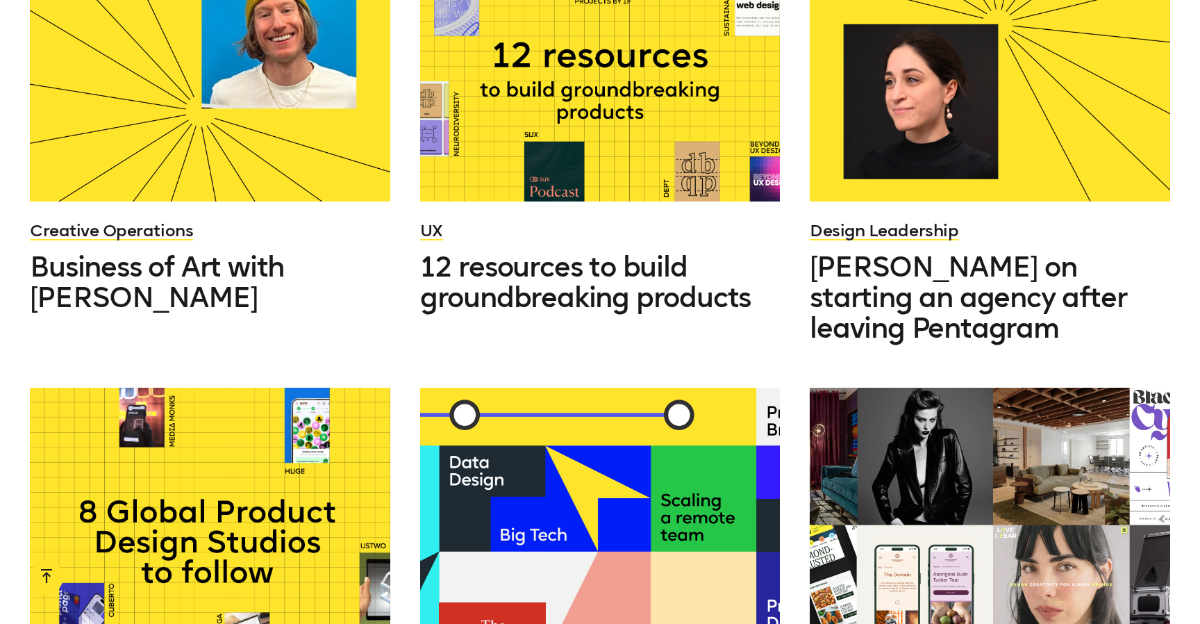
click at [660, 388] on div at bounding box center [600, 523] width 360 height 270
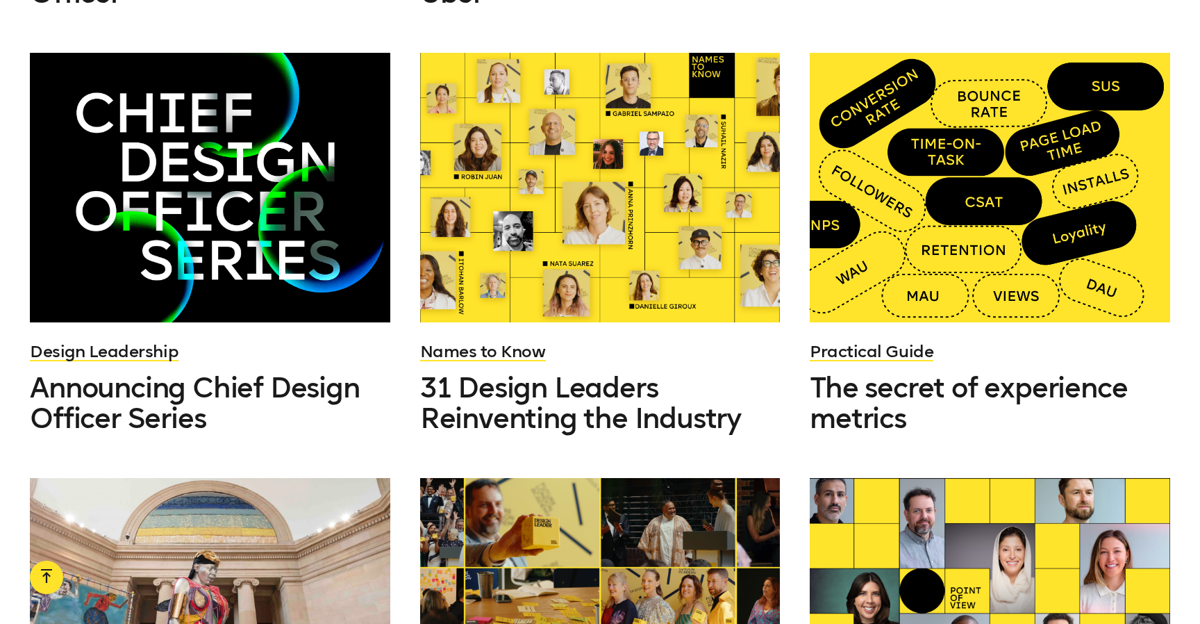
scroll to position [6929, 0]
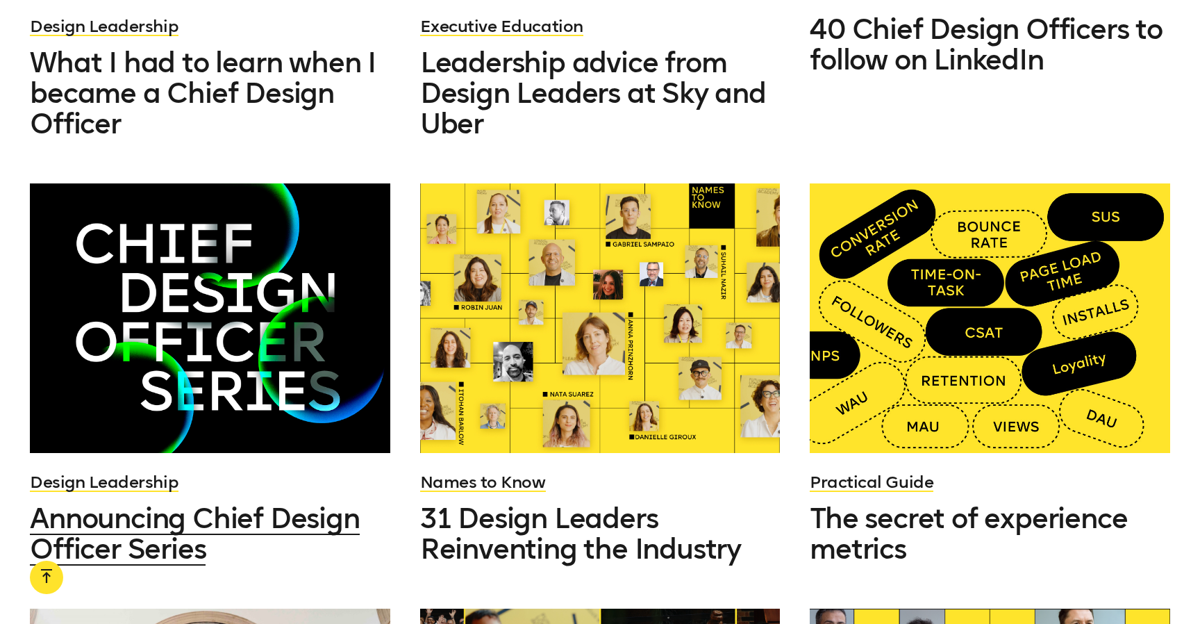
click at [309, 219] on div at bounding box center [210, 318] width 360 height 270
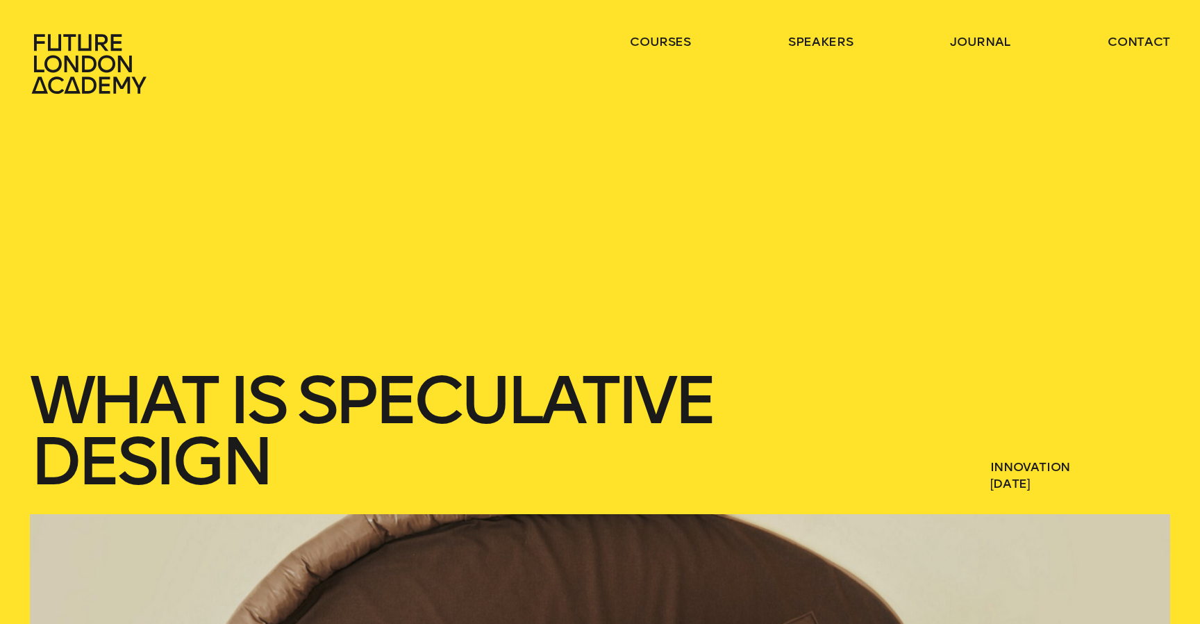
scroll to position [5, 0]
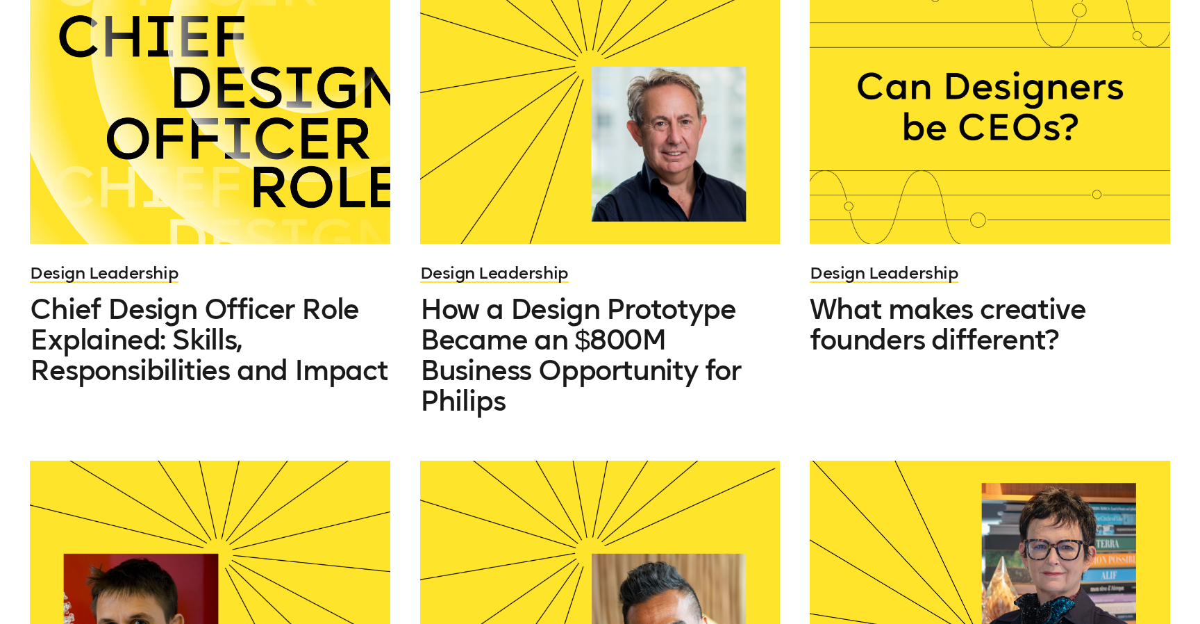
scroll to position [692, 0]
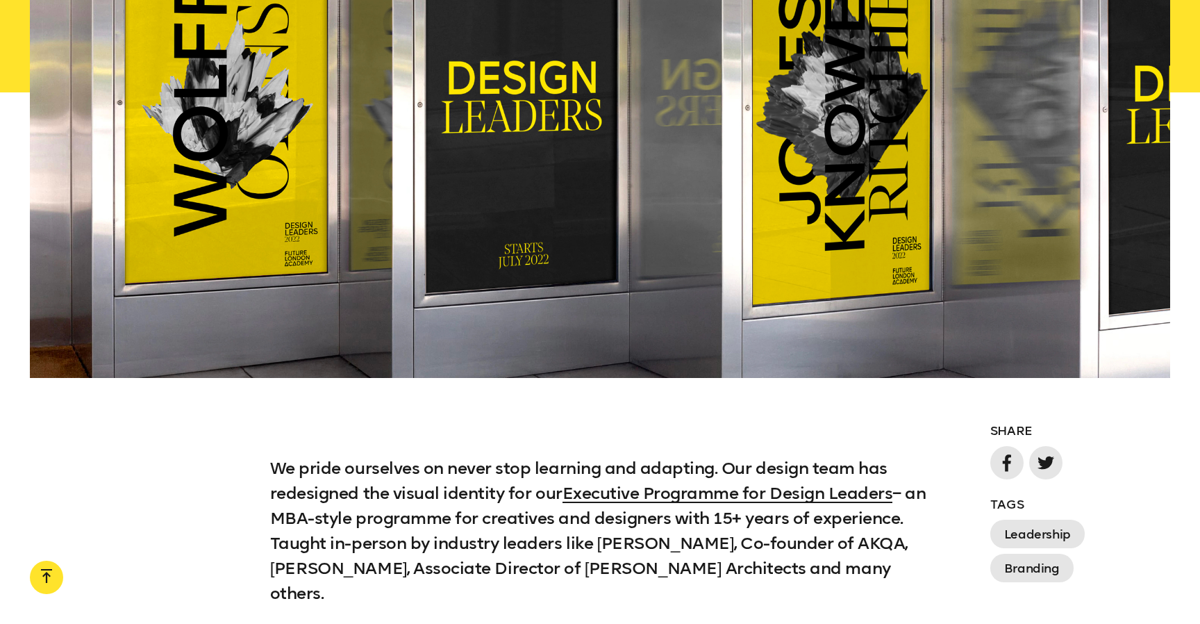
scroll to position [987, 0]
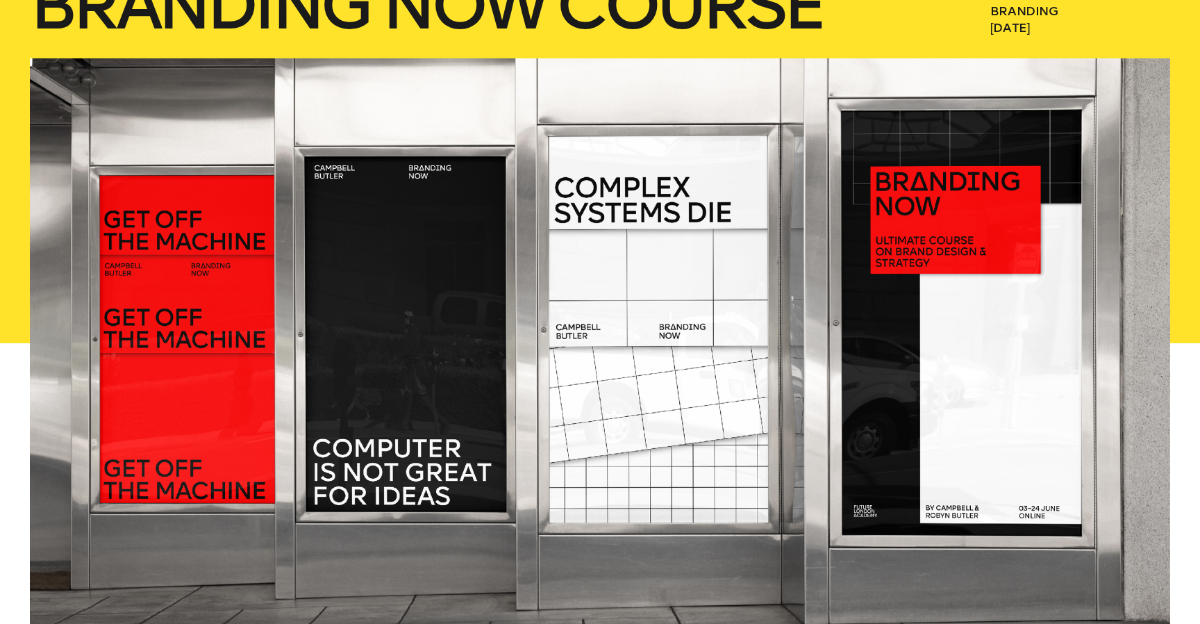
scroll to position [430, 0]
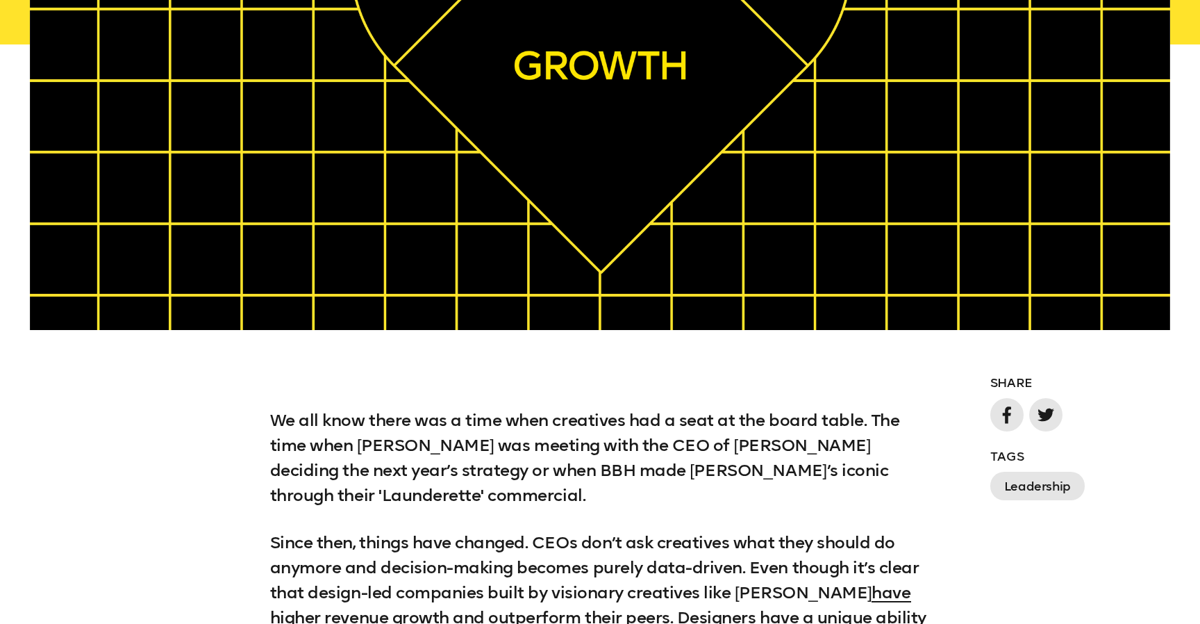
scroll to position [775, 0]
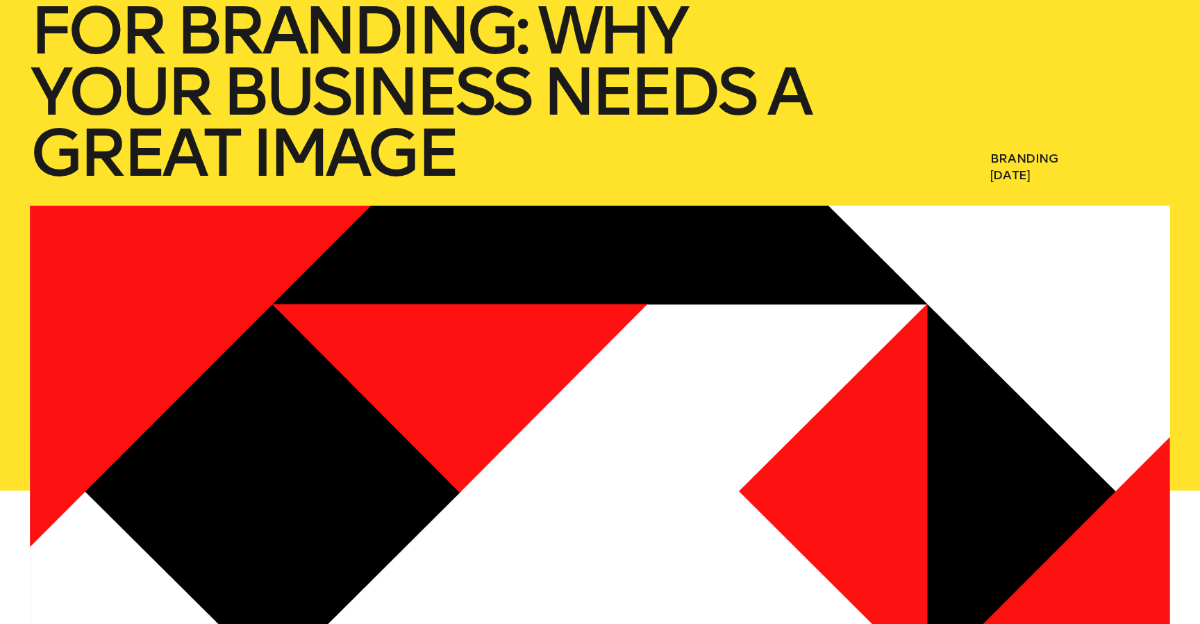
scroll to position [451, 0]
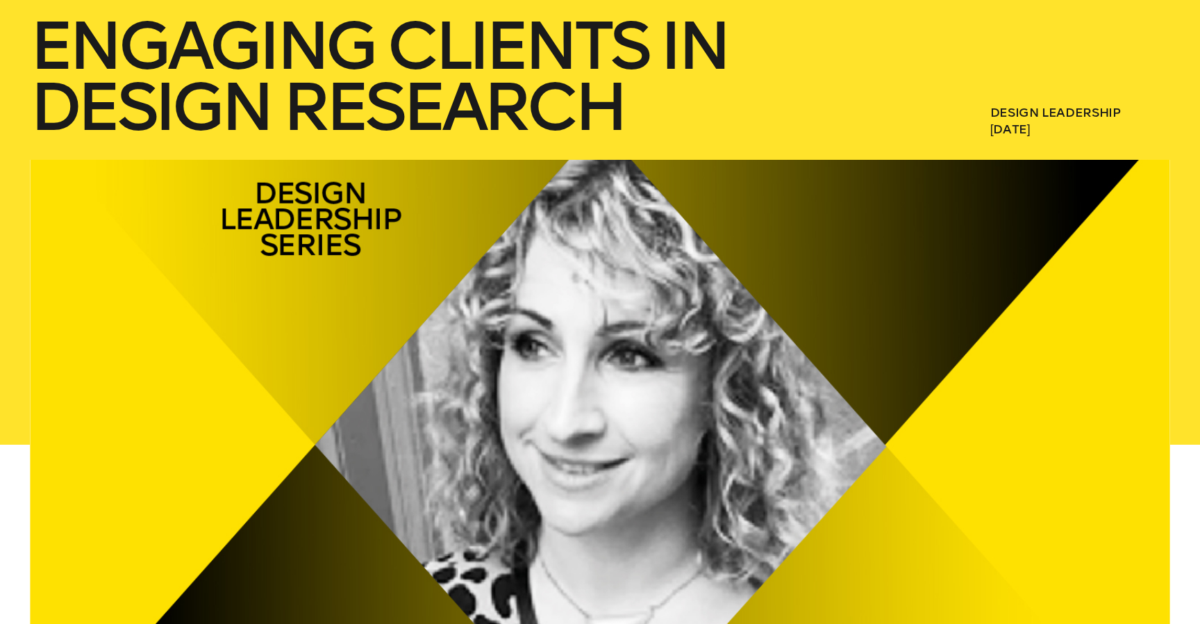
scroll to position [351, 0]
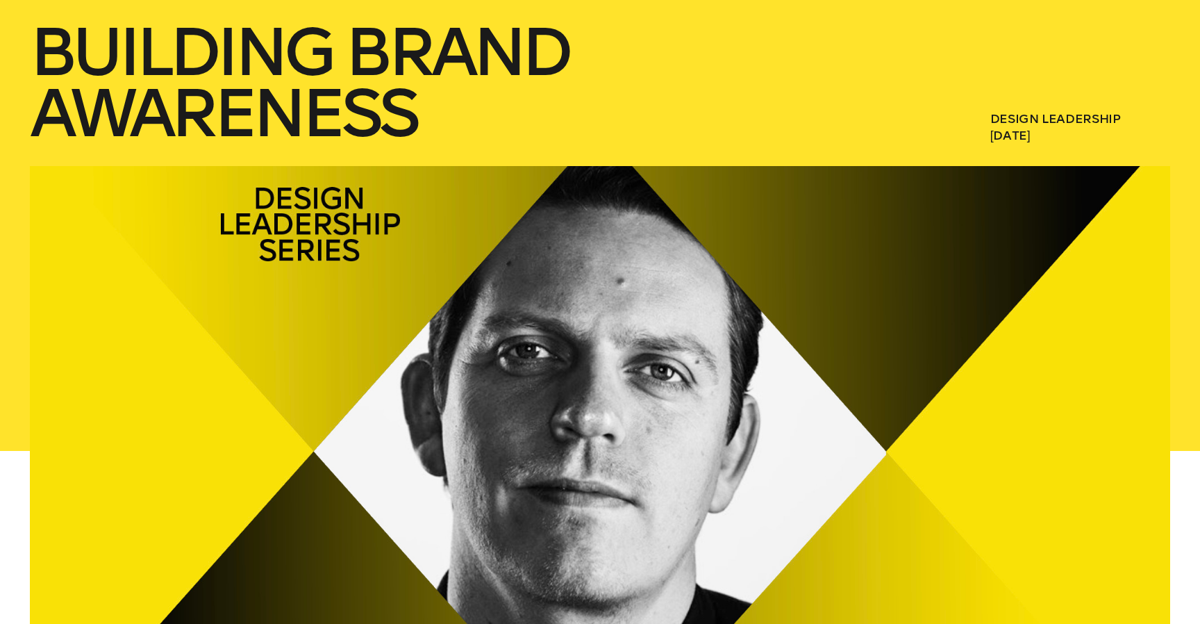
scroll to position [457, 0]
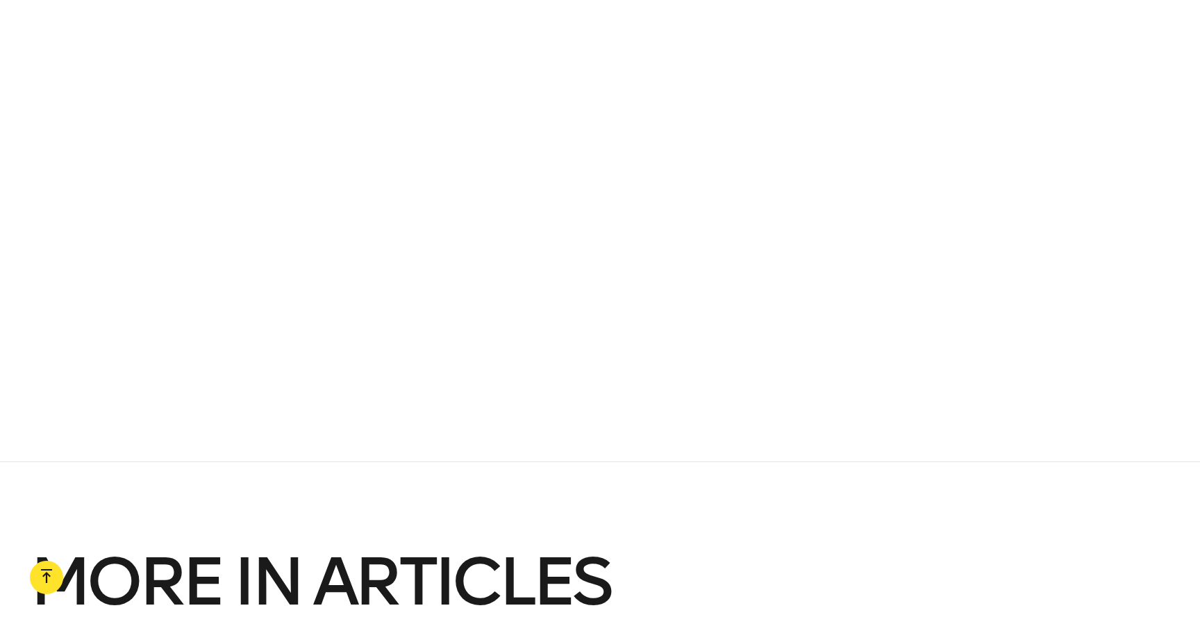
scroll to position [4134, 0]
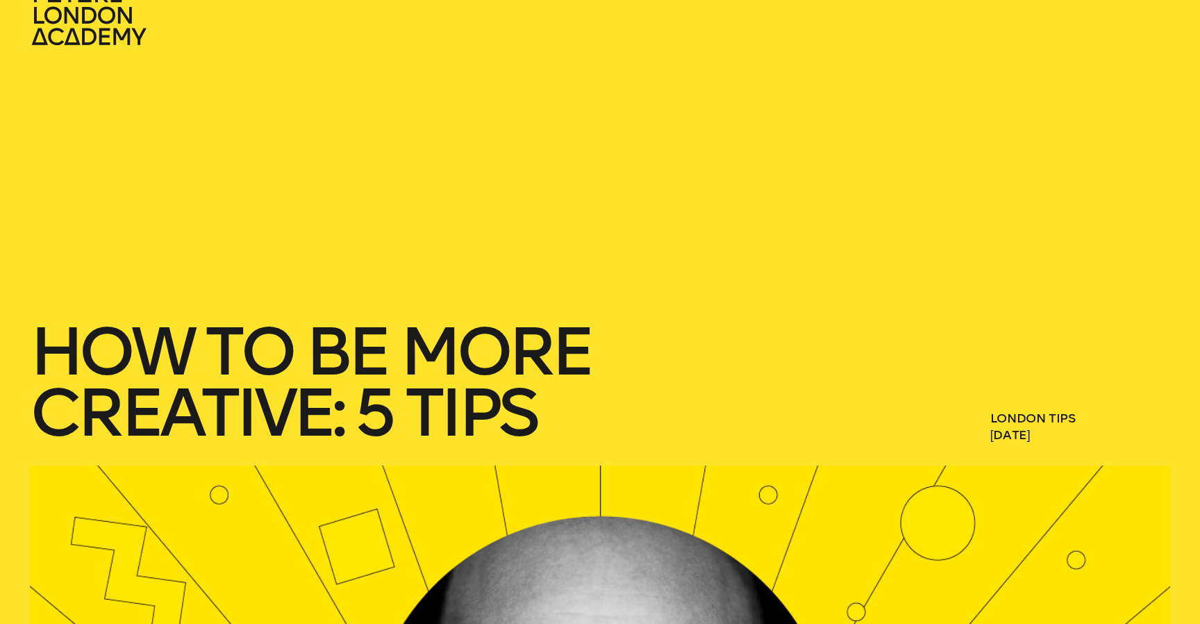
scroll to position [81, 0]
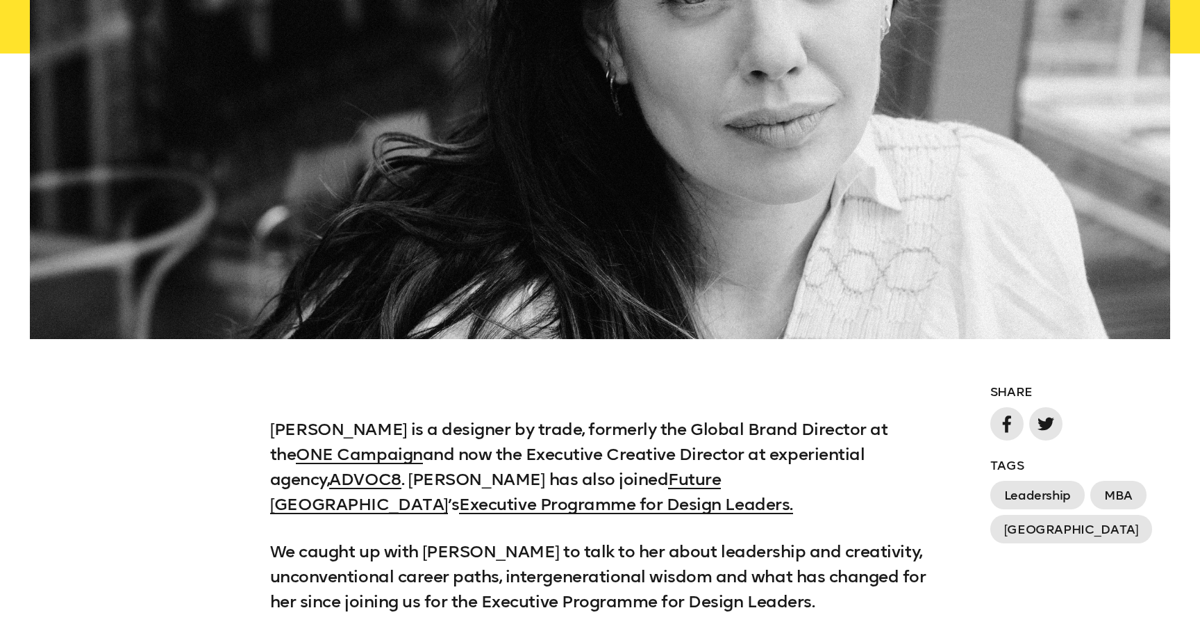
scroll to position [846, 0]
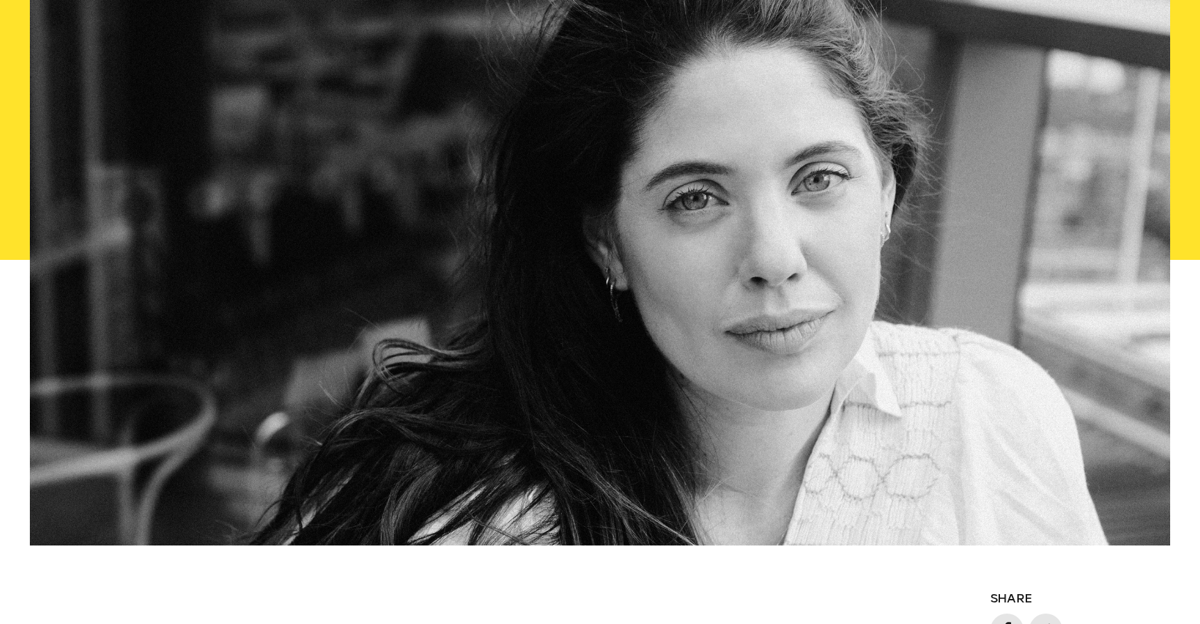
scroll to position [866, 0]
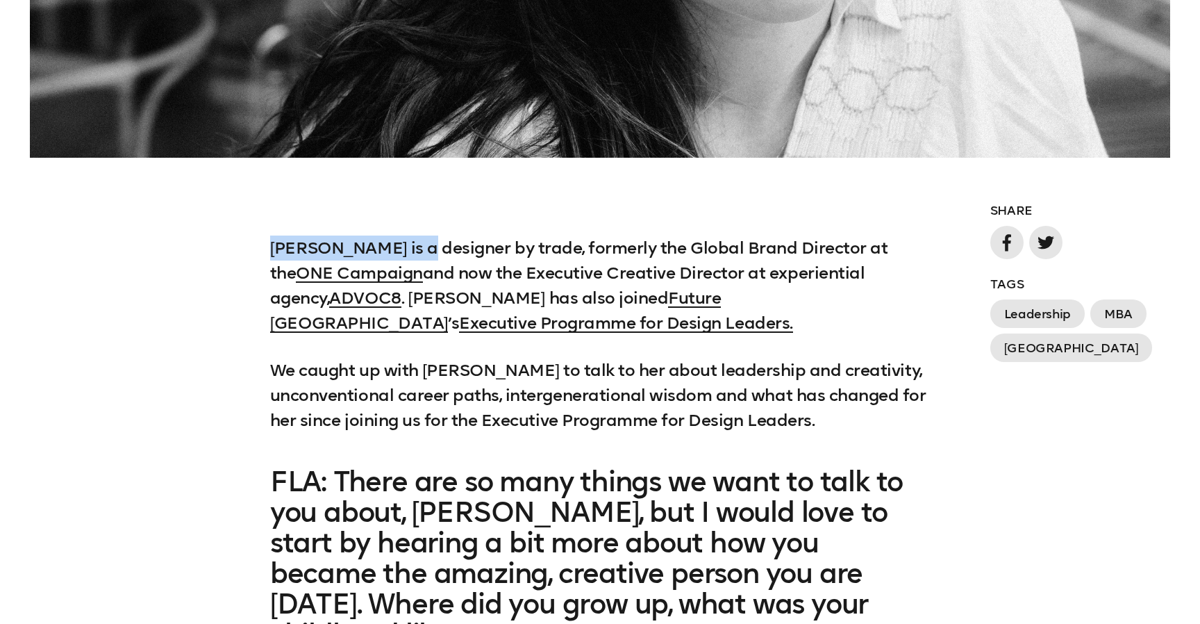
drag, startPoint x: 412, startPoint y: 246, endPoint x: 273, endPoint y: 247, distance: 138.9
click at [273, 247] on p "Carolyn Hallowell is a designer by trade, formerly the Global Brand Director at…" at bounding box center [600, 285] width 660 height 100
copy p "Carolyn Hallowell"
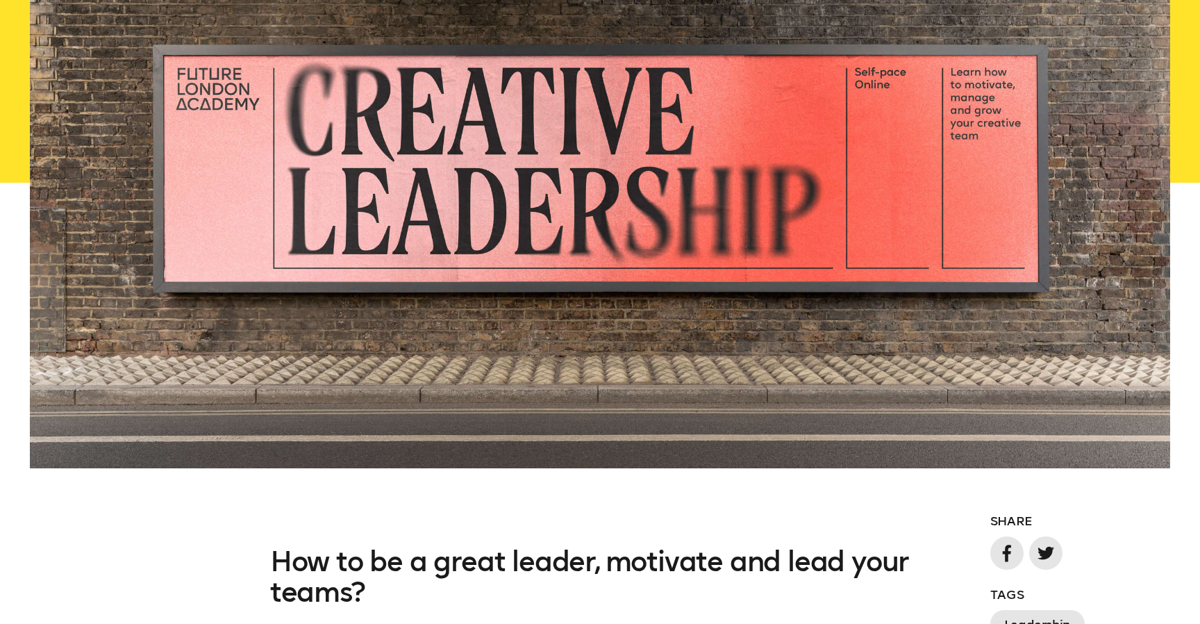
scroll to position [784, 0]
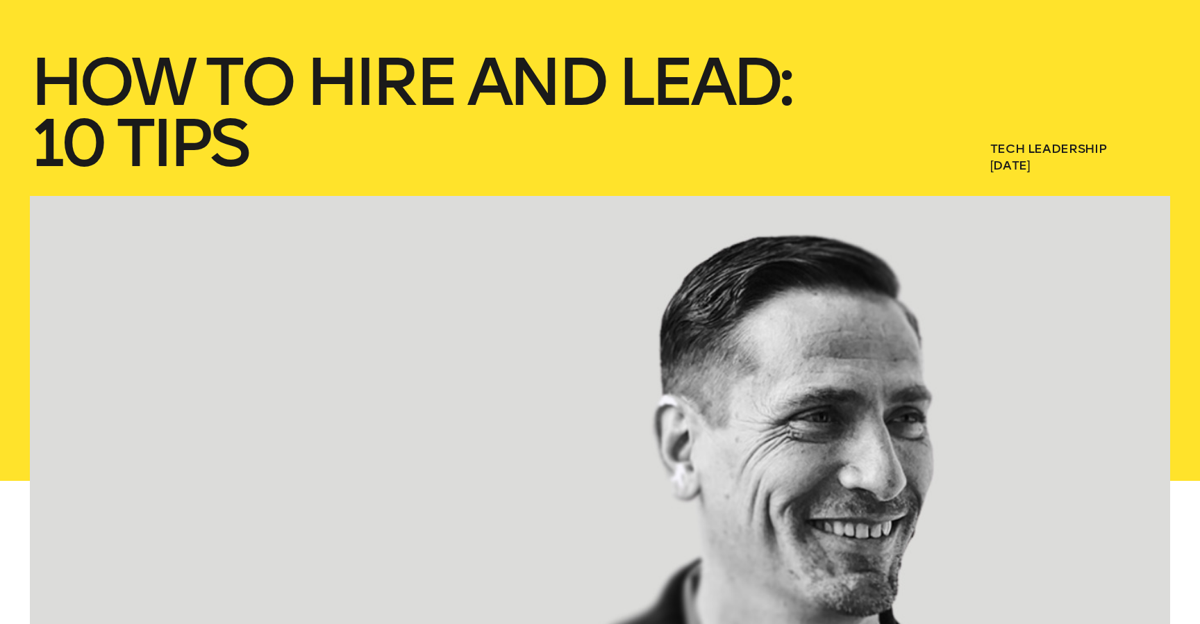
scroll to position [317, 0]
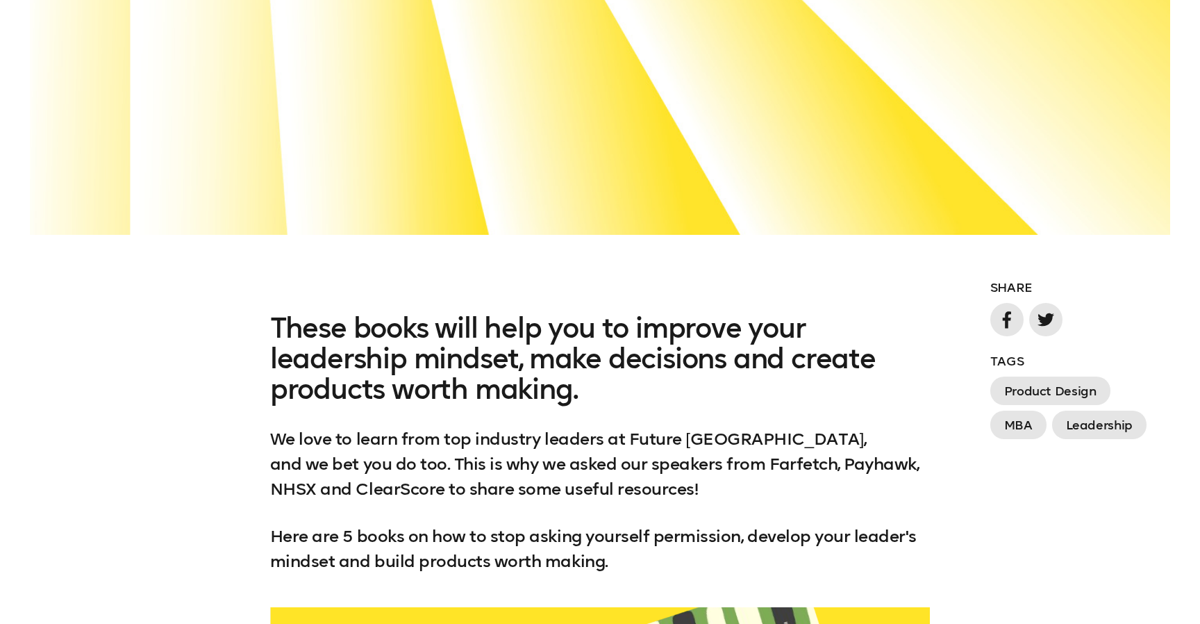
scroll to position [1001, 0]
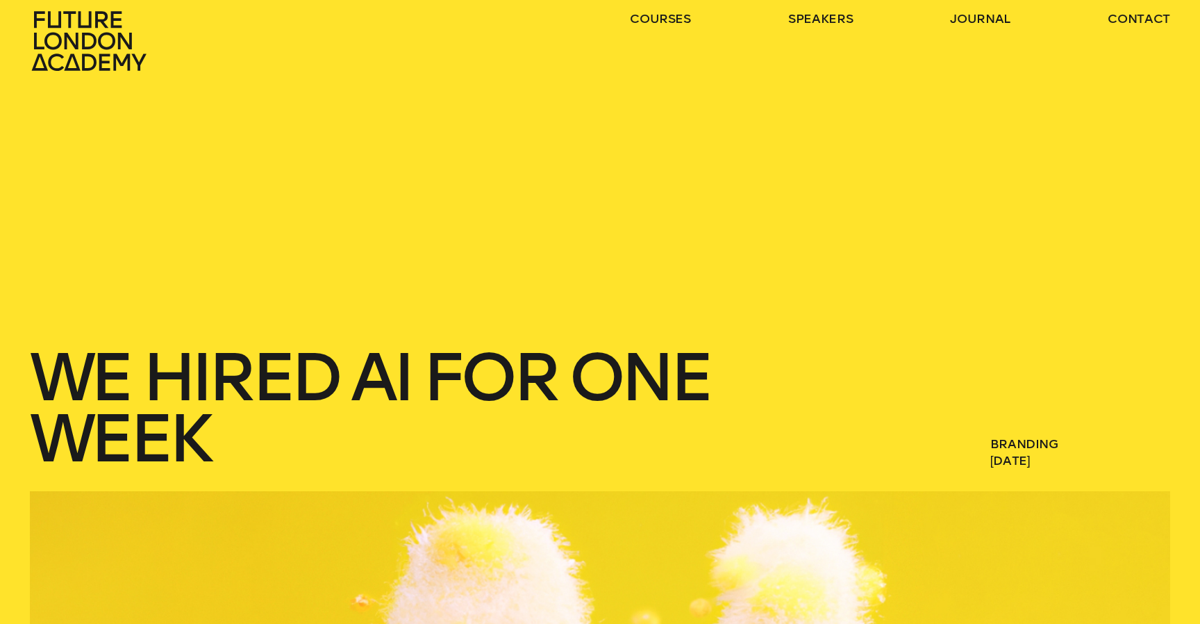
scroll to position [25, 0]
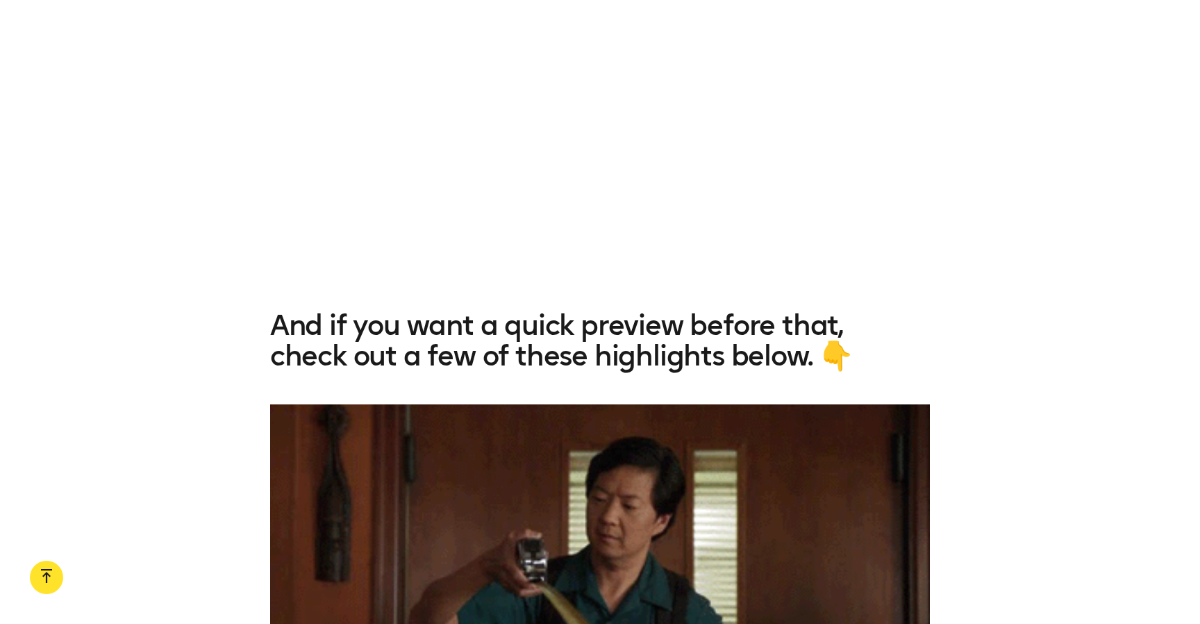
scroll to position [1534, 0]
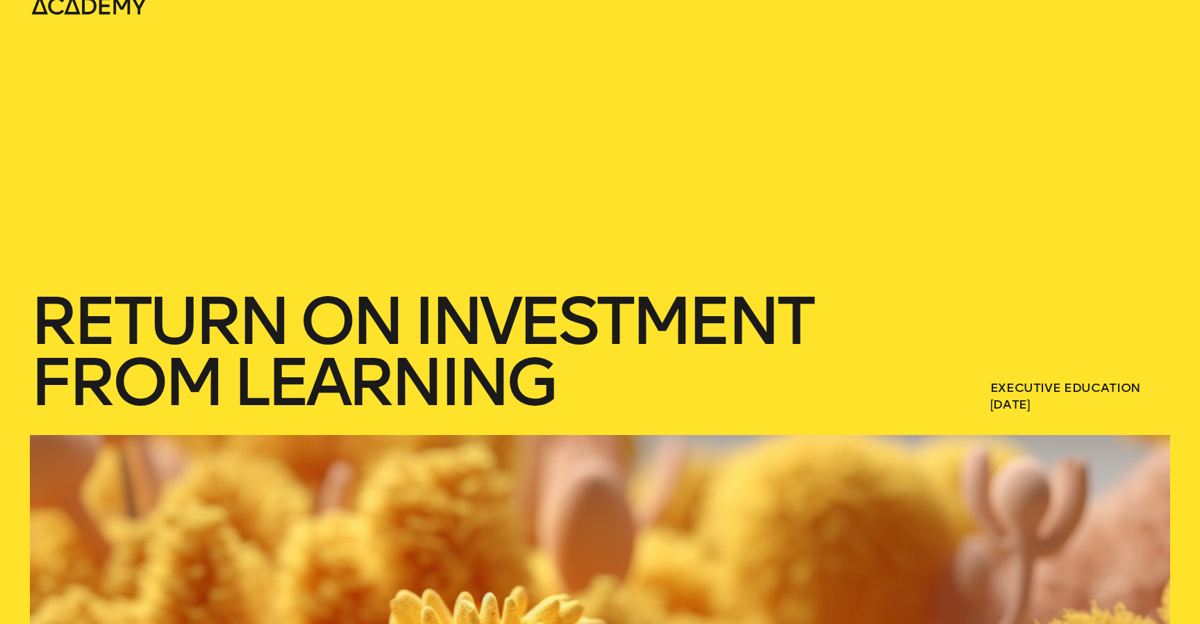
scroll to position [82, 0]
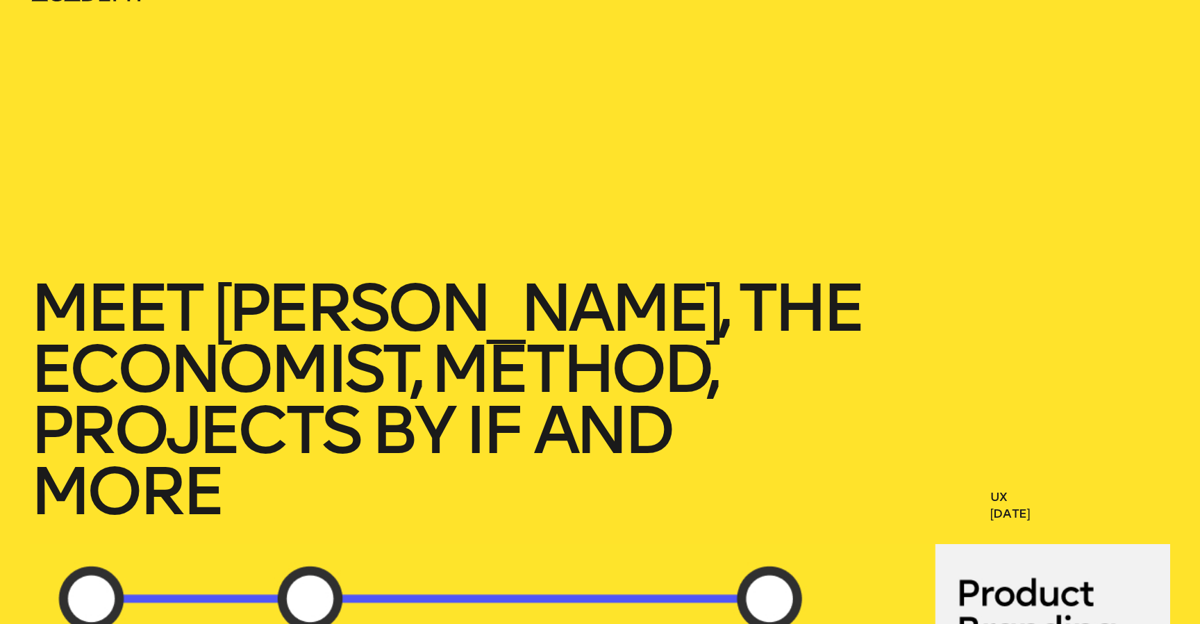
scroll to position [117, 0]
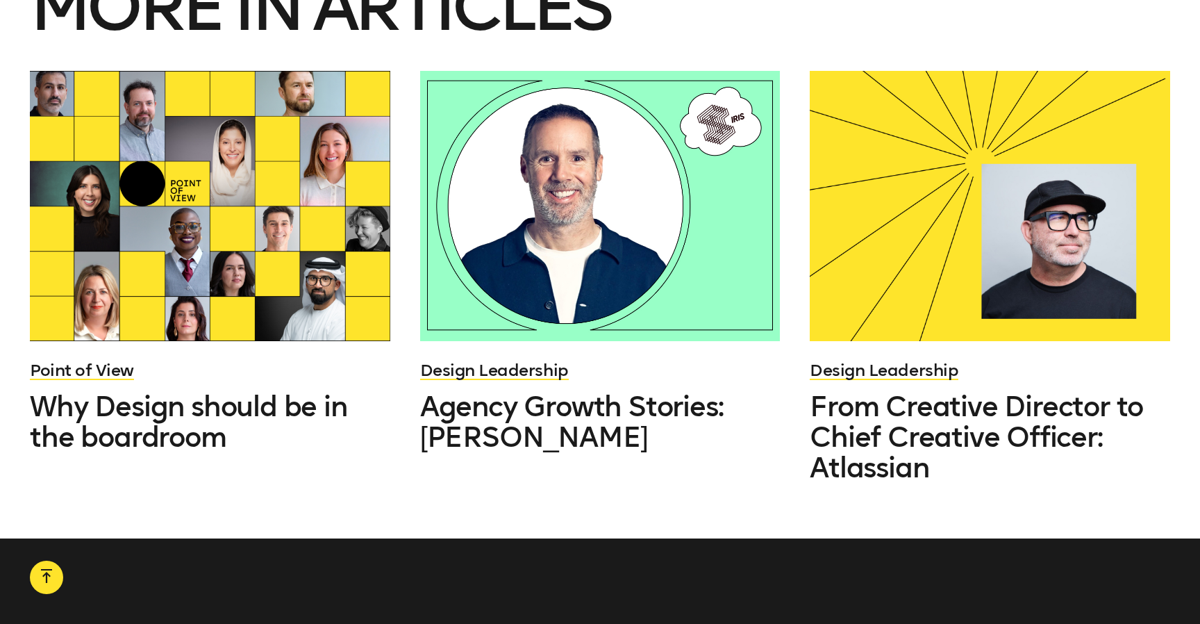
scroll to position [4475, 0]
